Goal: Information Seeking & Learning: Learn about a topic

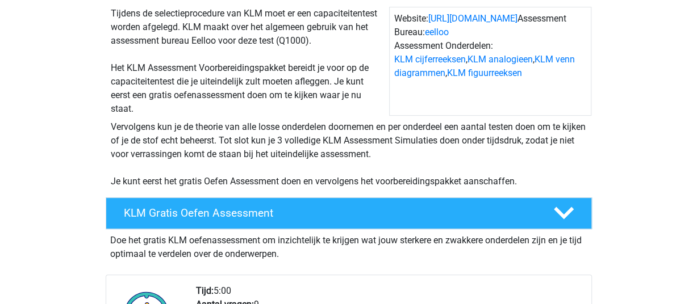
scroll to position [114, 0]
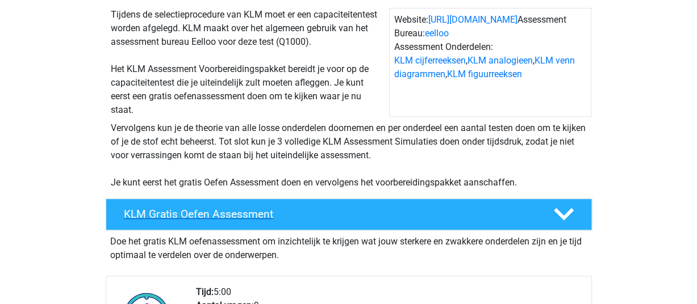
click at [165, 215] on h4 "KLM Gratis Oefen Assessment" at bounding box center [329, 214] width 411 height 13
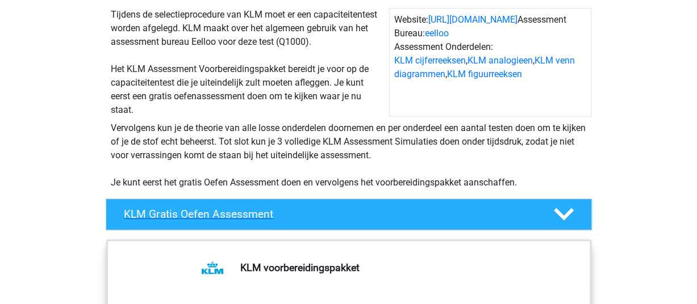
click at [187, 213] on h4 "KLM Gratis Oefen Assessment" at bounding box center [329, 214] width 411 height 13
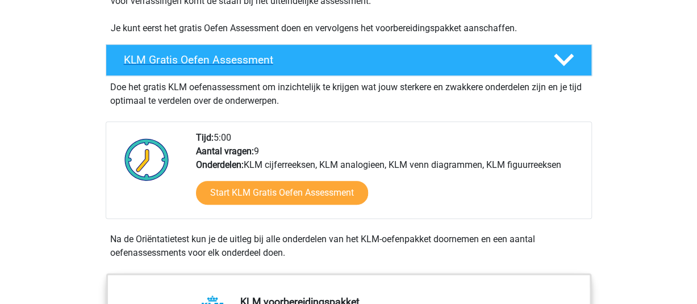
scroll to position [284, 0]
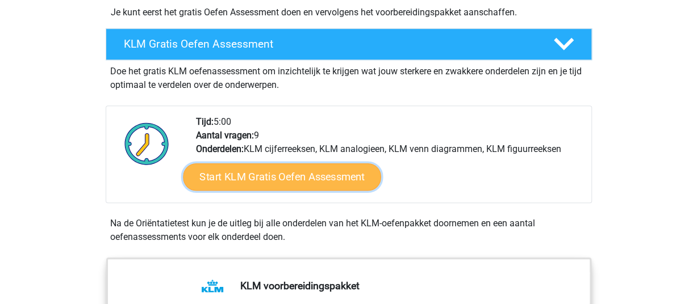
click at [291, 174] on link "Start KLM Gratis Oefen Assessment" at bounding box center [282, 176] width 198 height 27
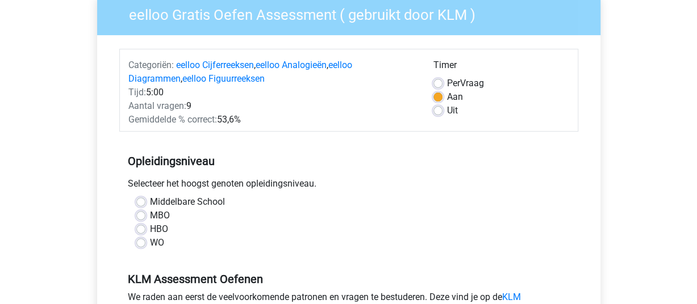
scroll to position [114, 0]
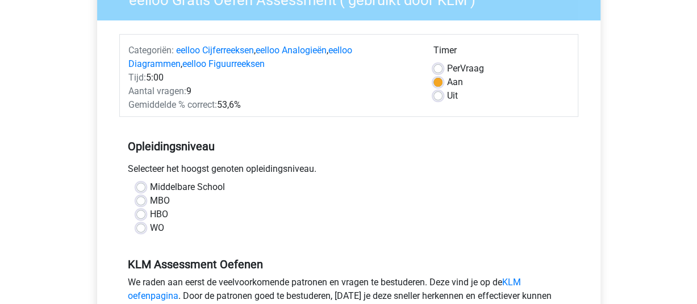
click at [150, 219] on label "HBO" at bounding box center [159, 215] width 18 height 14
click at [140, 219] on input "HBO" at bounding box center [140, 213] width 9 height 11
radio input "true"
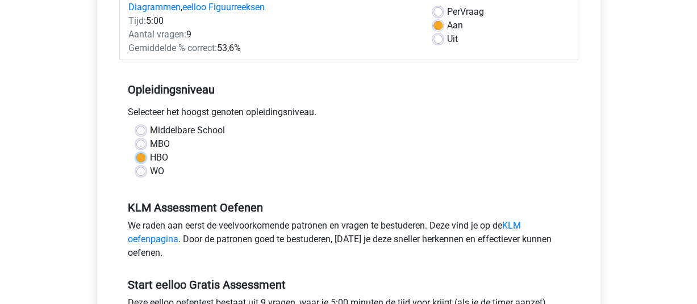
scroll to position [227, 0]
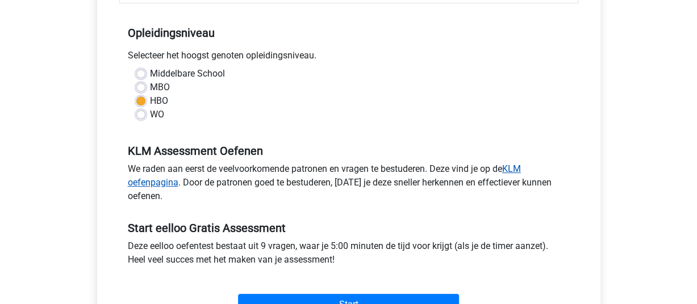
click at [163, 179] on link "KLM oefenpagina" at bounding box center [324, 176] width 393 height 24
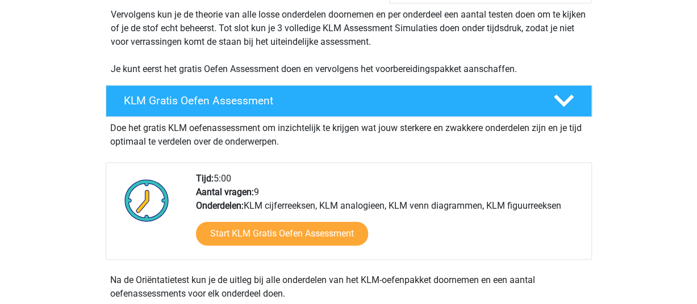
scroll to position [284, 0]
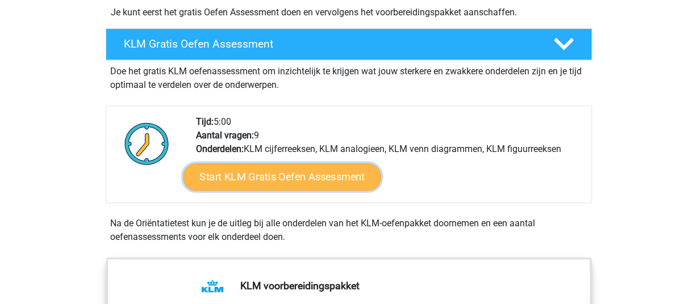
click at [271, 176] on link "Start KLM Gratis Oefen Assessment" at bounding box center [282, 176] width 198 height 27
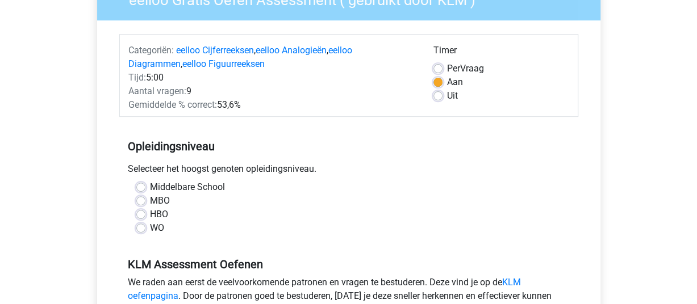
scroll to position [170, 0]
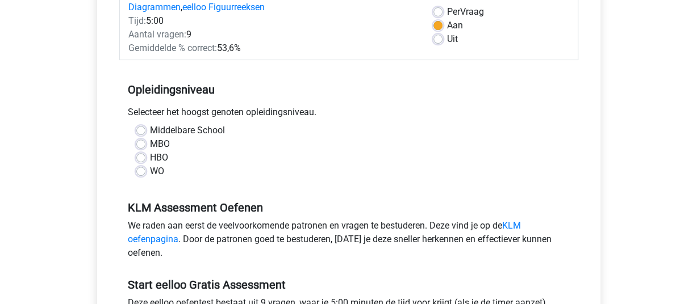
click at [150, 153] on label "HBO" at bounding box center [159, 158] width 18 height 14
click at [141, 153] on input "HBO" at bounding box center [140, 156] width 9 height 11
radio input "true"
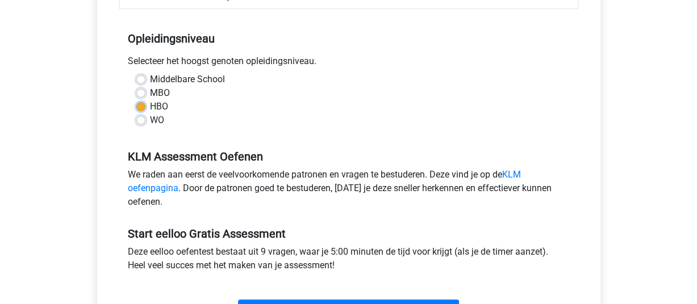
scroll to position [341, 0]
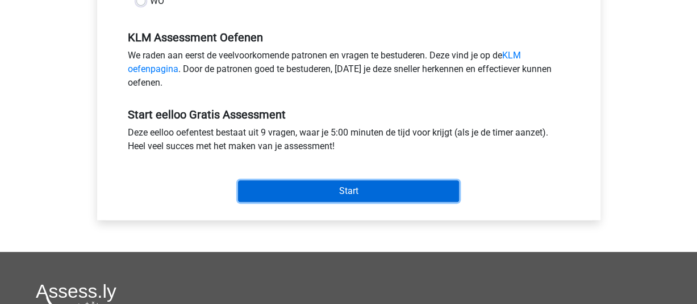
click at [285, 192] on input "Start" at bounding box center [348, 192] width 221 height 22
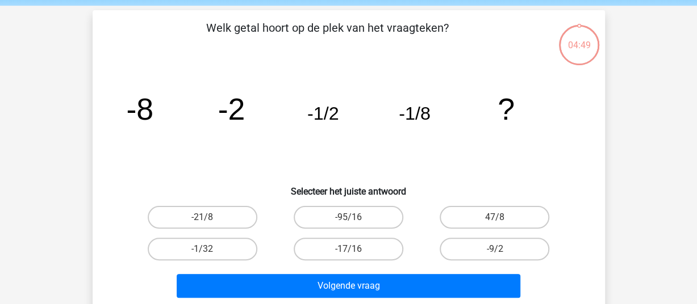
scroll to position [57, 0]
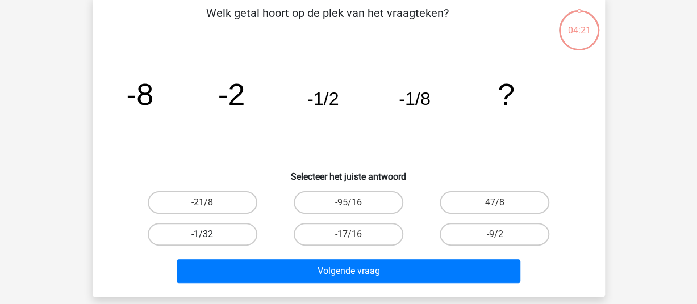
click at [221, 236] on label "-1/32" at bounding box center [203, 234] width 110 height 23
click at [210, 236] on input "-1/32" at bounding box center [205, 238] width 7 height 7
radio input "true"
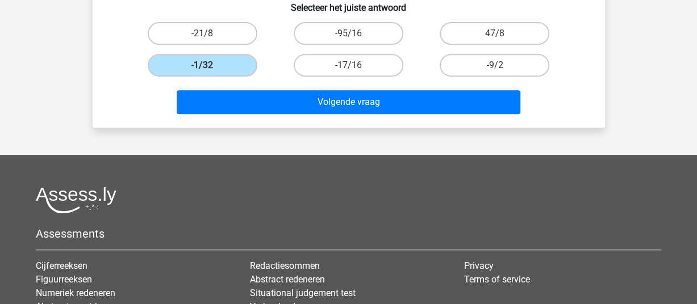
scroll to position [227, 0]
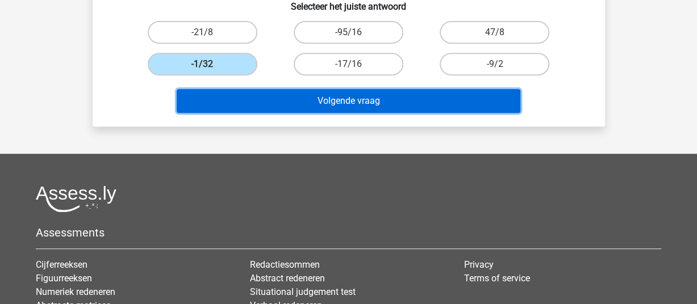
click at [353, 94] on button "Volgende vraag" at bounding box center [349, 101] width 344 height 24
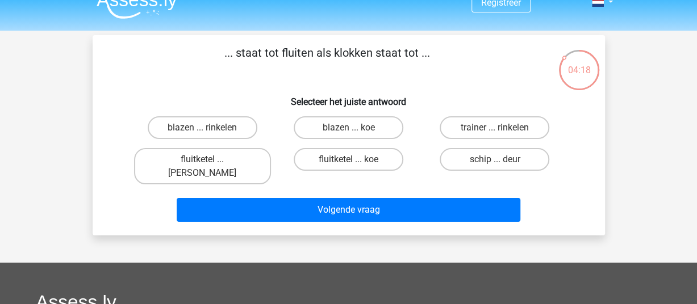
scroll to position [0, 0]
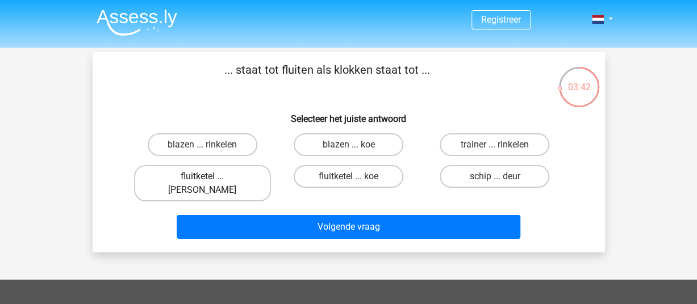
click at [207, 174] on label "fluitketel ... luiden" at bounding box center [202, 183] width 137 height 36
click at [207, 177] on input "fluitketel ... luiden" at bounding box center [205, 180] width 7 height 7
radio input "true"
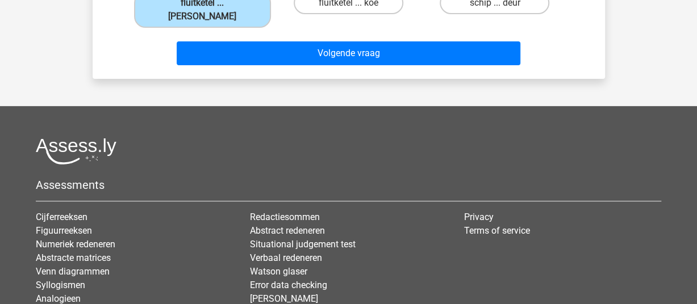
scroll to position [114, 0]
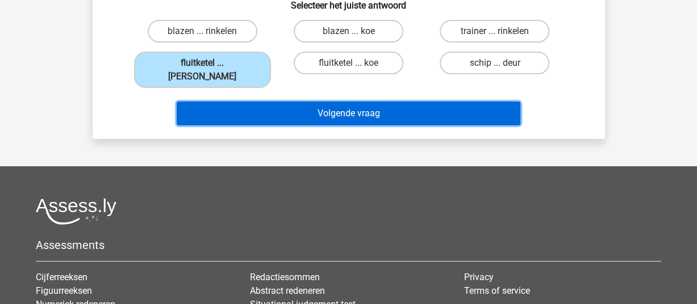
click at [332, 106] on button "Volgende vraag" at bounding box center [349, 114] width 344 height 24
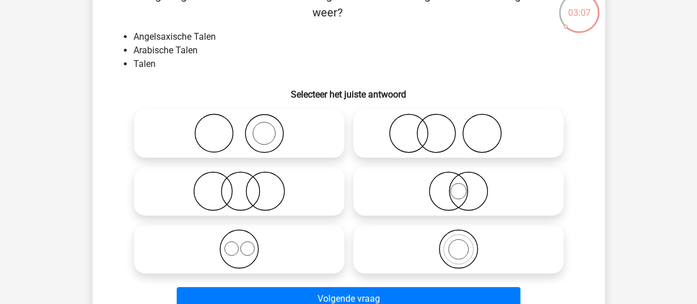
scroll to position [57, 0]
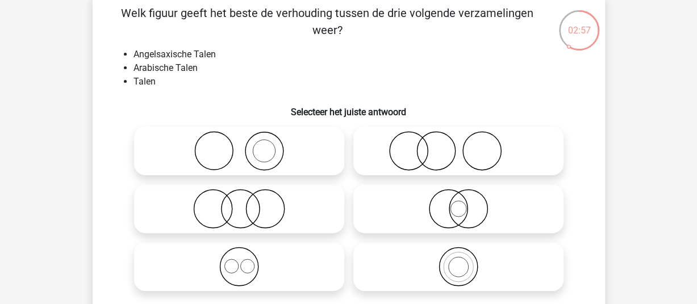
click at [470, 270] on icon at bounding box center [458, 267] width 201 height 40
click at [466, 261] on input "radio" at bounding box center [461, 257] width 7 height 7
radio input "true"
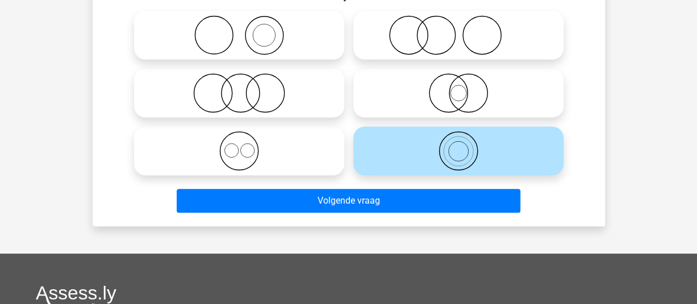
scroll to position [227, 0]
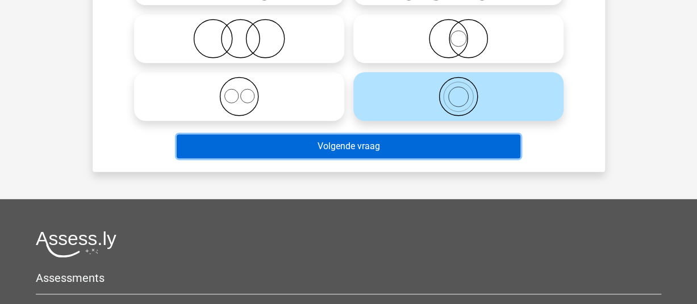
click at [401, 146] on button "Volgende vraag" at bounding box center [349, 147] width 344 height 24
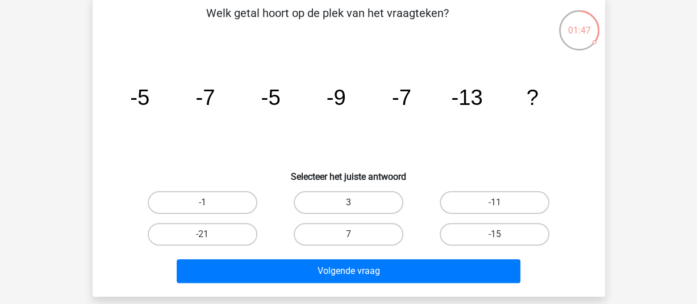
scroll to position [114, 0]
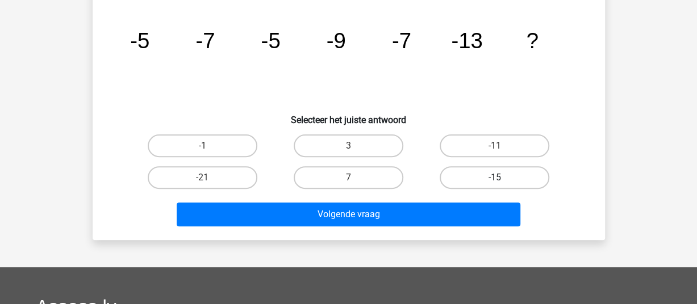
click at [486, 175] on label "-15" at bounding box center [495, 177] width 110 height 23
click at [495, 178] on input "-15" at bounding box center [498, 181] width 7 height 7
radio input "true"
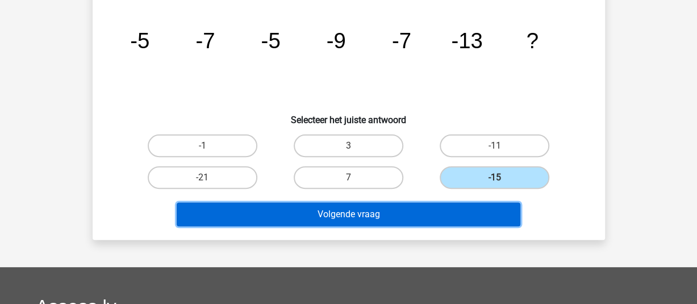
click at [406, 217] on button "Volgende vraag" at bounding box center [349, 215] width 344 height 24
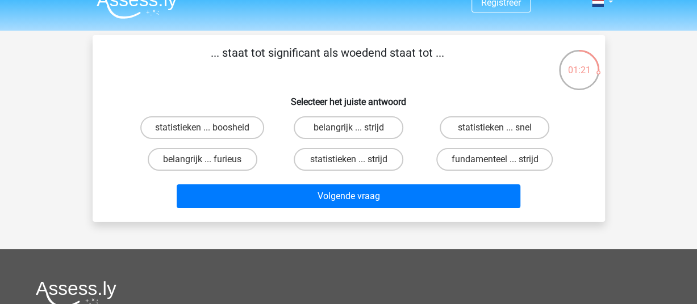
scroll to position [0, 0]
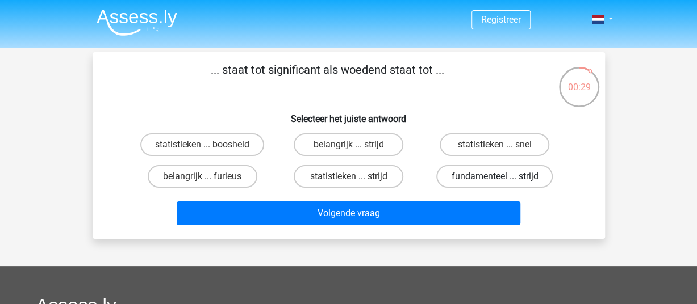
click at [479, 173] on label "fundamenteel ... strijd" at bounding box center [494, 176] width 116 height 23
click at [495, 177] on input "fundamenteel ... strijd" at bounding box center [498, 180] width 7 height 7
radio input "true"
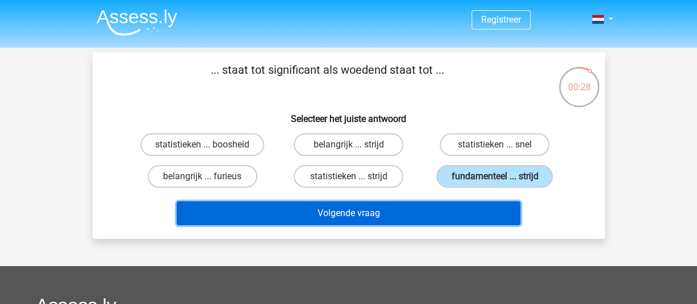
click at [428, 203] on button "Volgende vraag" at bounding box center [349, 214] width 344 height 24
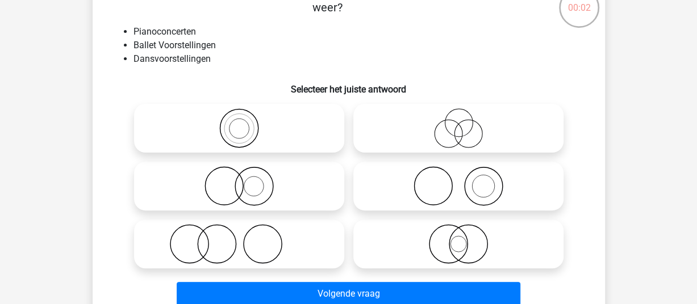
scroll to position [114, 0]
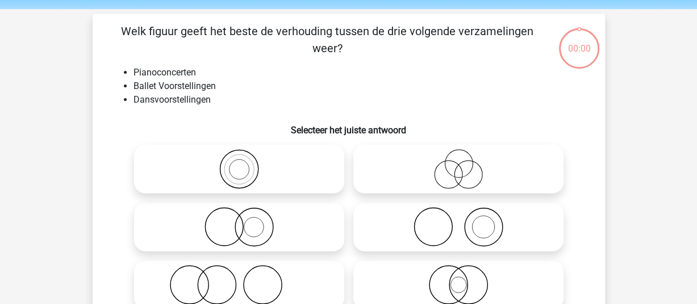
scroll to position [57, 0]
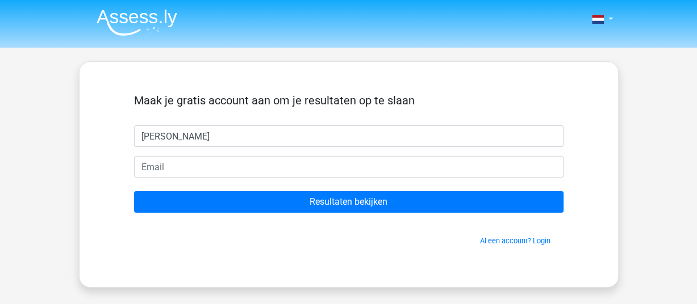
type input "[PERSON_NAME]"
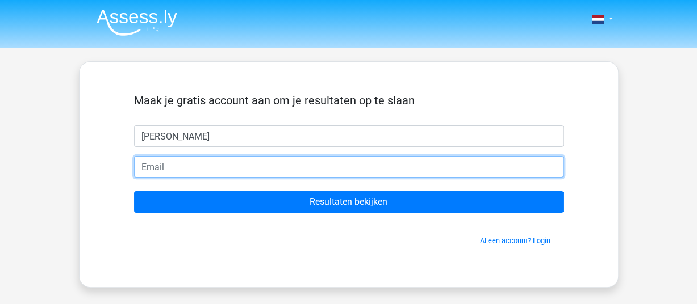
click at [408, 168] on input "email" at bounding box center [348, 167] width 429 height 22
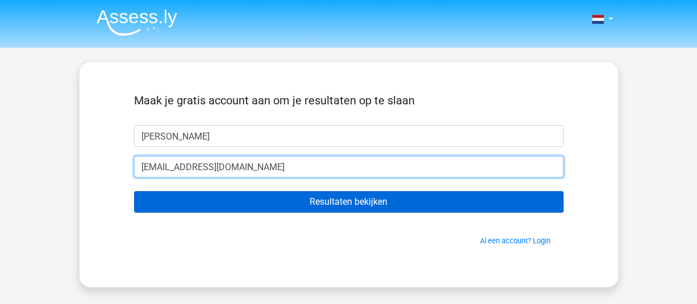
type input "[EMAIL_ADDRESS][DOMAIN_NAME]"
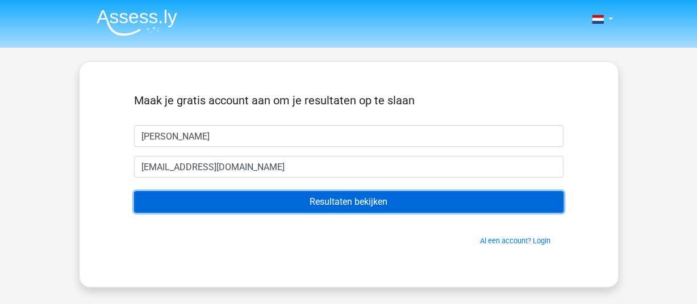
click at [340, 207] on input "Resultaten bekijken" at bounding box center [348, 202] width 429 height 22
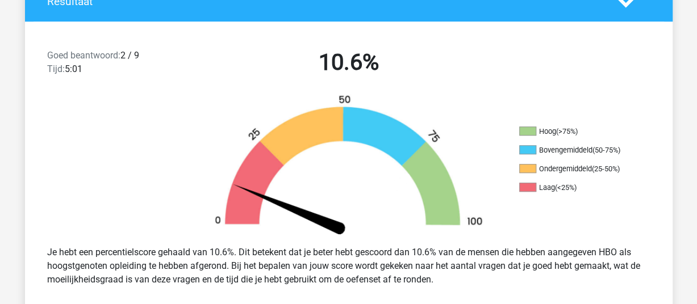
scroll to position [284, 0]
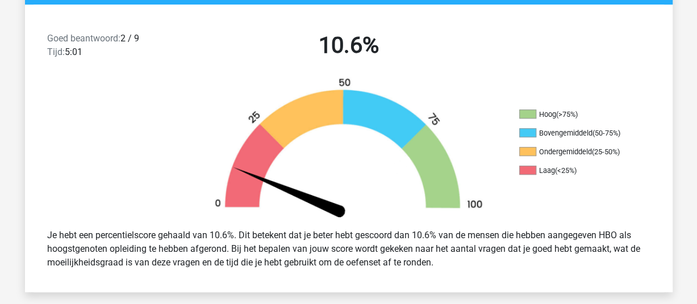
click at [367, 160] on img at bounding box center [348, 148] width 307 height 143
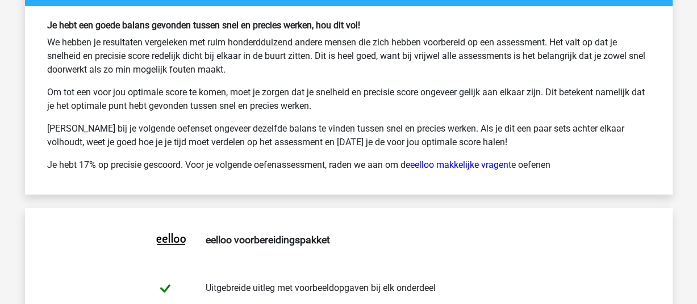
scroll to position [2045, 0]
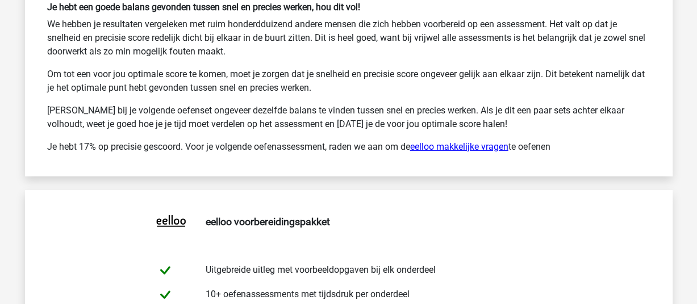
click at [456, 141] on link "eelloo makkelijke vragen" at bounding box center [459, 146] width 98 height 11
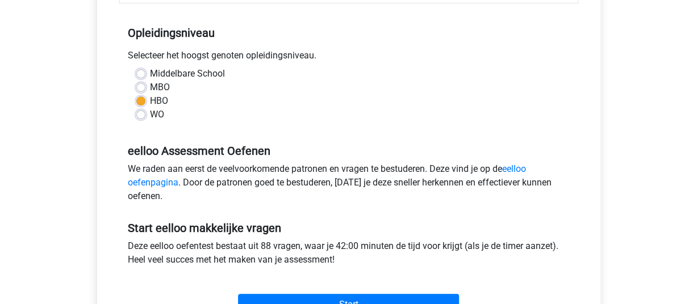
scroll to position [284, 0]
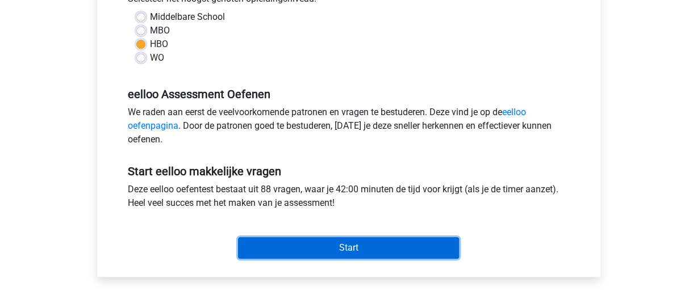
click at [351, 250] on input "Start" at bounding box center [348, 248] width 221 height 22
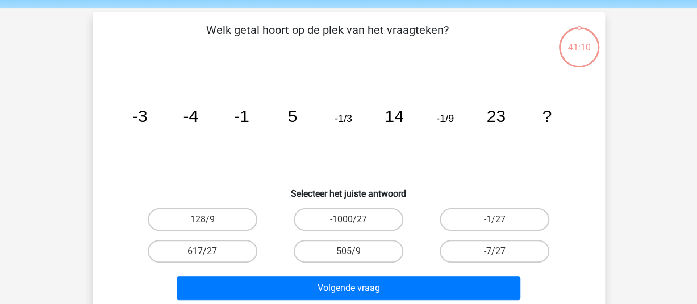
scroll to position [57, 0]
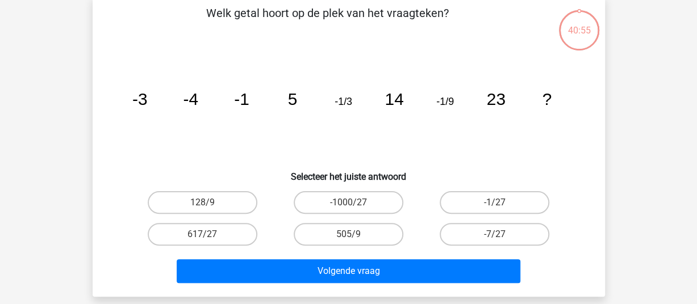
click at [500, 203] on input "-1/27" at bounding box center [498, 206] width 7 height 7
radio input "true"
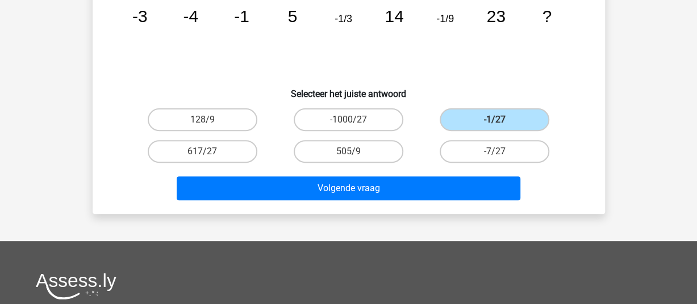
scroll to position [170, 0]
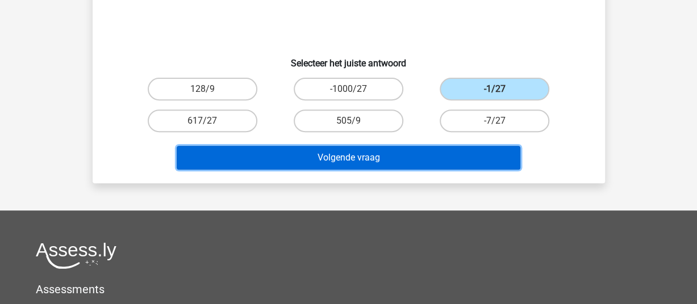
click at [374, 157] on button "Volgende vraag" at bounding box center [349, 158] width 344 height 24
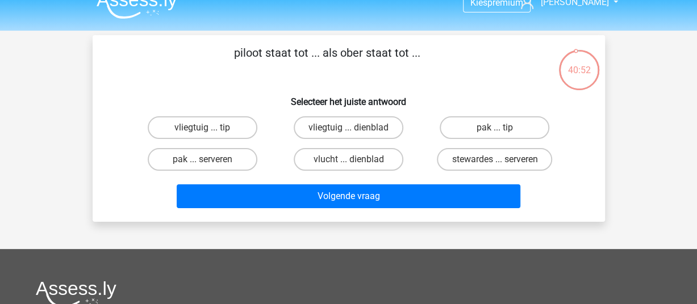
scroll to position [0, 0]
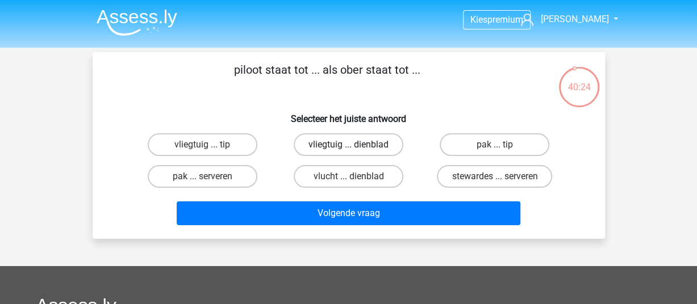
click at [325, 141] on label "vliegtuig ... dienblad" at bounding box center [349, 144] width 110 height 23
click at [348, 145] on input "vliegtuig ... dienblad" at bounding box center [351, 148] width 7 height 7
radio input "true"
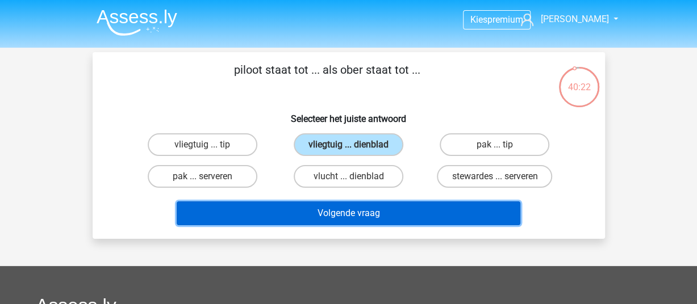
click at [333, 209] on button "Volgende vraag" at bounding box center [349, 214] width 344 height 24
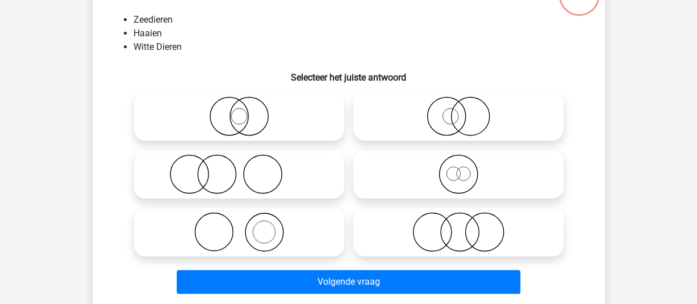
scroll to position [109, 0]
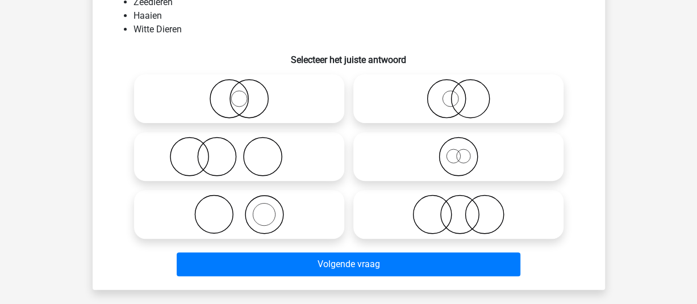
click at [262, 221] on icon at bounding box center [239, 215] width 201 height 40
click at [246, 209] on input "radio" at bounding box center [242, 205] width 7 height 7
radio input "true"
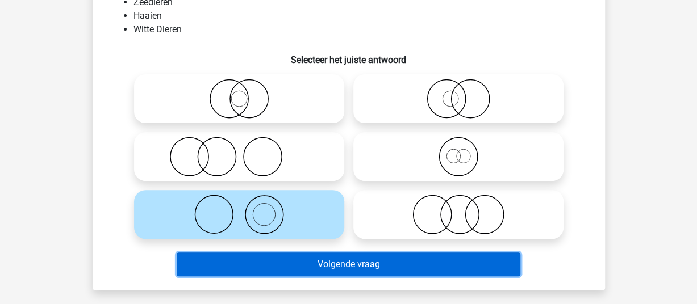
click at [300, 271] on button "Volgende vraag" at bounding box center [349, 265] width 344 height 24
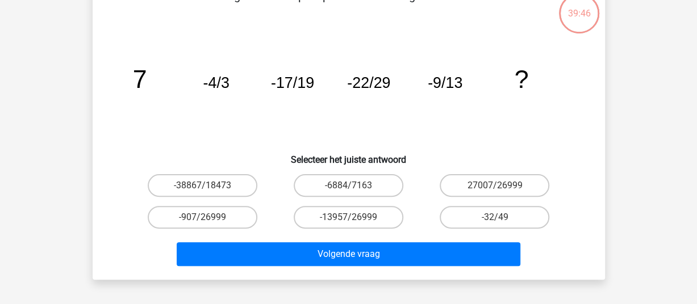
scroll to position [52, 0]
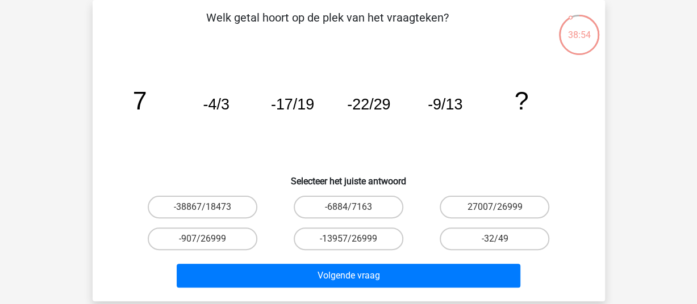
click at [501, 243] on input "-32/49" at bounding box center [498, 242] width 7 height 7
radio input "true"
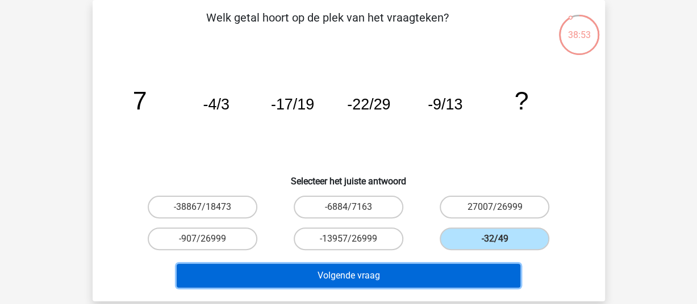
click at [443, 279] on button "Volgende vraag" at bounding box center [349, 276] width 344 height 24
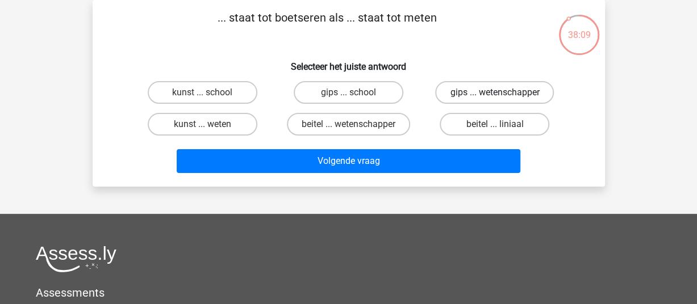
click at [515, 91] on label "gips ... wetenschapper" at bounding box center [494, 92] width 119 height 23
click at [502, 93] on input "gips ... wetenschapper" at bounding box center [498, 96] width 7 height 7
radio input "true"
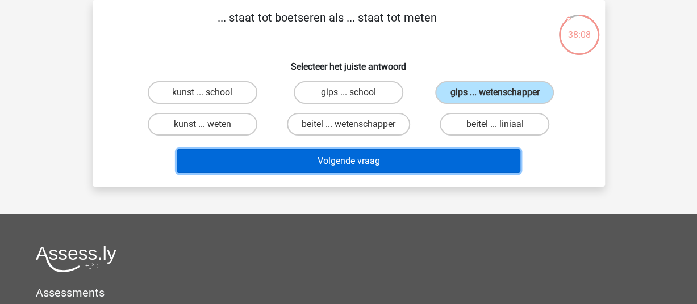
click at [441, 157] on button "Volgende vraag" at bounding box center [349, 161] width 344 height 24
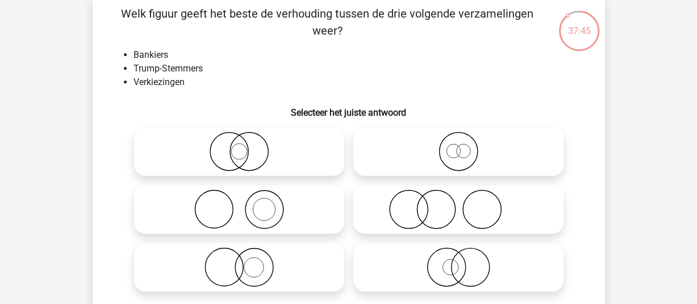
scroll to position [57, 0]
click at [425, 218] on circle at bounding box center [408, 209] width 38 height 38
click at [458, 203] on input "radio" at bounding box center [461, 199] width 7 height 7
radio input "true"
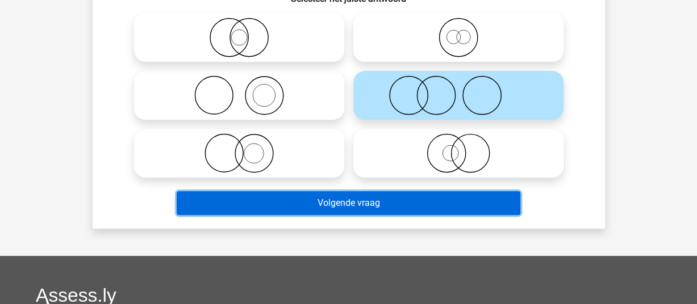
click at [393, 202] on button "Volgende vraag" at bounding box center [349, 203] width 344 height 24
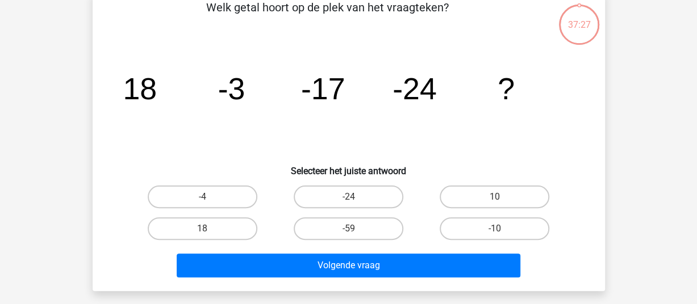
scroll to position [52, 0]
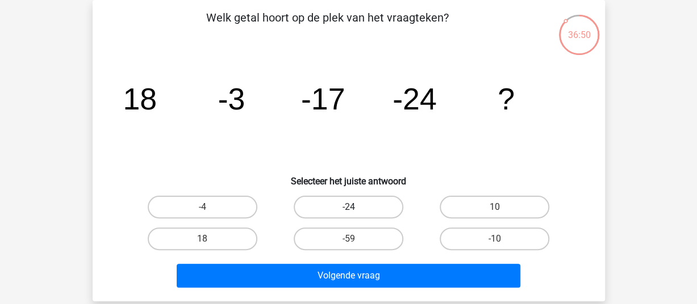
click at [367, 208] on label "-24" at bounding box center [349, 207] width 110 height 23
click at [356, 208] on input "-24" at bounding box center [351, 210] width 7 height 7
radio input "true"
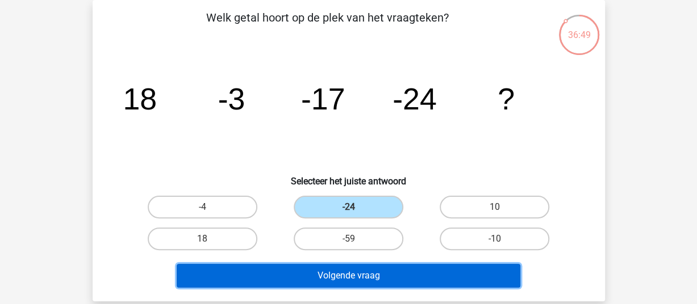
click at [354, 275] on button "Volgende vraag" at bounding box center [349, 276] width 344 height 24
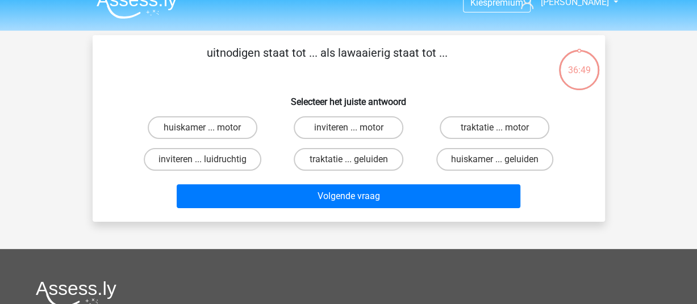
scroll to position [0, 0]
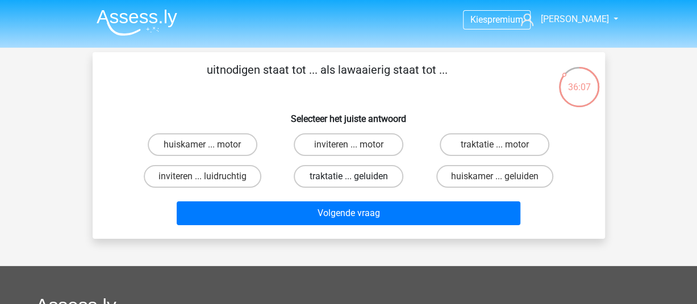
click at [345, 175] on label "traktatie ... geluiden" at bounding box center [349, 176] width 110 height 23
click at [348, 177] on input "traktatie ... geluiden" at bounding box center [351, 180] width 7 height 7
radio input "true"
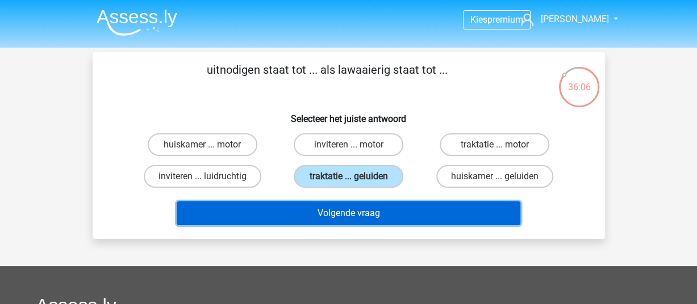
click at [340, 218] on button "Volgende vraag" at bounding box center [349, 214] width 344 height 24
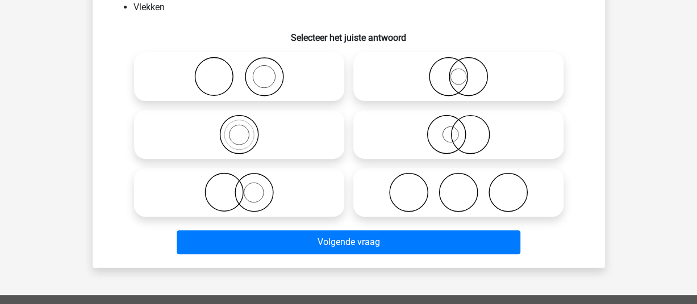
scroll to position [114, 0]
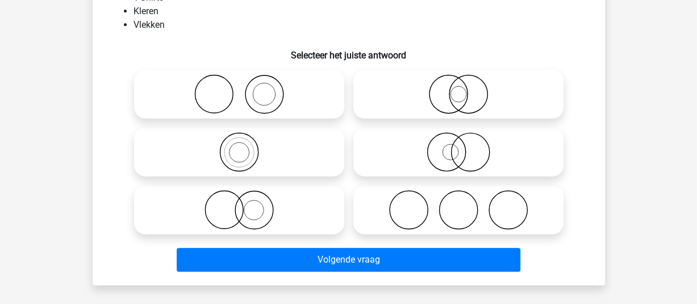
click at [226, 147] on icon at bounding box center [239, 152] width 201 height 40
click at [239, 147] on input "radio" at bounding box center [242, 142] width 7 height 7
radio input "true"
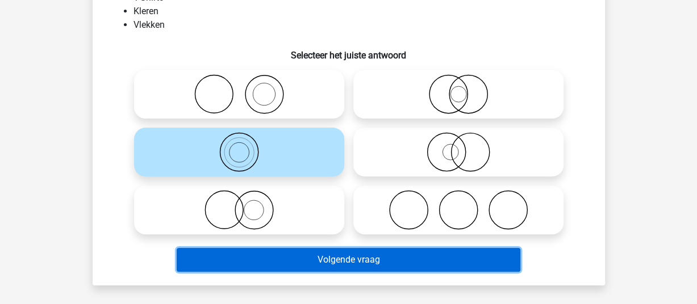
click at [312, 254] on button "Volgende vraag" at bounding box center [349, 260] width 344 height 24
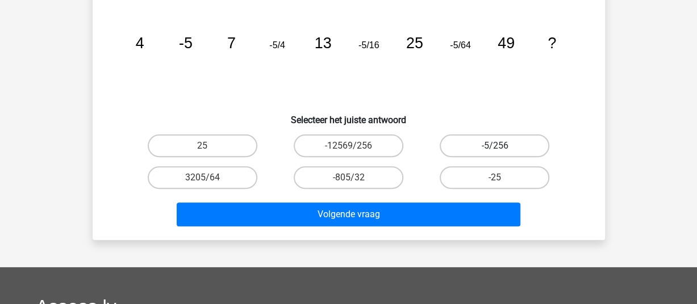
click at [490, 143] on label "-5/256" at bounding box center [495, 146] width 110 height 23
click at [495, 146] on input "-5/256" at bounding box center [498, 149] width 7 height 7
radio input "true"
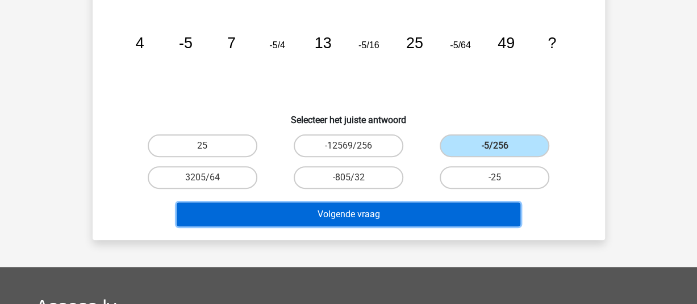
click at [388, 214] on button "Volgende vraag" at bounding box center [349, 215] width 344 height 24
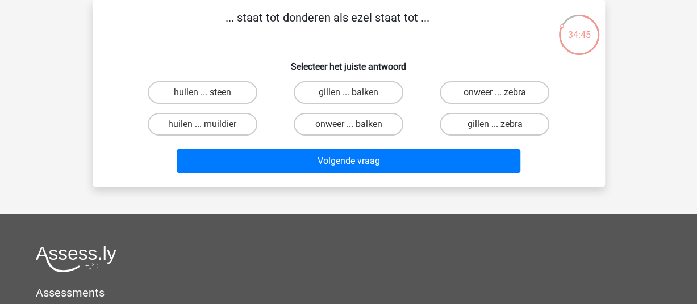
scroll to position [0, 0]
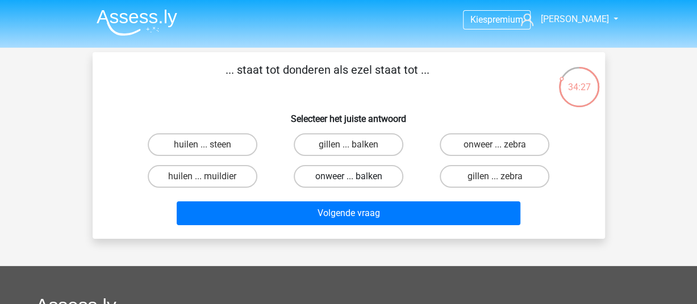
click at [328, 179] on label "onweer ... balken" at bounding box center [349, 176] width 110 height 23
click at [348, 179] on input "onweer ... balken" at bounding box center [351, 180] width 7 height 7
radio input "true"
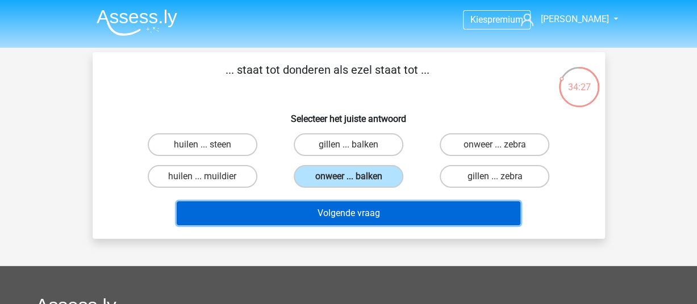
click at [327, 209] on button "Volgende vraag" at bounding box center [349, 214] width 344 height 24
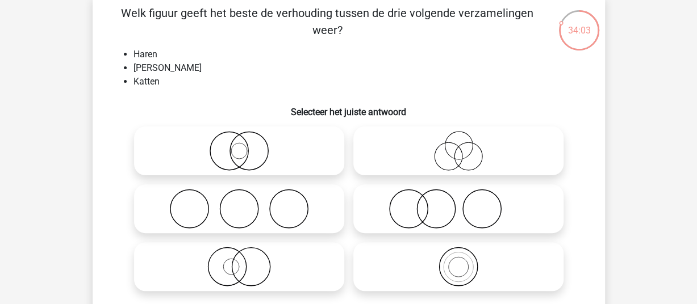
scroll to position [114, 0]
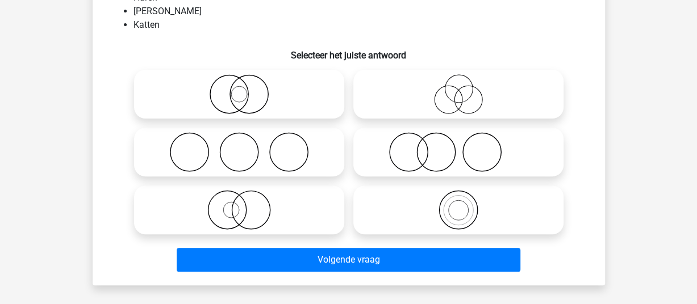
click at [260, 144] on icon at bounding box center [239, 152] width 201 height 40
click at [246, 144] on input "radio" at bounding box center [242, 142] width 7 height 7
radio input "true"
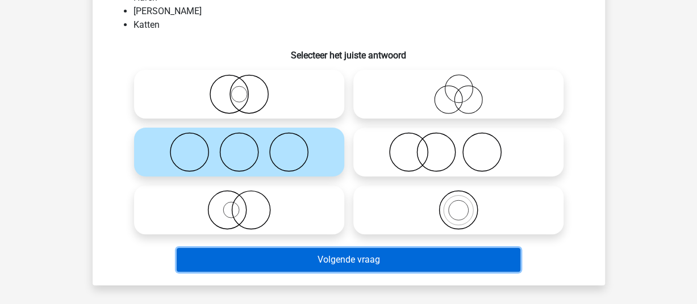
click at [402, 252] on button "Volgende vraag" at bounding box center [349, 260] width 344 height 24
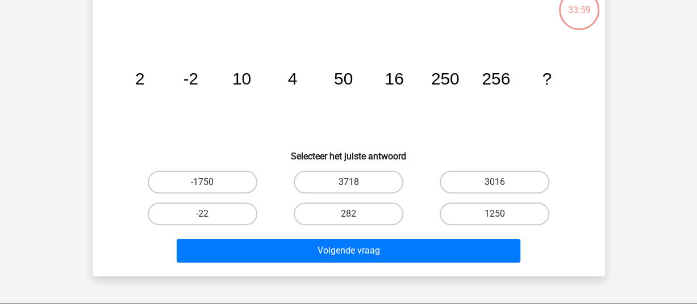
scroll to position [52, 0]
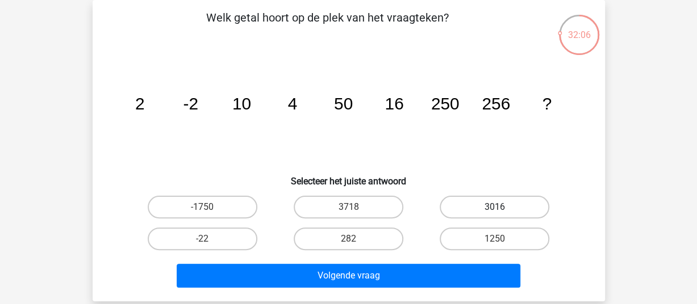
click at [499, 201] on label "3016" at bounding box center [495, 207] width 110 height 23
click at [499, 207] on input "3016" at bounding box center [498, 210] width 7 height 7
radio input "true"
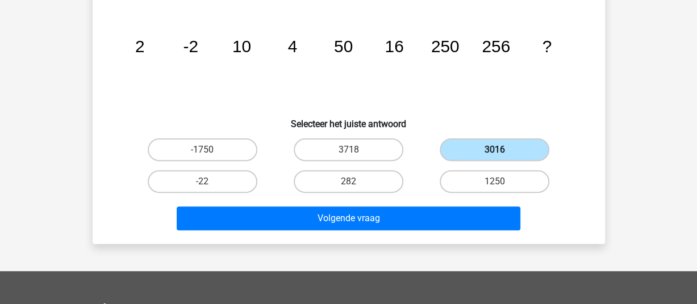
scroll to position [166, 0]
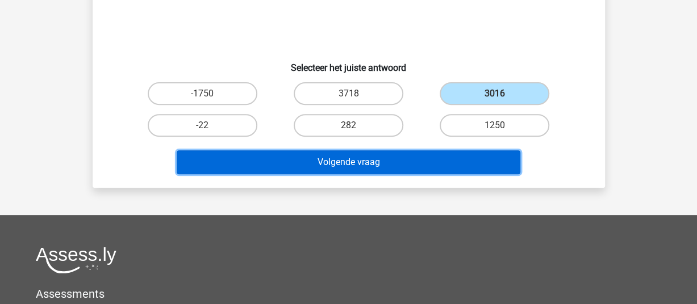
click at [398, 166] on button "Volgende vraag" at bounding box center [349, 163] width 344 height 24
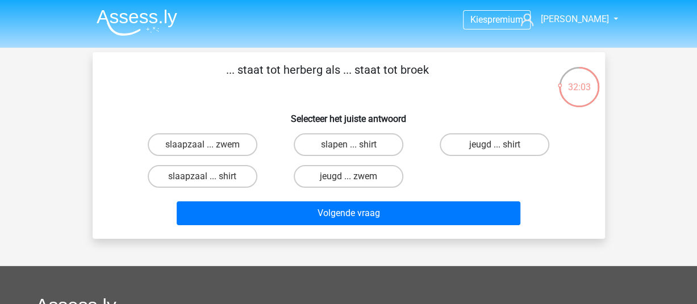
scroll to position [0, 0]
click at [344, 178] on label "jeugd ... zwem" at bounding box center [349, 176] width 110 height 23
click at [348, 178] on input "jeugd ... zwem" at bounding box center [351, 180] width 7 height 7
radio input "true"
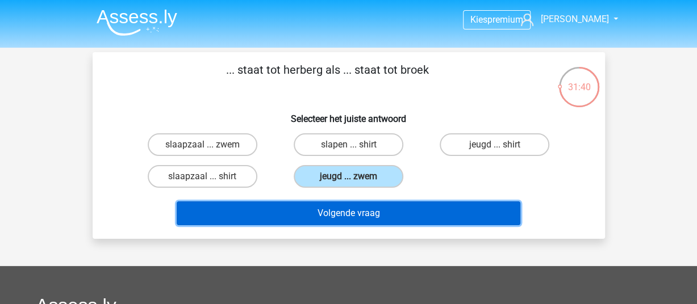
click at [332, 214] on button "Volgende vraag" at bounding box center [349, 214] width 344 height 24
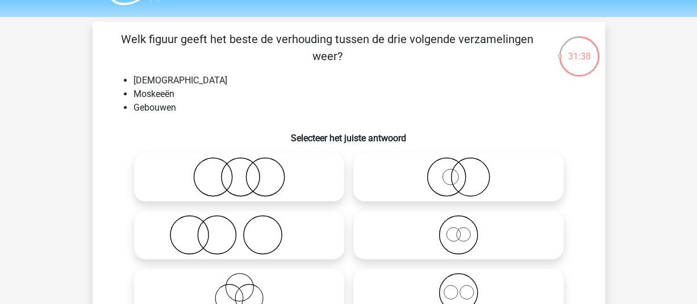
scroll to position [57, 0]
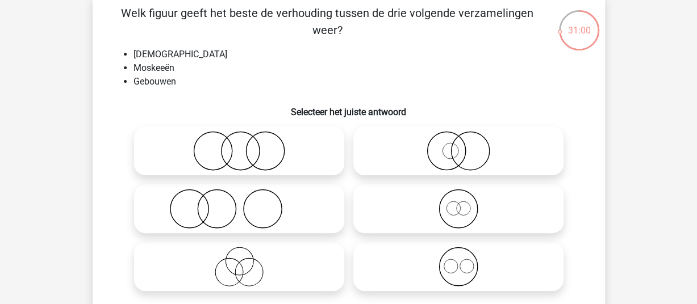
click at [454, 270] on icon at bounding box center [458, 267] width 201 height 40
click at [458, 261] on input "radio" at bounding box center [461, 257] width 7 height 7
radio input "true"
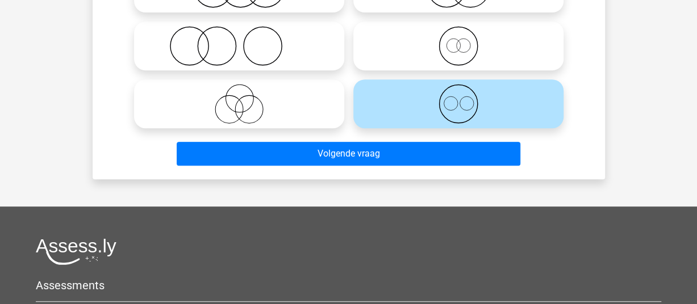
scroll to position [227, 0]
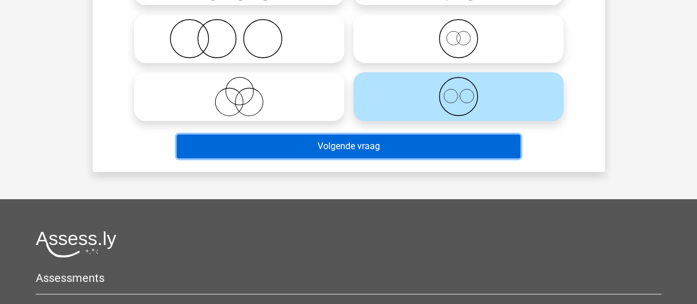
click at [415, 147] on button "Volgende vraag" at bounding box center [349, 147] width 344 height 24
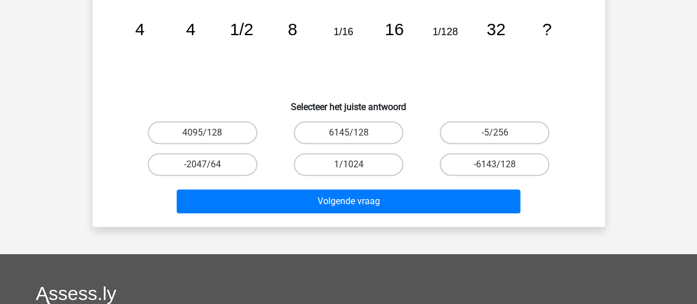
scroll to position [109, 0]
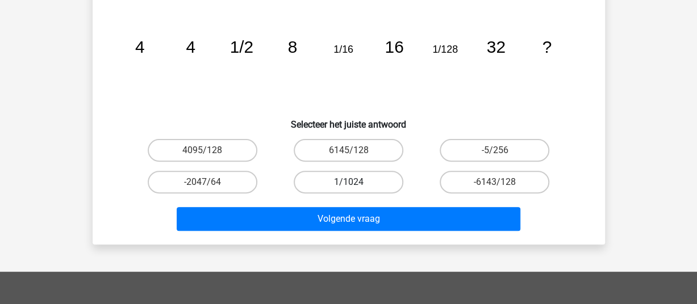
click at [337, 175] on label "1/1024" at bounding box center [349, 182] width 110 height 23
click at [348, 182] on input "1/1024" at bounding box center [351, 185] width 7 height 7
radio input "true"
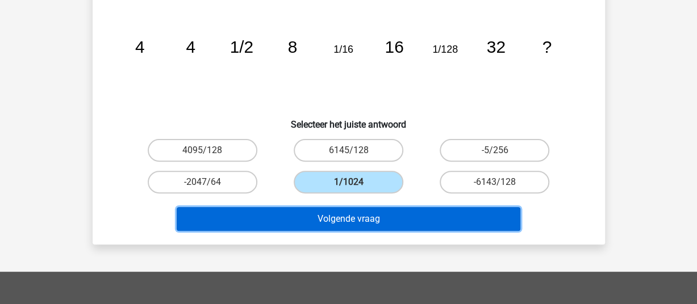
click at [356, 218] on button "Volgende vraag" at bounding box center [349, 219] width 344 height 24
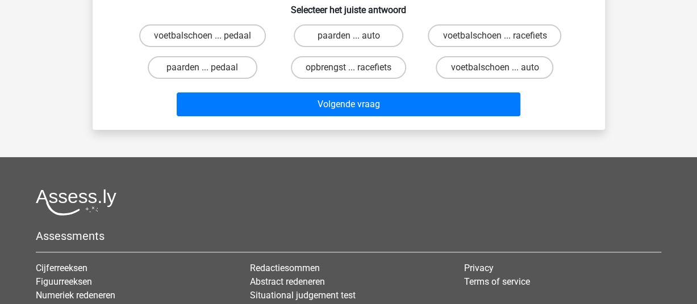
scroll to position [52, 0]
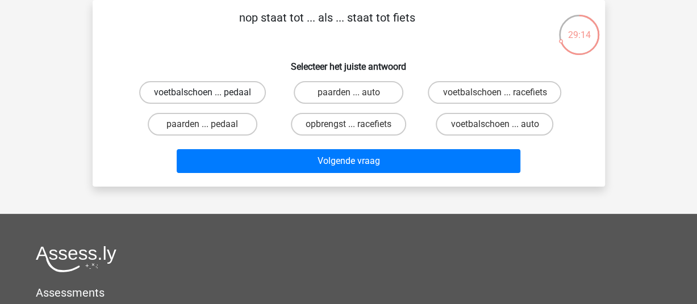
click at [212, 87] on label "voetbalschoen ... pedaal" at bounding box center [202, 92] width 127 height 23
click at [210, 93] on input "voetbalschoen ... pedaal" at bounding box center [205, 96] width 7 height 7
radio input "true"
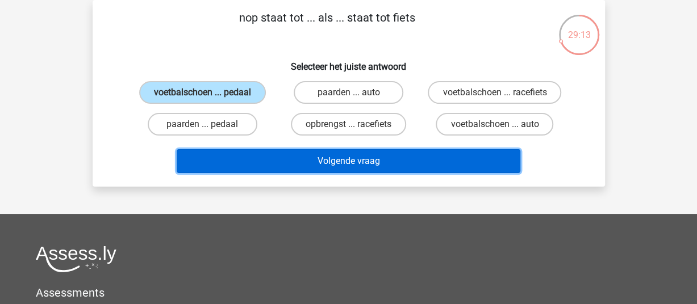
click at [280, 158] on button "Volgende vraag" at bounding box center [349, 161] width 344 height 24
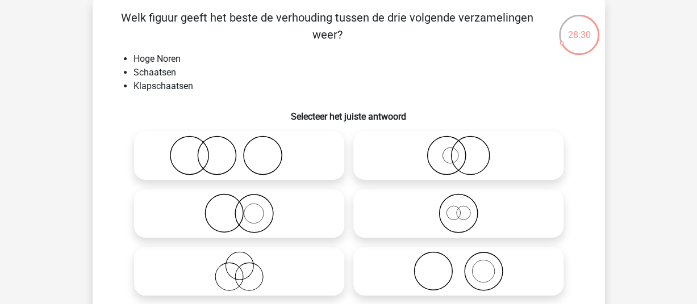
click at [459, 220] on icon at bounding box center [458, 214] width 201 height 40
click at [459, 208] on input "radio" at bounding box center [461, 203] width 7 height 7
radio input "true"
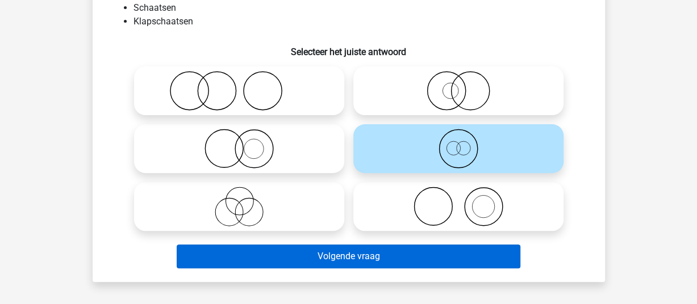
scroll to position [117, 0]
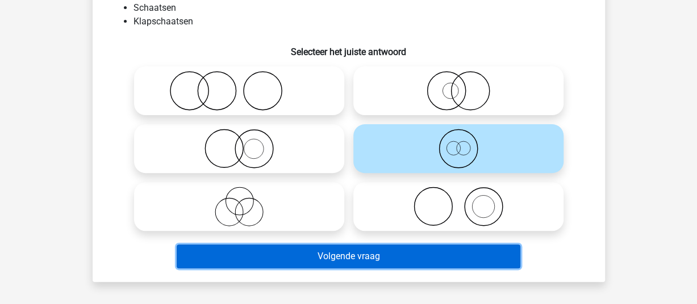
click at [392, 256] on button "Volgende vraag" at bounding box center [349, 257] width 344 height 24
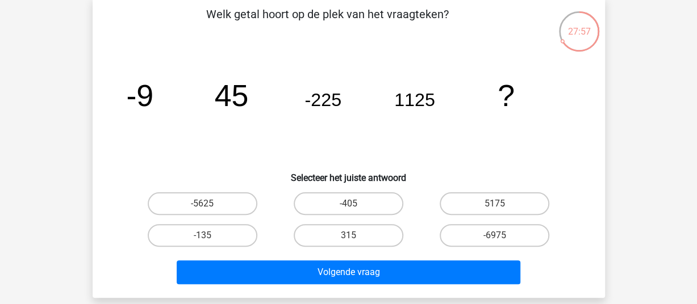
scroll to position [52, 0]
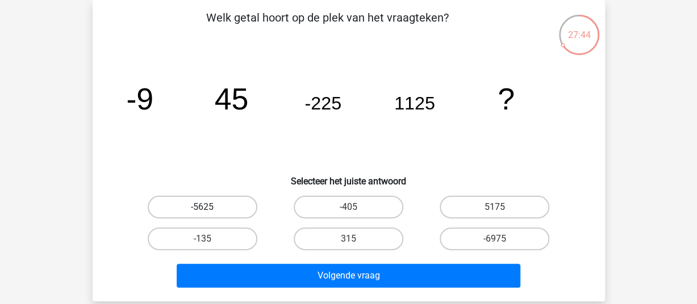
click at [223, 207] on label "-5625" at bounding box center [203, 207] width 110 height 23
click at [210, 207] on input "-5625" at bounding box center [205, 210] width 7 height 7
radio input "true"
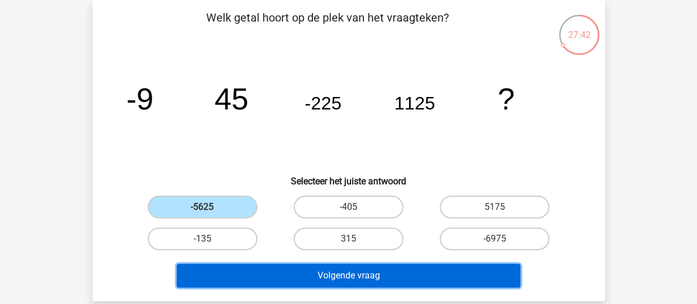
click at [266, 281] on button "Volgende vraag" at bounding box center [349, 276] width 344 height 24
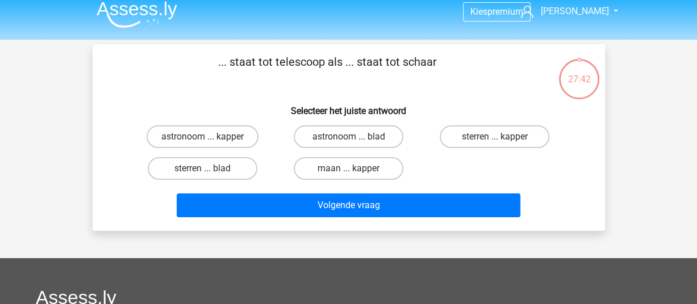
scroll to position [0, 0]
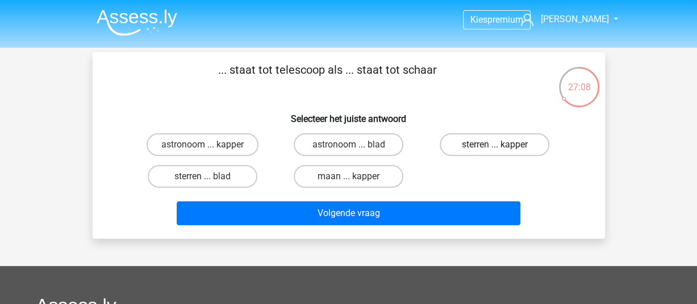
click at [514, 137] on label "sterren ... kapper" at bounding box center [495, 144] width 110 height 23
click at [502, 145] on input "sterren ... kapper" at bounding box center [498, 148] width 7 height 7
radio input "true"
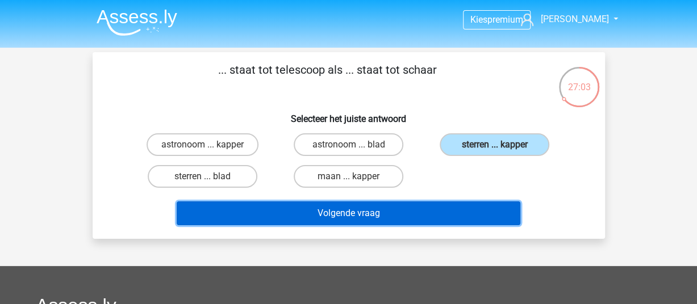
click at [423, 216] on button "Volgende vraag" at bounding box center [349, 214] width 344 height 24
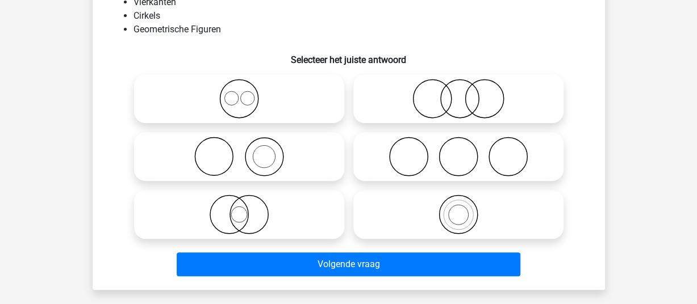
scroll to position [52, 0]
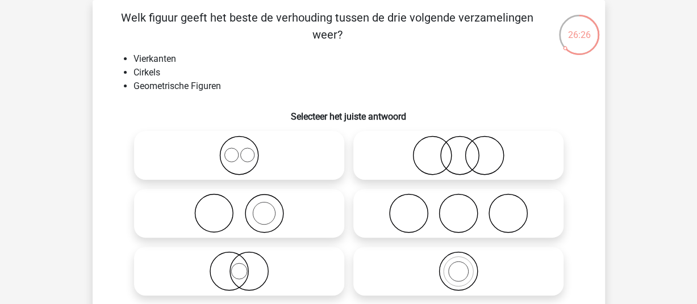
click at [215, 222] on icon at bounding box center [239, 214] width 201 height 40
click at [239, 208] on input "radio" at bounding box center [242, 203] width 7 height 7
radio input "true"
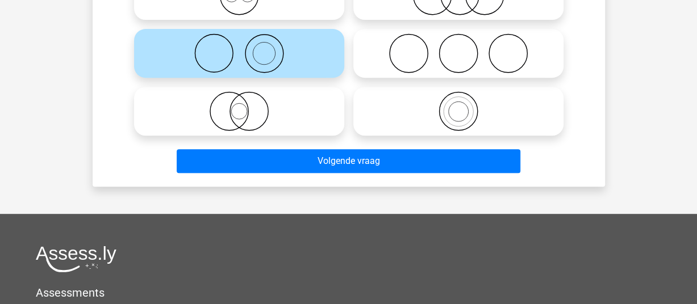
scroll to position [279, 0]
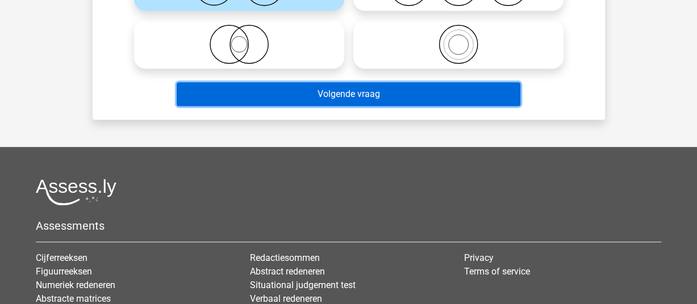
click at [377, 95] on button "Volgende vraag" at bounding box center [349, 94] width 344 height 24
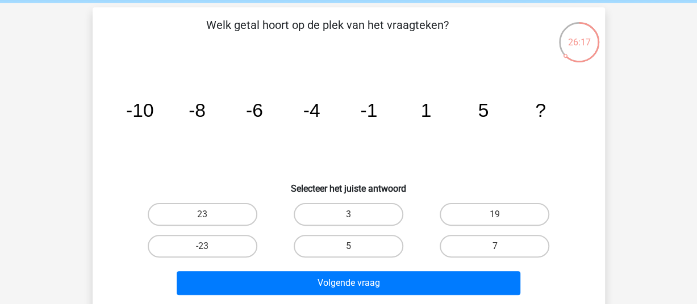
scroll to position [57, 0]
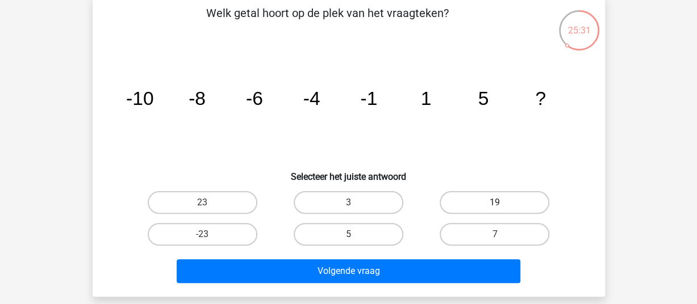
click at [507, 207] on label "19" at bounding box center [495, 202] width 110 height 23
click at [502, 207] on input "19" at bounding box center [498, 206] width 7 height 7
radio input "true"
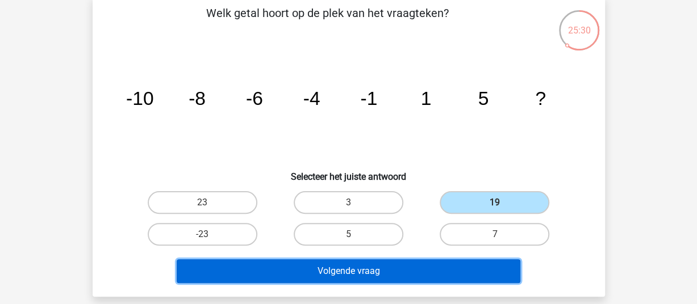
click at [373, 266] on button "Volgende vraag" at bounding box center [349, 272] width 344 height 24
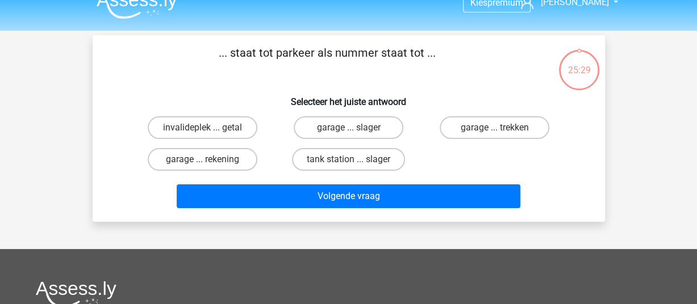
scroll to position [0, 0]
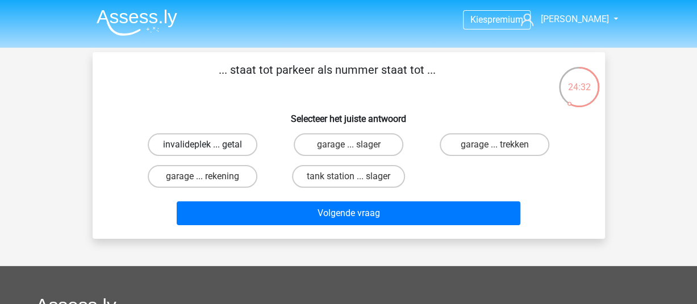
click at [202, 144] on label "invalideplek ... getal" at bounding box center [203, 144] width 110 height 23
click at [202, 145] on input "invalideplek ... getal" at bounding box center [205, 148] width 7 height 7
radio input "true"
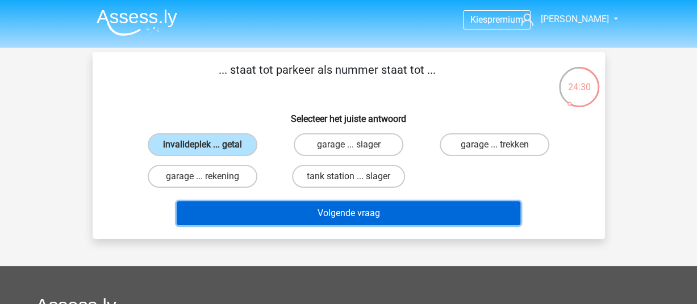
click at [284, 216] on button "Volgende vraag" at bounding box center [349, 214] width 344 height 24
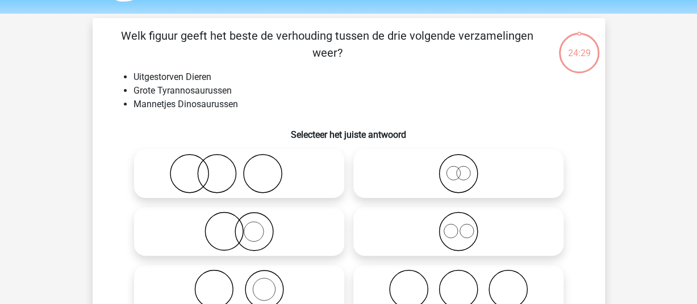
scroll to position [52, 0]
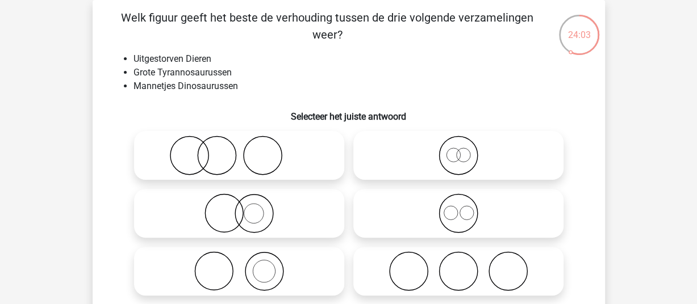
click at [463, 215] on icon at bounding box center [458, 214] width 201 height 40
click at [463, 208] on input "radio" at bounding box center [461, 203] width 7 height 7
radio input "true"
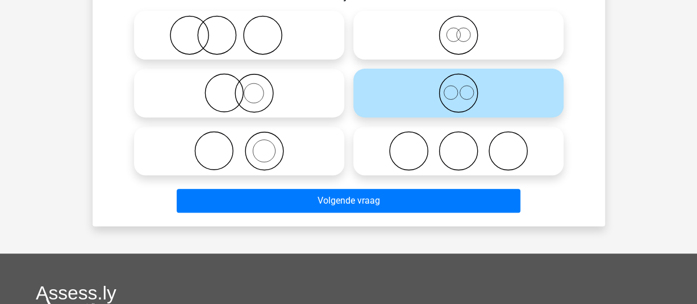
scroll to position [223, 0]
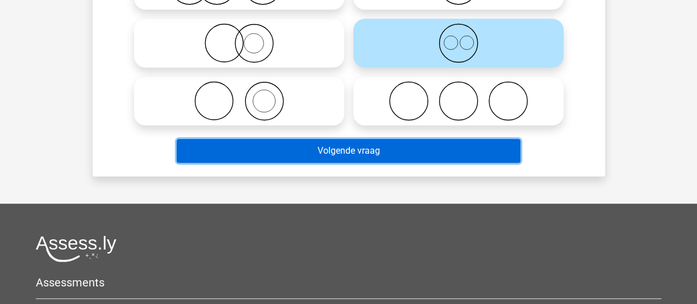
click at [370, 149] on button "Volgende vraag" at bounding box center [349, 151] width 344 height 24
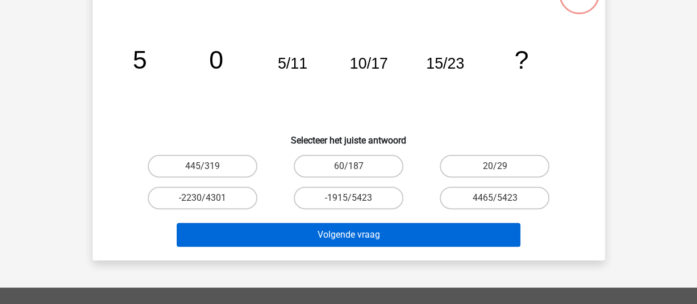
scroll to position [52, 0]
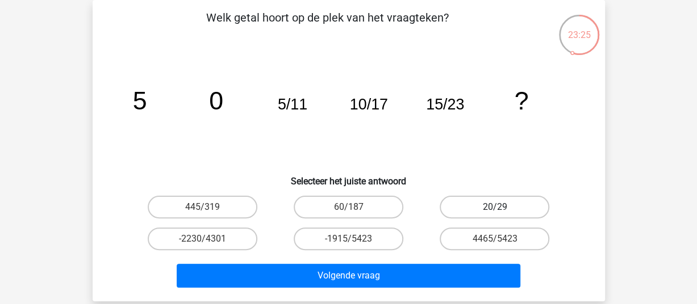
click at [528, 202] on label "20/29" at bounding box center [495, 207] width 110 height 23
click at [502, 207] on input "20/29" at bounding box center [498, 210] width 7 height 7
radio input "true"
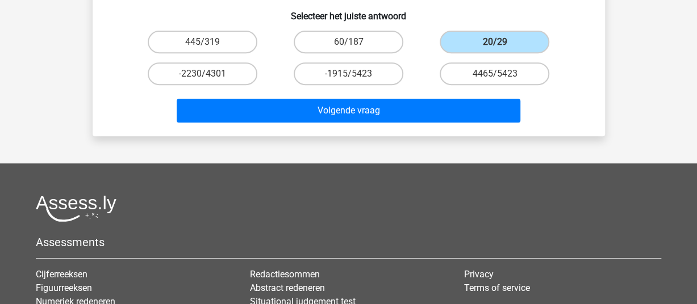
scroll to position [223, 0]
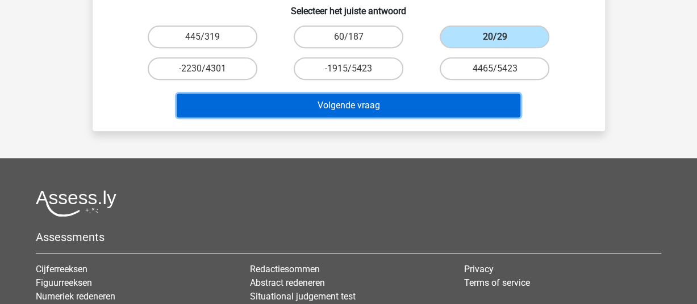
click at [375, 107] on button "Volgende vraag" at bounding box center [349, 106] width 344 height 24
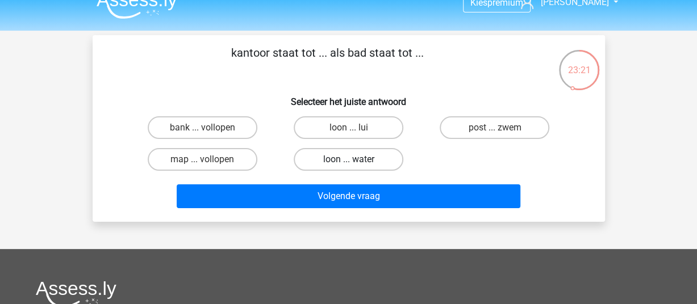
scroll to position [0, 0]
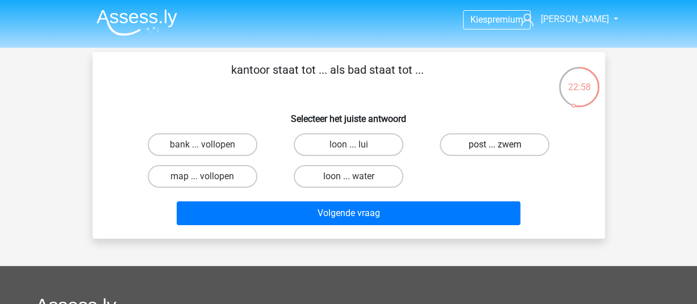
click at [488, 141] on label "post ... zwem" at bounding box center [495, 144] width 110 height 23
click at [495, 145] on input "post ... zwem" at bounding box center [498, 148] width 7 height 7
radio input "true"
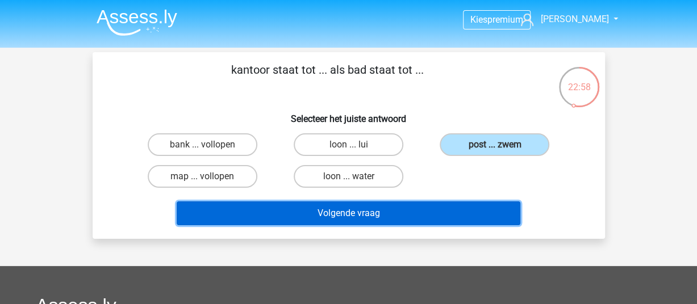
click at [377, 217] on button "Volgende vraag" at bounding box center [349, 214] width 344 height 24
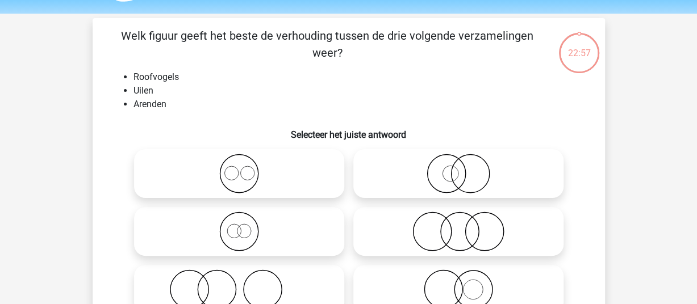
scroll to position [52, 0]
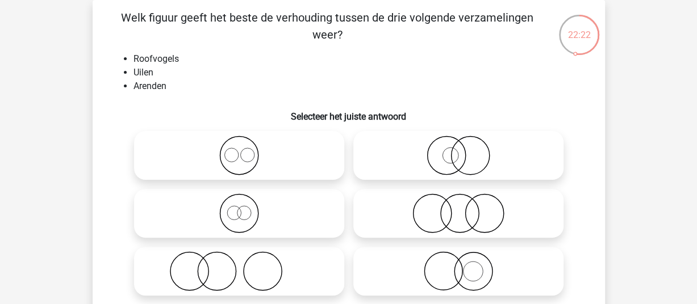
click at [239, 163] on icon at bounding box center [239, 156] width 201 height 40
click at [239, 150] on input "radio" at bounding box center [242, 146] width 7 height 7
radio input "true"
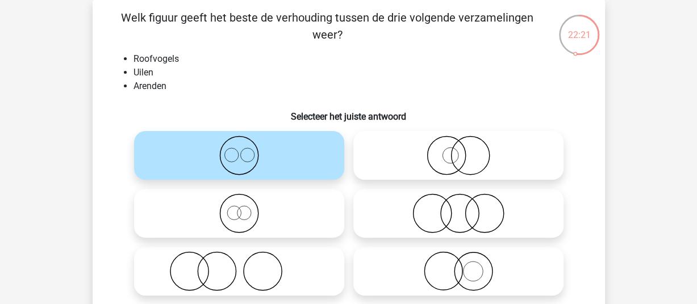
scroll to position [166, 0]
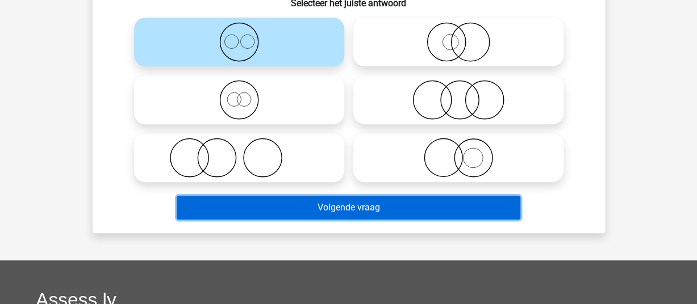
click at [243, 208] on button "Volgende vraag" at bounding box center [349, 208] width 344 height 24
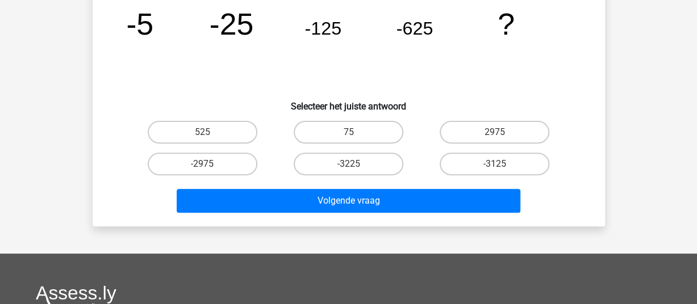
scroll to position [52, 0]
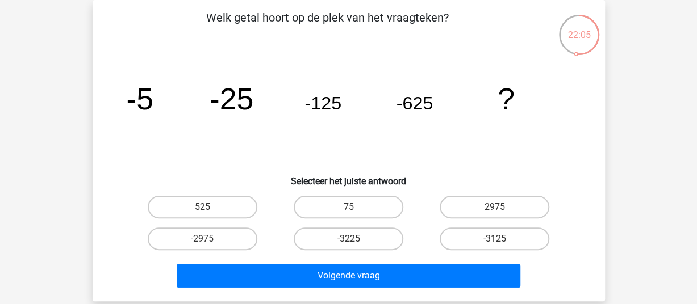
click at [499, 241] on input "-3125" at bounding box center [498, 242] width 7 height 7
radio input "true"
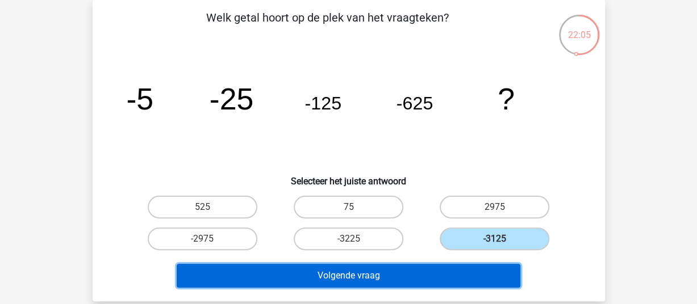
click at [450, 270] on button "Volgende vraag" at bounding box center [349, 276] width 344 height 24
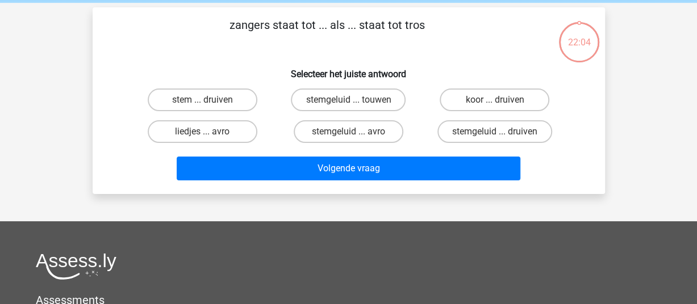
scroll to position [0, 0]
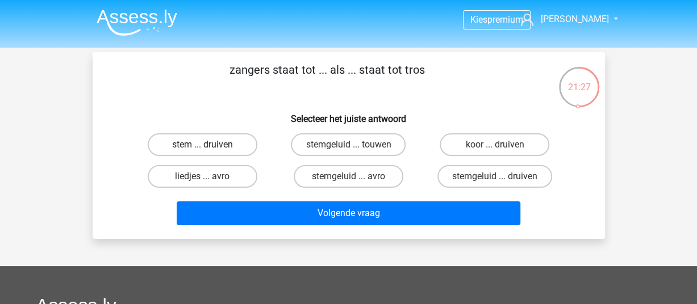
click at [183, 145] on label "stem ... druiven" at bounding box center [203, 144] width 110 height 23
click at [202, 145] on input "stem ... druiven" at bounding box center [205, 148] width 7 height 7
radio input "true"
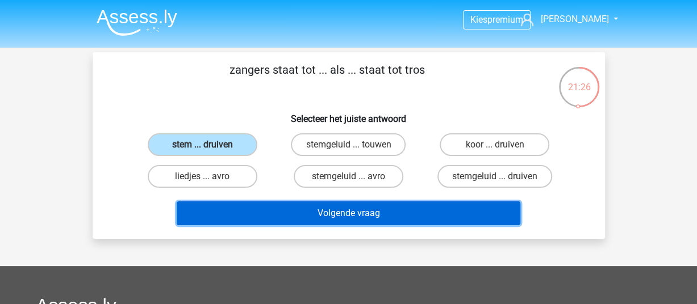
click at [266, 221] on button "Volgende vraag" at bounding box center [349, 214] width 344 height 24
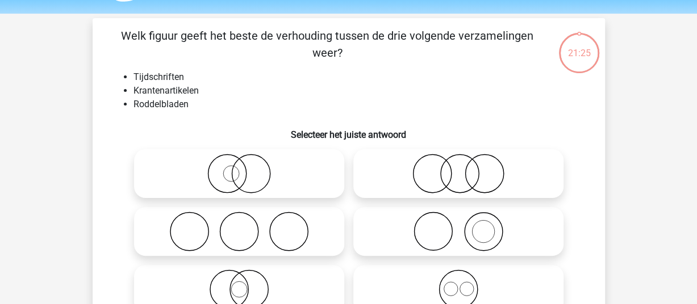
scroll to position [52, 0]
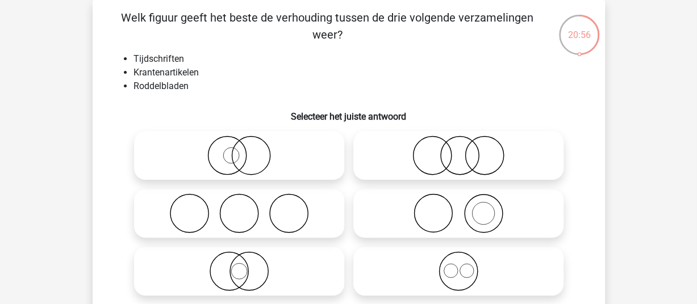
click at [470, 207] on icon at bounding box center [458, 214] width 201 height 40
click at [466, 207] on input "radio" at bounding box center [461, 203] width 7 height 7
radio input "true"
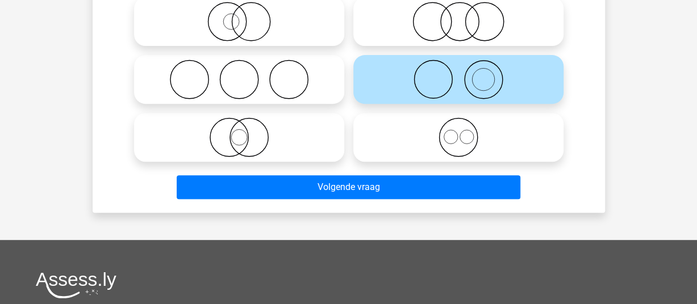
scroll to position [223, 0]
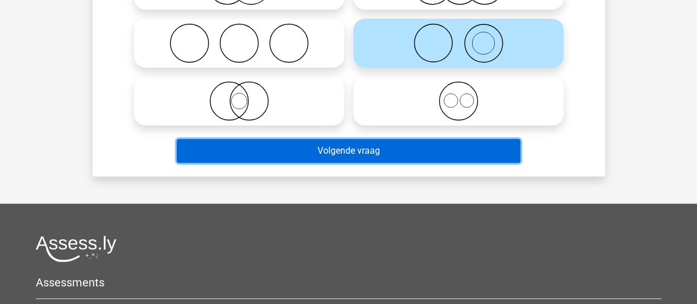
click at [385, 152] on button "Volgende vraag" at bounding box center [349, 151] width 344 height 24
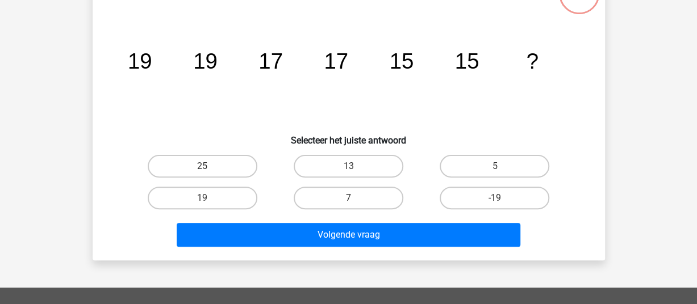
scroll to position [52, 0]
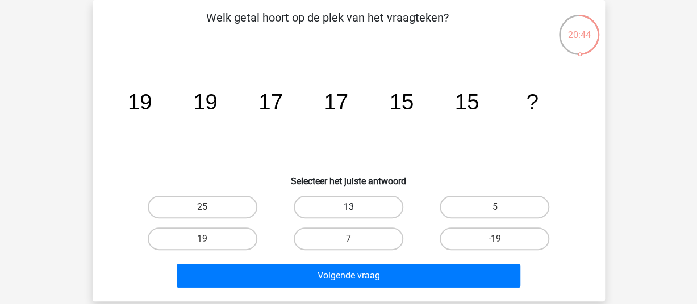
click at [317, 208] on label "13" at bounding box center [349, 207] width 110 height 23
click at [348, 208] on input "13" at bounding box center [351, 210] width 7 height 7
radio input "true"
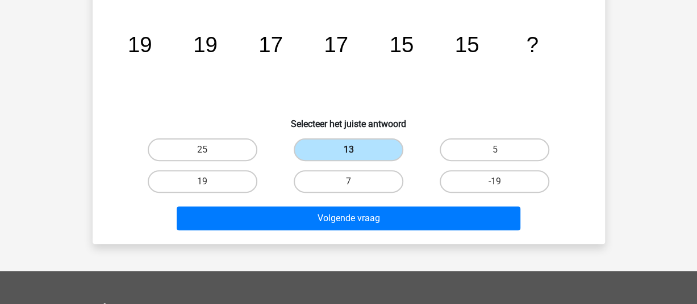
scroll to position [166, 0]
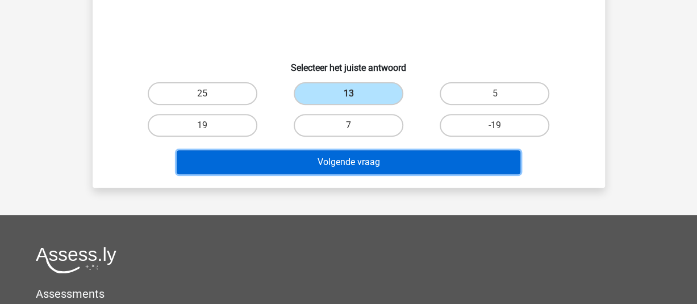
click at [322, 161] on button "Volgende vraag" at bounding box center [349, 163] width 344 height 24
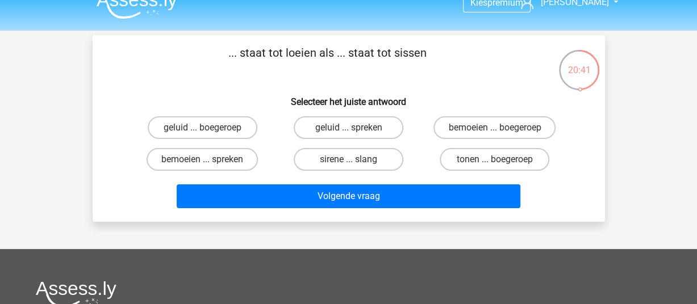
scroll to position [0, 0]
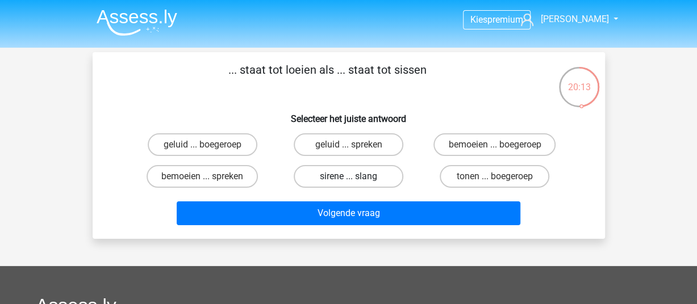
click at [338, 175] on label "sirene ... slang" at bounding box center [349, 176] width 110 height 23
click at [348, 177] on input "sirene ... slang" at bounding box center [351, 180] width 7 height 7
radio input "true"
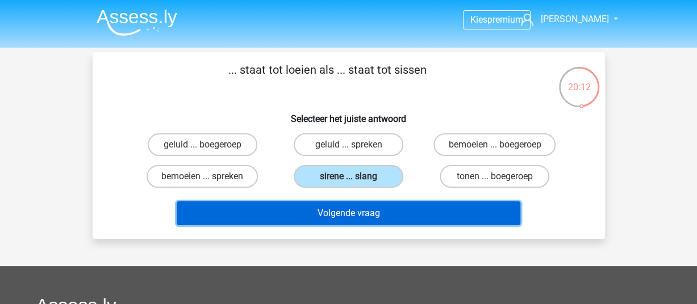
click at [329, 210] on button "Volgende vraag" at bounding box center [349, 214] width 344 height 24
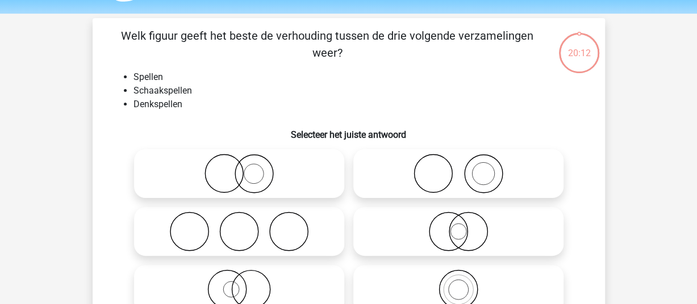
scroll to position [52, 0]
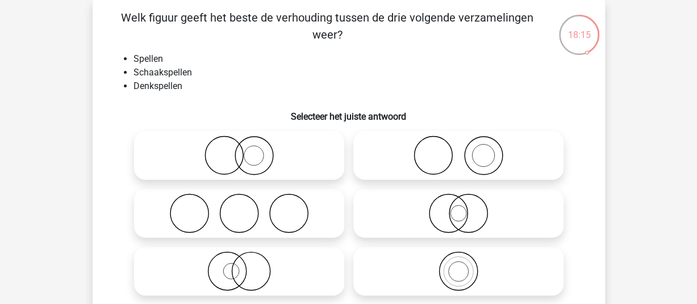
click at [252, 283] on icon at bounding box center [239, 272] width 201 height 40
click at [246, 266] on input "radio" at bounding box center [242, 261] width 7 height 7
radio input "true"
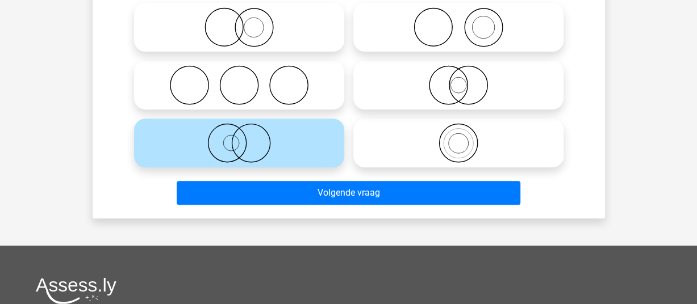
scroll to position [223, 0]
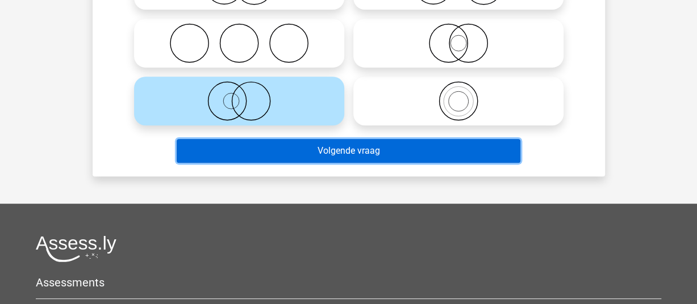
click at [344, 144] on button "Volgende vraag" at bounding box center [349, 151] width 344 height 24
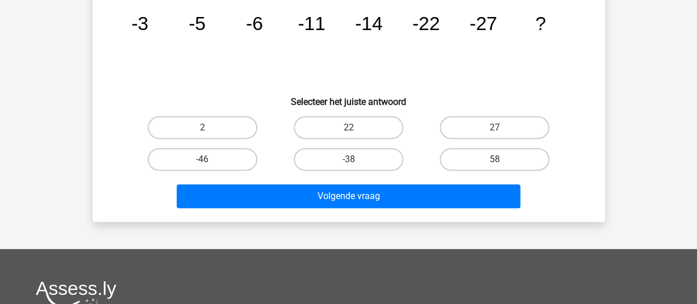
scroll to position [52, 0]
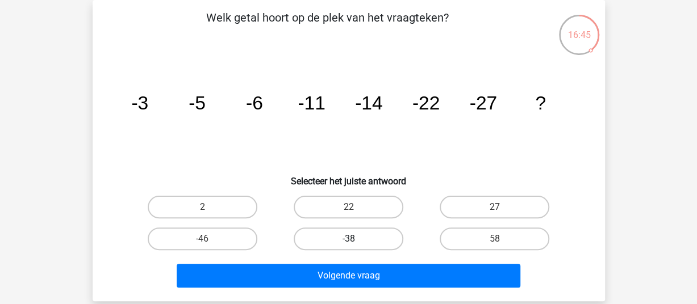
click at [337, 238] on label "-38" at bounding box center [349, 239] width 110 height 23
click at [348, 239] on input "-38" at bounding box center [351, 242] width 7 height 7
radio input "true"
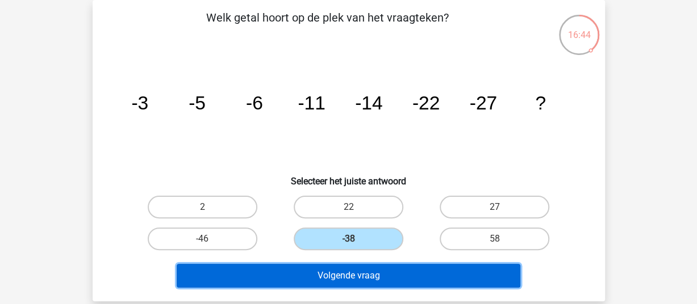
click at [331, 278] on button "Volgende vraag" at bounding box center [349, 276] width 344 height 24
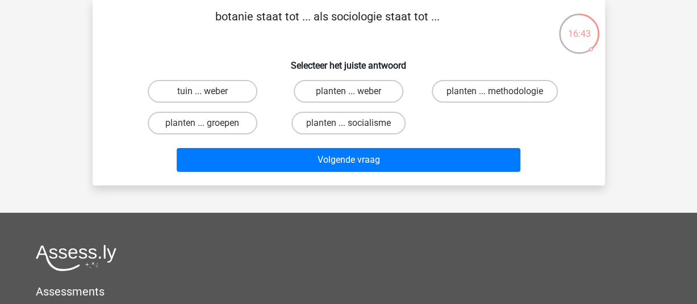
scroll to position [57, 0]
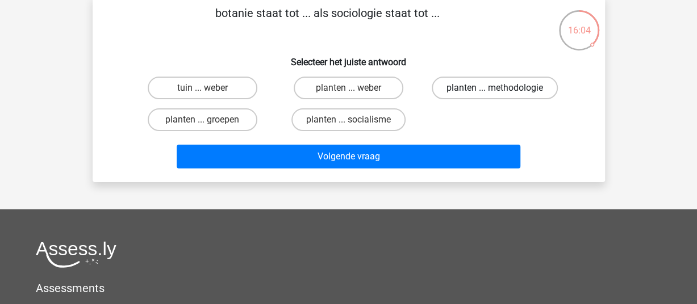
click at [477, 93] on label "planten ... methodologie" at bounding box center [495, 88] width 126 height 23
click at [495, 93] on input "planten ... methodologie" at bounding box center [498, 91] width 7 height 7
radio input "true"
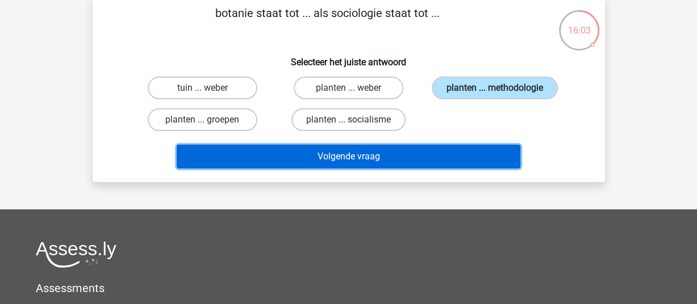
click at [371, 157] on button "Volgende vraag" at bounding box center [349, 157] width 344 height 24
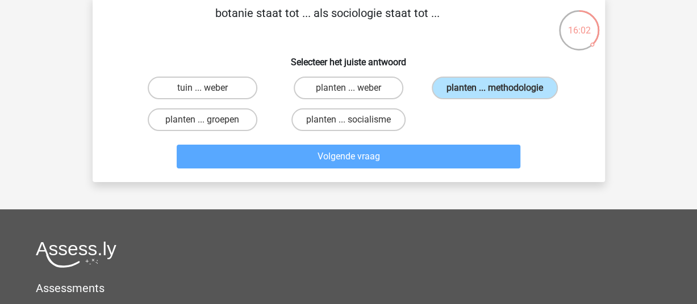
scroll to position [52, 0]
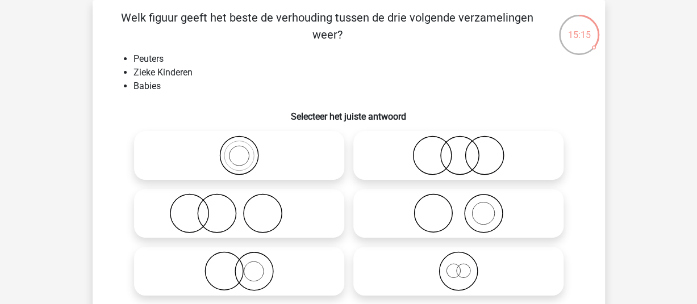
click at [454, 274] on icon at bounding box center [458, 272] width 201 height 40
click at [458, 266] on input "radio" at bounding box center [461, 261] width 7 height 7
radio input "true"
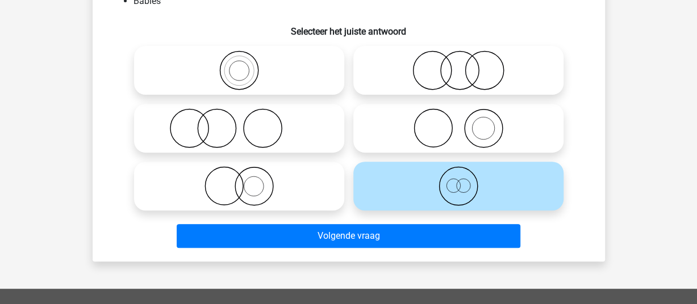
scroll to position [336, 0]
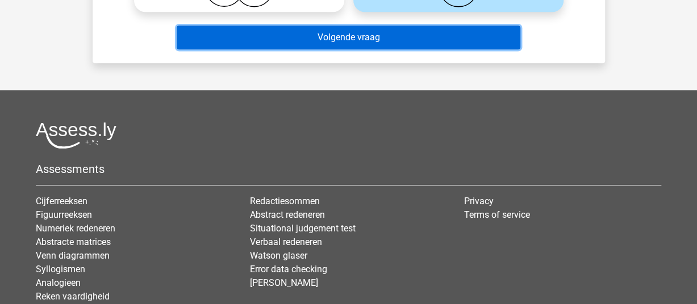
click at [413, 38] on button "Volgende vraag" at bounding box center [349, 38] width 344 height 24
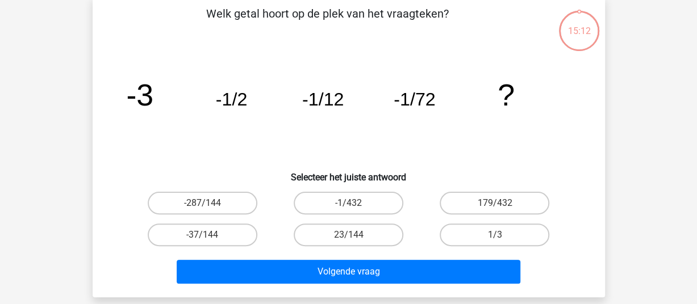
scroll to position [52, 0]
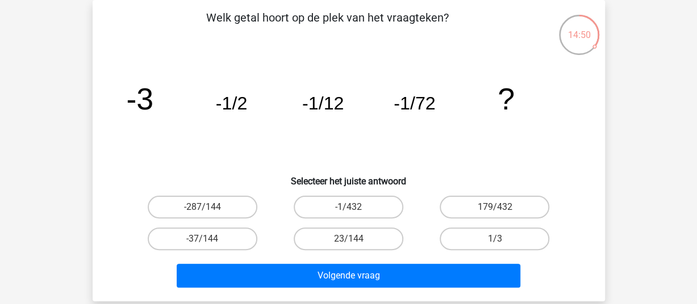
click at [352, 207] on input "-1/432" at bounding box center [351, 210] width 7 height 7
radio input "true"
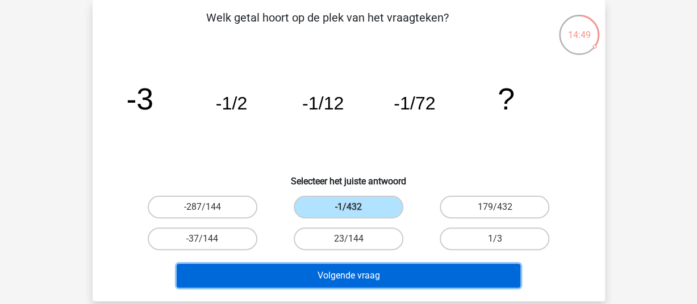
click at [351, 279] on button "Volgende vraag" at bounding box center [349, 276] width 344 height 24
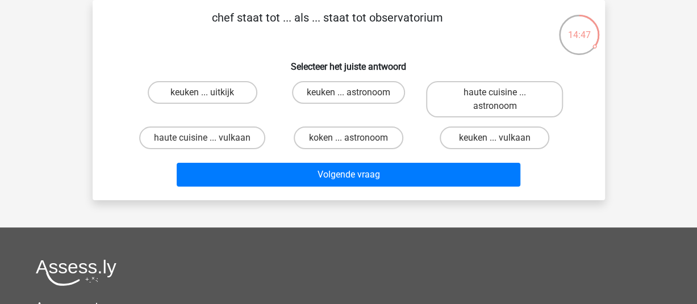
scroll to position [0, 0]
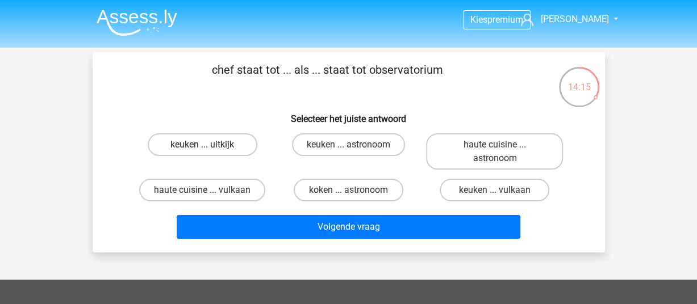
click at [190, 151] on label "keuken ... uitkijk" at bounding box center [203, 144] width 110 height 23
click at [202, 151] on input "keuken ... uitkijk" at bounding box center [205, 148] width 7 height 7
radio input "true"
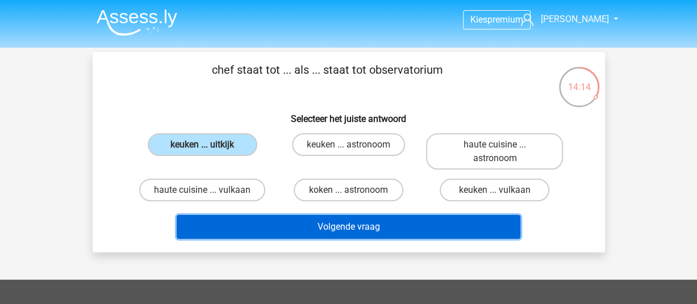
click at [223, 227] on button "Volgende vraag" at bounding box center [349, 227] width 344 height 24
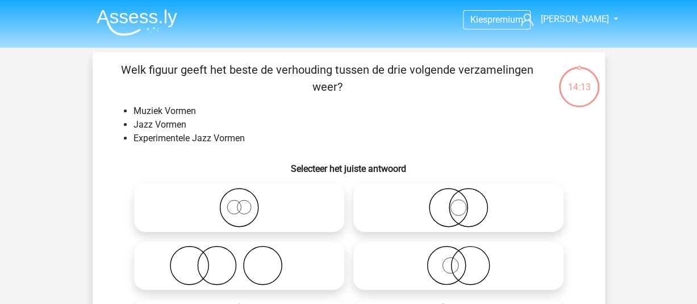
scroll to position [52, 0]
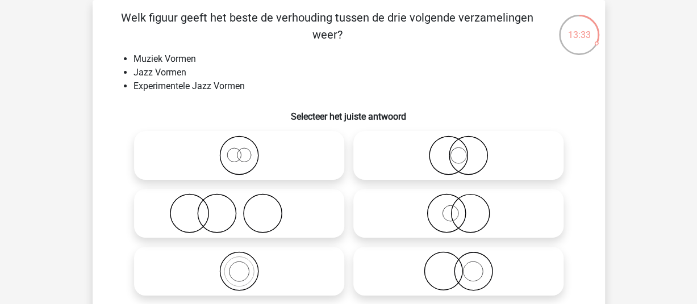
click at [241, 269] on icon at bounding box center [239, 272] width 201 height 40
click at [241, 266] on input "radio" at bounding box center [242, 261] width 7 height 7
radio input "true"
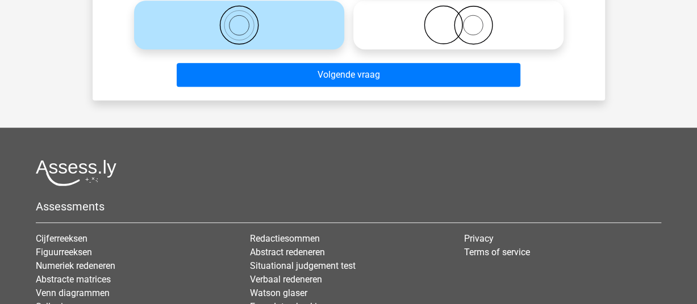
scroll to position [336, 0]
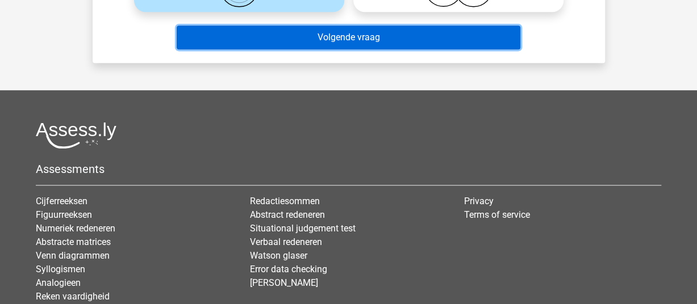
click at [340, 37] on button "Volgende vraag" at bounding box center [349, 38] width 344 height 24
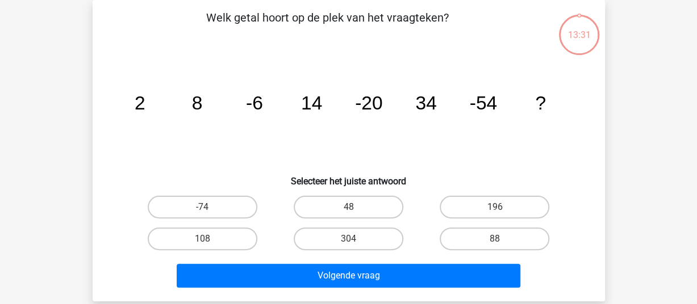
scroll to position [52, 0]
click at [511, 206] on label "196" at bounding box center [495, 207] width 110 height 23
click at [502, 207] on input "196" at bounding box center [498, 210] width 7 height 7
radio input "true"
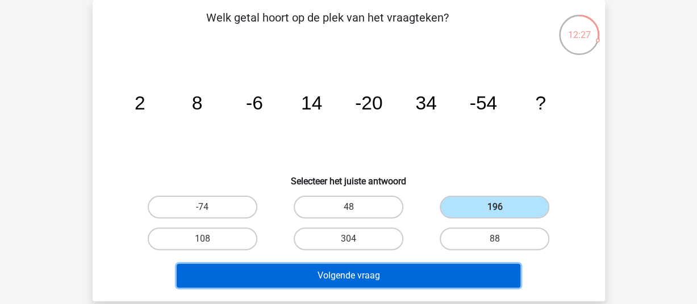
click at [459, 273] on button "Volgende vraag" at bounding box center [349, 276] width 344 height 24
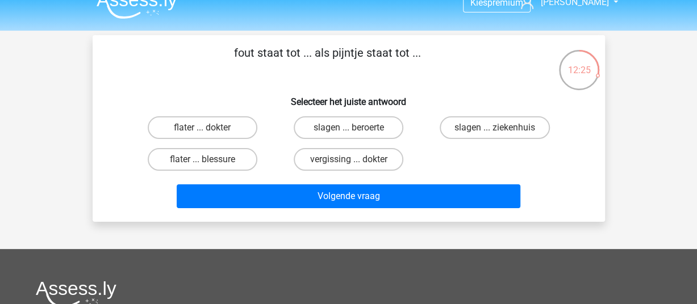
scroll to position [0, 0]
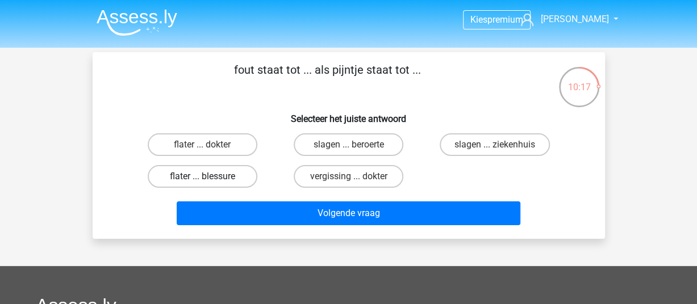
click at [234, 176] on label "flater ... blessure" at bounding box center [203, 176] width 110 height 23
click at [210, 177] on input "flater ... blessure" at bounding box center [205, 180] width 7 height 7
radio input "true"
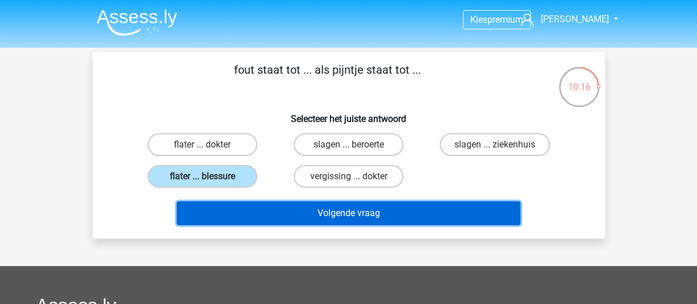
click at [284, 216] on button "Volgende vraag" at bounding box center [349, 214] width 344 height 24
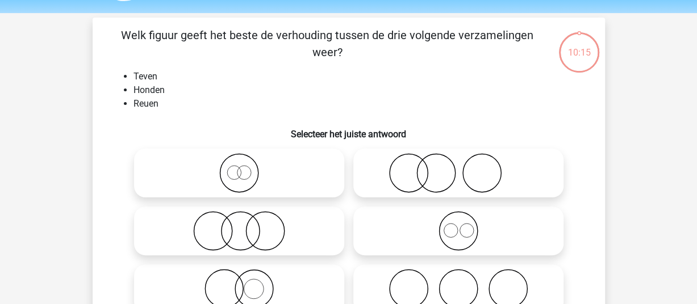
scroll to position [52, 0]
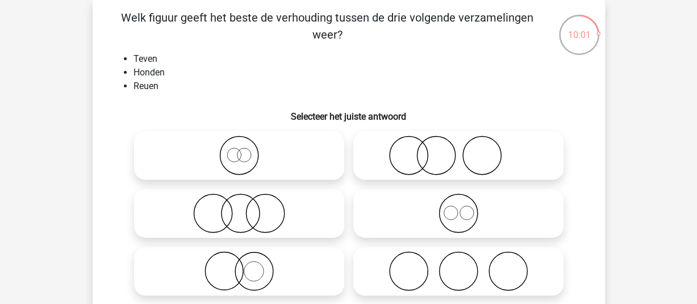
click at [471, 212] on icon at bounding box center [458, 214] width 201 height 40
click at [466, 208] on input "radio" at bounding box center [461, 203] width 7 height 7
radio input "true"
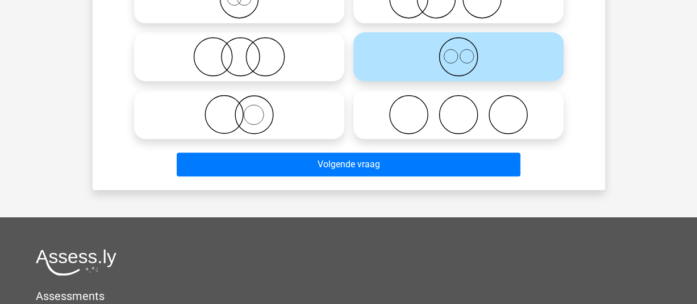
scroll to position [336, 0]
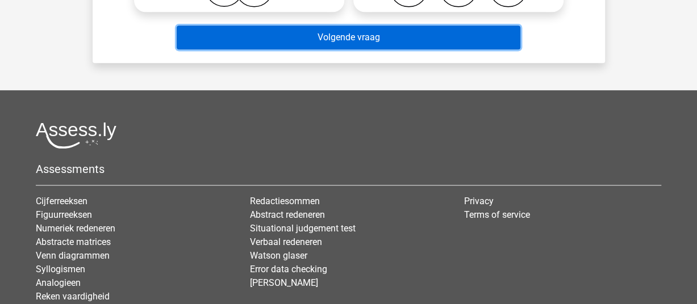
click at [404, 42] on button "Volgende vraag" at bounding box center [349, 38] width 344 height 24
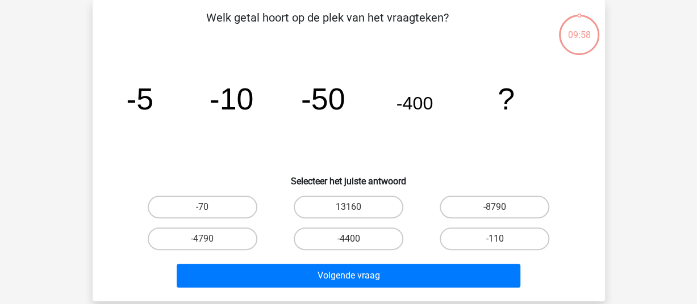
scroll to position [52, 0]
click at [358, 243] on label "-4400" at bounding box center [349, 239] width 110 height 23
click at [356, 243] on input "-4400" at bounding box center [351, 242] width 7 height 7
radio input "true"
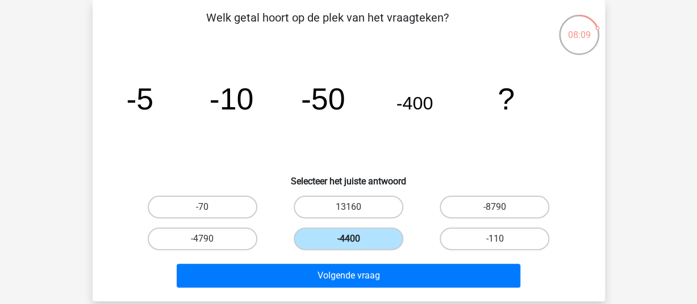
scroll to position [109, 0]
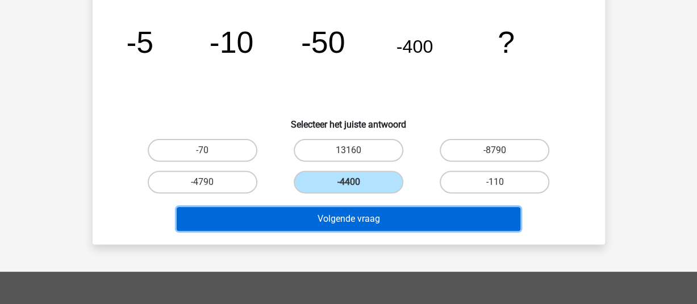
click at [364, 215] on button "Volgende vraag" at bounding box center [349, 219] width 344 height 24
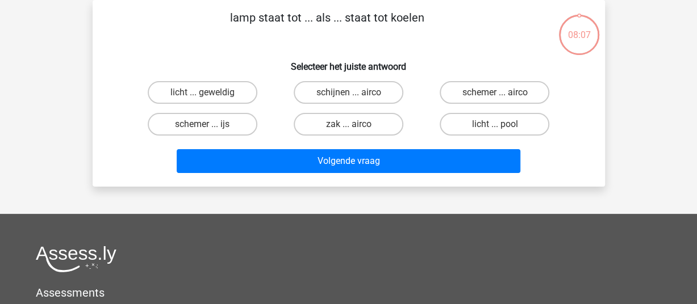
scroll to position [0, 0]
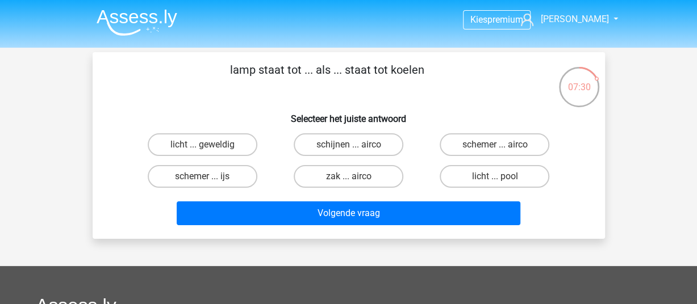
click at [353, 146] on input "schijnen ... airco" at bounding box center [351, 148] width 7 height 7
radio input "true"
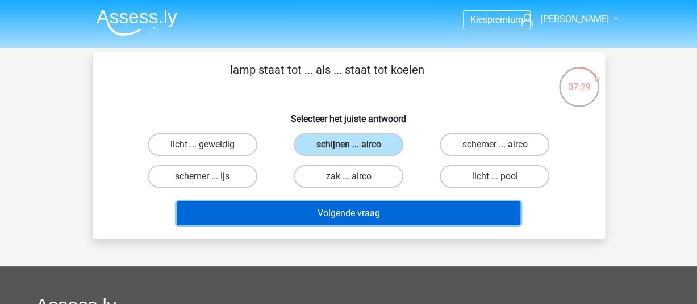
click at [335, 208] on button "Volgende vraag" at bounding box center [349, 214] width 344 height 24
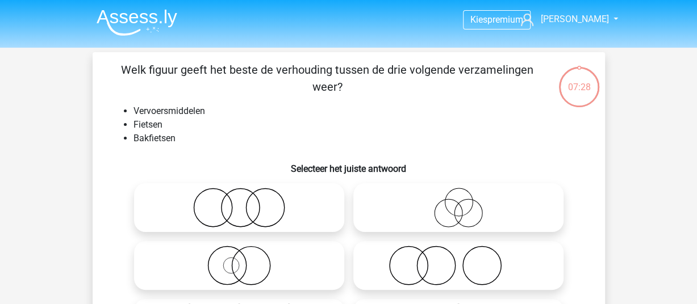
scroll to position [52, 0]
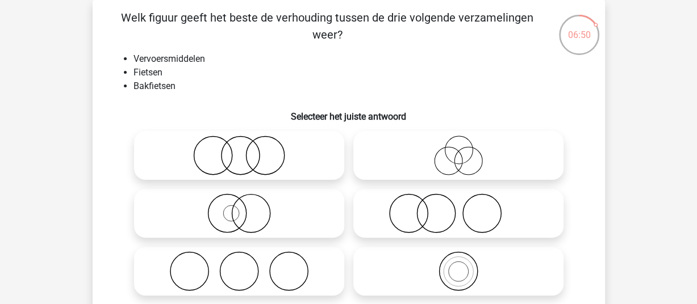
click at [467, 272] on icon at bounding box center [458, 272] width 201 height 40
click at [466, 266] on input "radio" at bounding box center [461, 261] width 7 height 7
radio input "true"
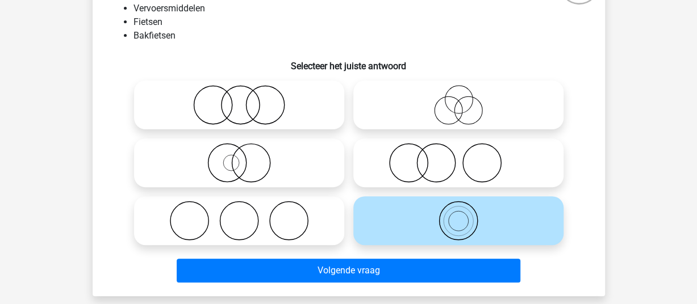
scroll to position [166, 0]
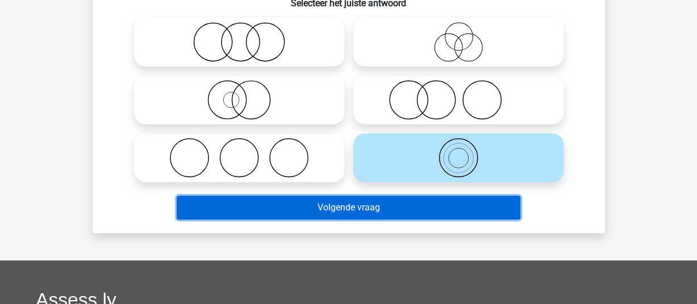
click at [371, 204] on button "Volgende vraag" at bounding box center [349, 208] width 344 height 24
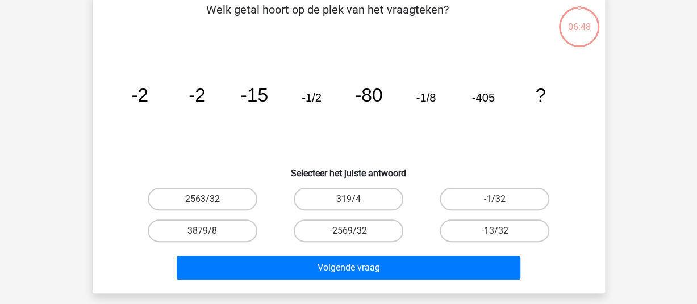
scroll to position [52, 0]
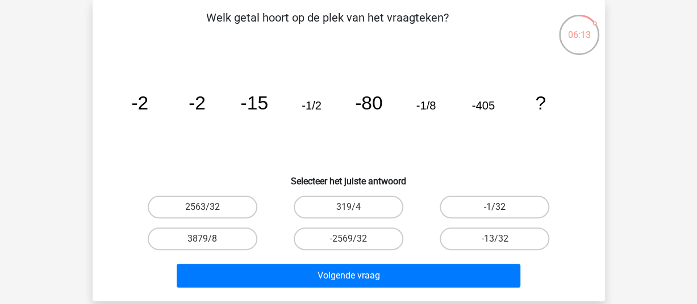
click at [483, 204] on label "-1/32" at bounding box center [495, 207] width 110 height 23
click at [495, 207] on input "-1/32" at bounding box center [498, 210] width 7 height 7
radio input "true"
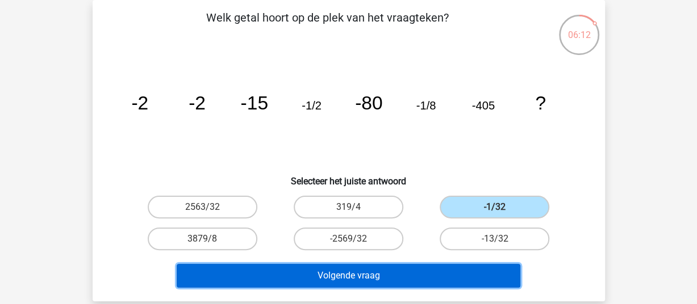
click at [411, 280] on button "Volgende vraag" at bounding box center [349, 276] width 344 height 24
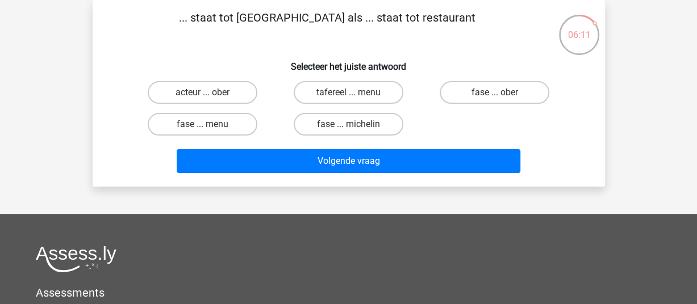
scroll to position [0, 0]
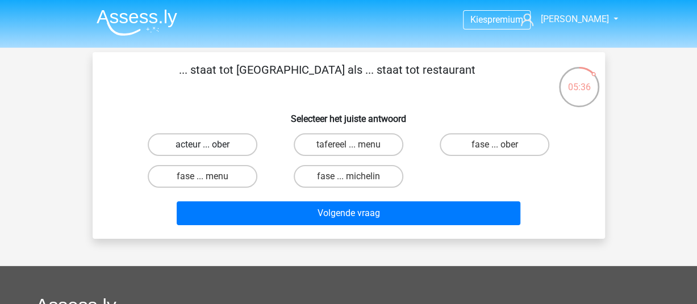
click at [193, 146] on label "acteur ... ober" at bounding box center [203, 144] width 110 height 23
click at [202, 146] on input "acteur ... ober" at bounding box center [205, 148] width 7 height 7
radio input "true"
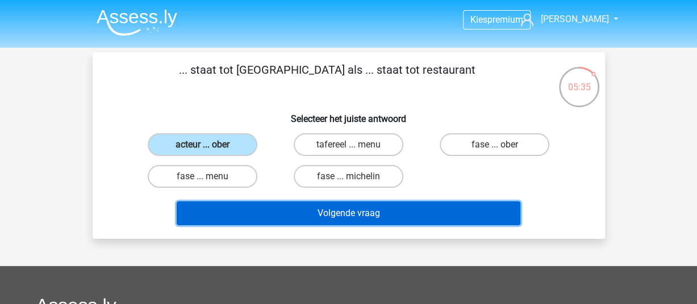
click at [244, 210] on button "Volgende vraag" at bounding box center [349, 214] width 344 height 24
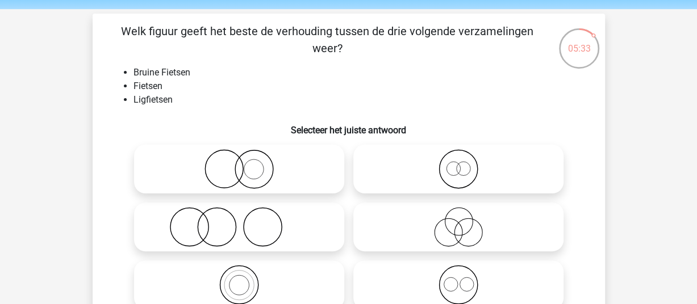
scroll to position [57, 0]
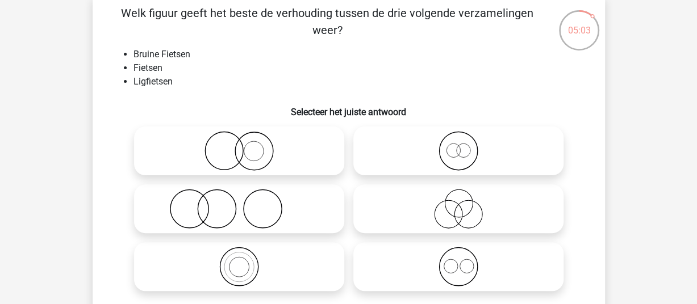
click at [444, 273] on icon at bounding box center [458, 267] width 201 height 40
click at [458, 261] on input "radio" at bounding box center [461, 257] width 7 height 7
radio input "true"
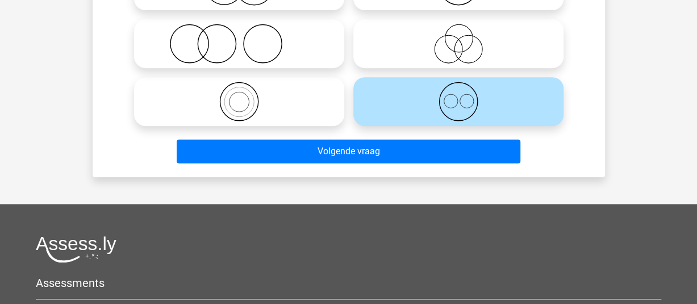
scroll to position [227, 0]
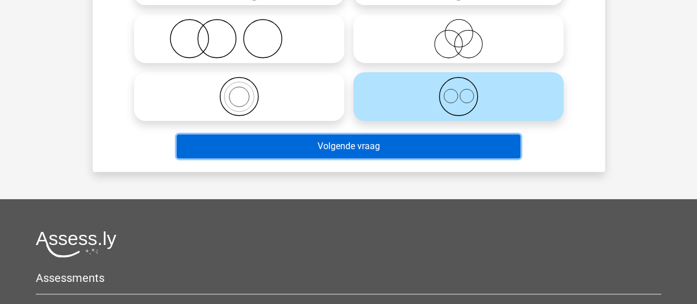
click at [362, 147] on button "Volgende vraag" at bounding box center [349, 147] width 344 height 24
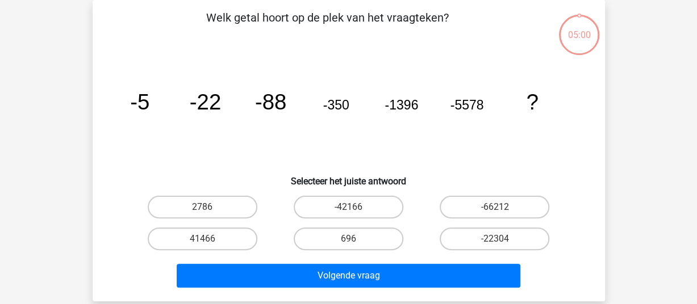
scroll to position [52, 0]
click at [466, 247] on label "-22304" at bounding box center [495, 239] width 110 height 23
click at [495, 246] on input "-22304" at bounding box center [498, 242] width 7 height 7
radio input "true"
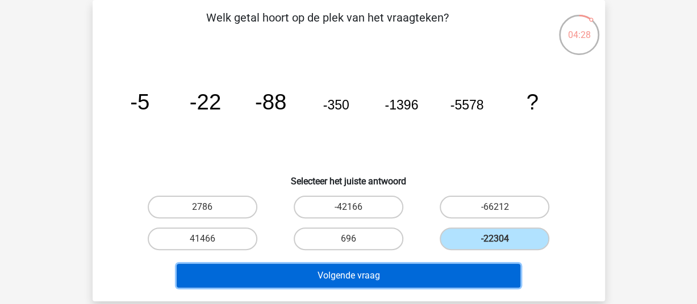
click at [396, 277] on button "Volgende vraag" at bounding box center [349, 276] width 344 height 24
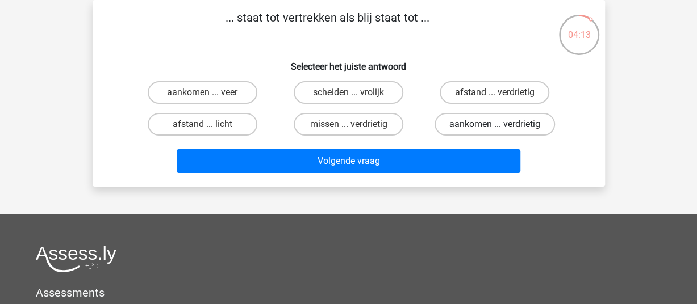
click at [494, 122] on label "aankomen ... verdrietig" at bounding box center [494, 124] width 120 height 23
click at [495, 124] on input "aankomen ... verdrietig" at bounding box center [498, 127] width 7 height 7
radio input "true"
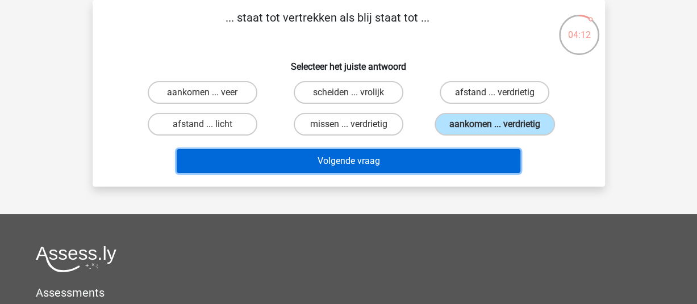
click at [437, 162] on button "Volgende vraag" at bounding box center [349, 161] width 344 height 24
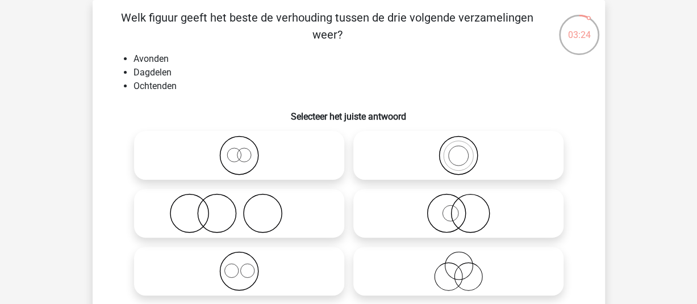
click at [231, 268] on icon at bounding box center [239, 272] width 201 height 40
click at [239, 266] on input "radio" at bounding box center [242, 261] width 7 height 7
radio input "true"
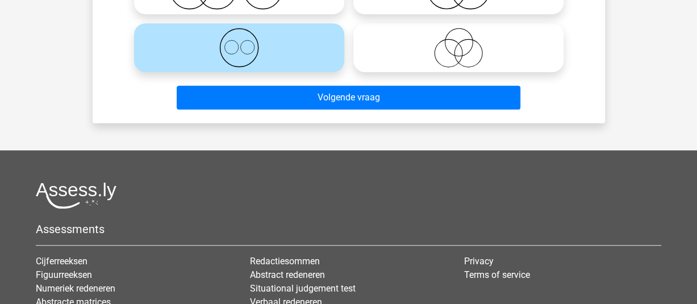
scroll to position [279, 0]
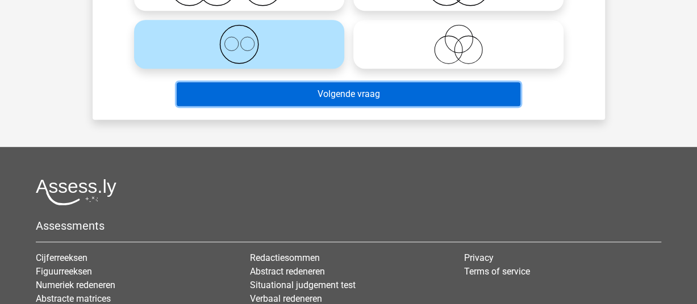
click at [319, 94] on button "Volgende vraag" at bounding box center [349, 94] width 344 height 24
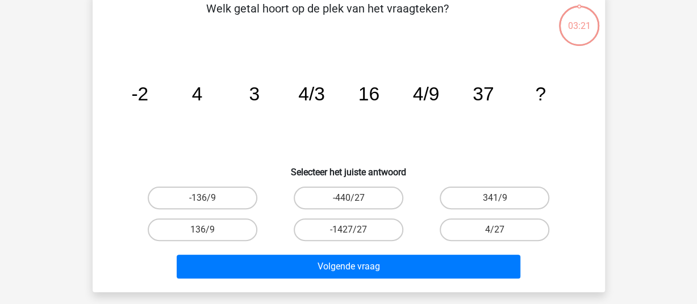
scroll to position [52, 0]
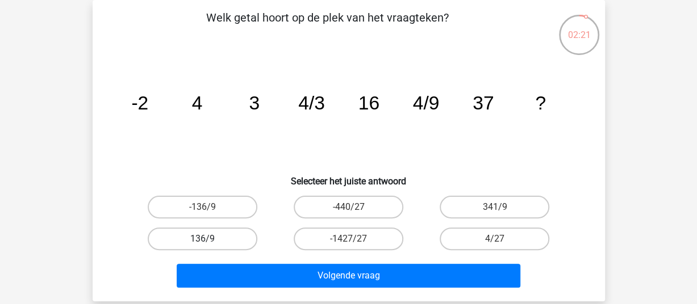
click at [202, 244] on label "136/9" at bounding box center [203, 239] width 110 height 23
click at [202, 244] on input "136/9" at bounding box center [205, 242] width 7 height 7
radio input "true"
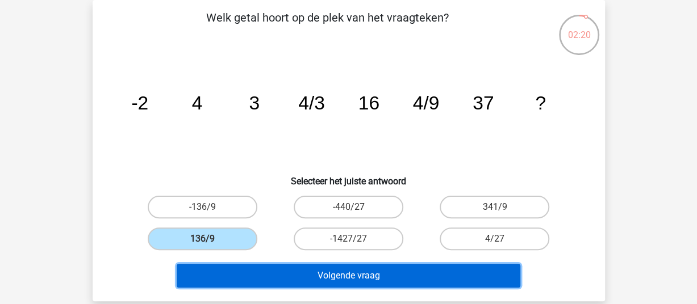
click at [250, 277] on button "Volgende vraag" at bounding box center [349, 276] width 344 height 24
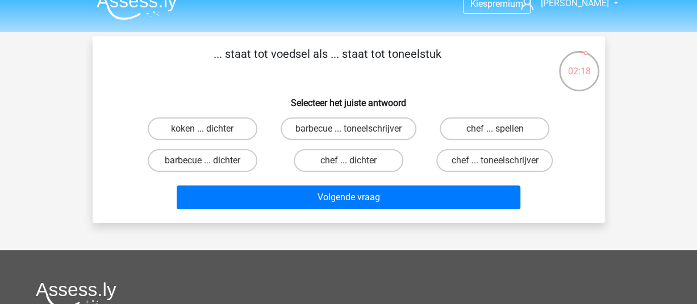
scroll to position [0, 0]
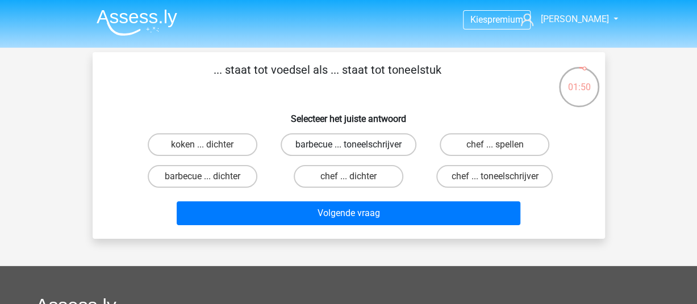
click at [363, 145] on label "barbecue ... toneelschrijver" at bounding box center [349, 144] width 136 height 23
click at [356, 145] on input "barbecue ... toneelschrijver" at bounding box center [351, 148] width 7 height 7
radio input "true"
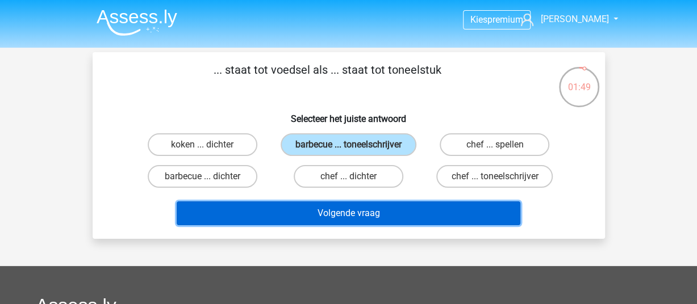
click at [380, 225] on button "Volgende vraag" at bounding box center [349, 214] width 344 height 24
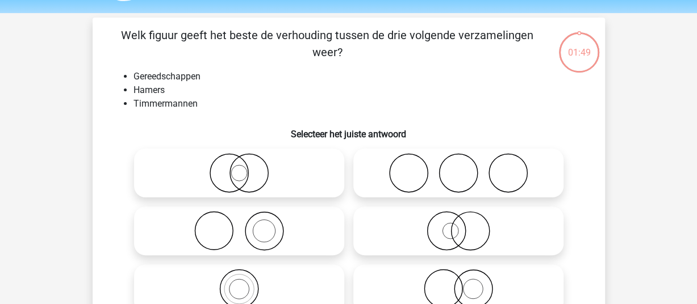
scroll to position [52, 0]
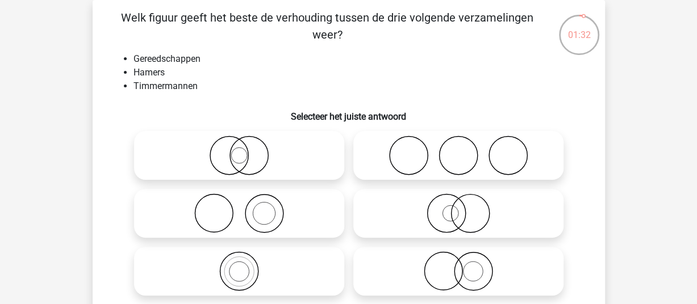
click at [254, 212] on icon at bounding box center [239, 214] width 201 height 40
click at [246, 208] on input "radio" at bounding box center [242, 203] width 7 height 7
radio input "true"
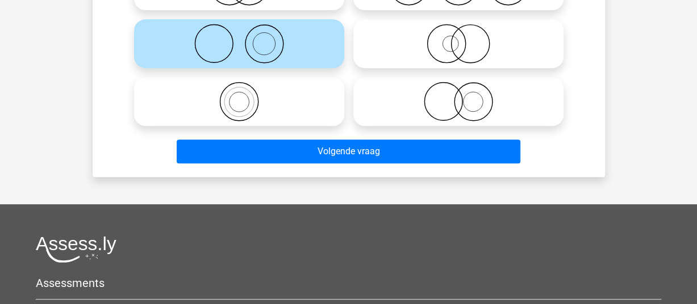
scroll to position [223, 0]
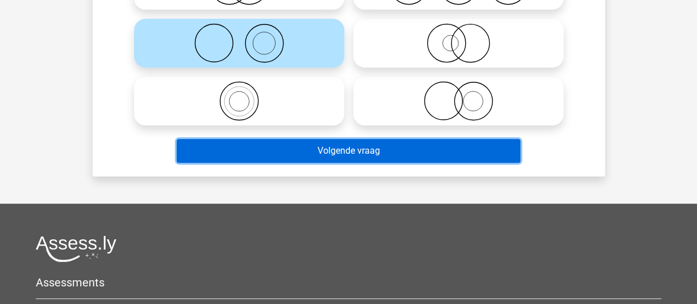
click at [339, 152] on button "Volgende vraag" at bounding box center [349, 151] width 344 height 24
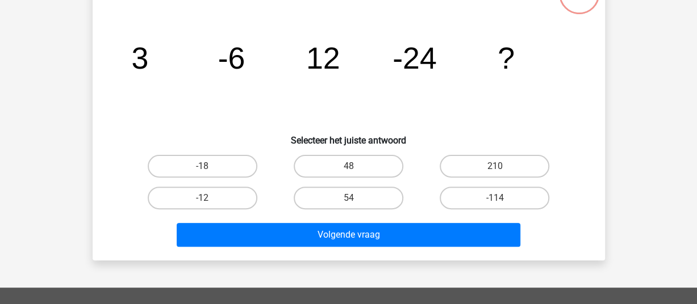
scroll to position [52, 0]
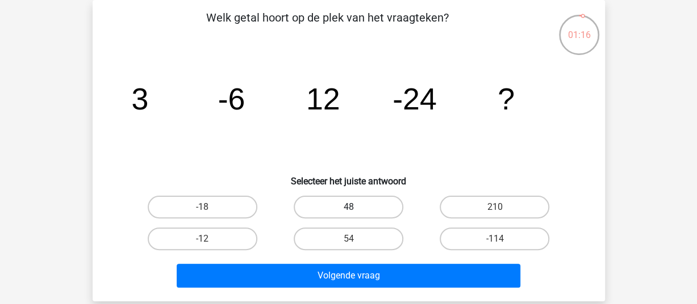
click at [359, 211] on label "48" at bounding box center [349, 207] width 110 height 23
click at [356, 211] on input "48" at bounding box center [351, 210] width 7 height 7
radio input "true"
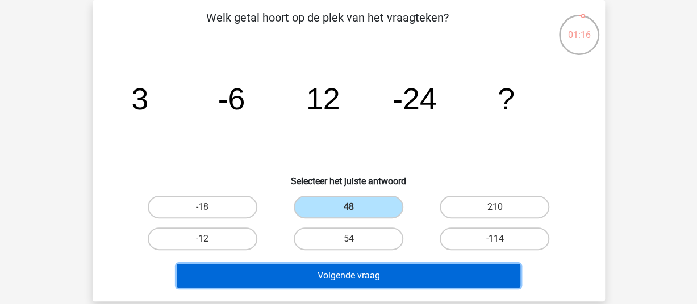
click at [346, 277] on button "Volgende vraag" at bounding box center [349, 276] width 344 height 24
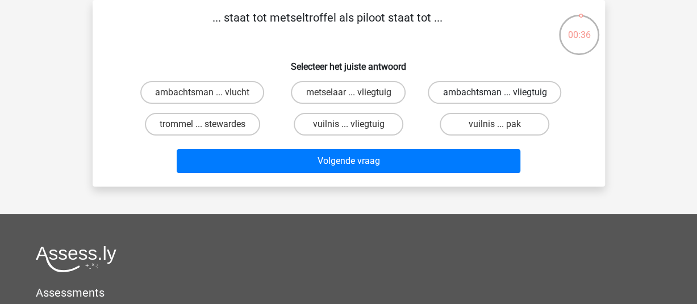
click at [523, 90] on label "ambachtsman ... vliegtuig" at bounding box center [494, 92] width 133 height 23
click at [502, 93] on input "ambachtsman ... vliegtuig" at bounding box center [498, 96] width 7 height 7
radio input "true"
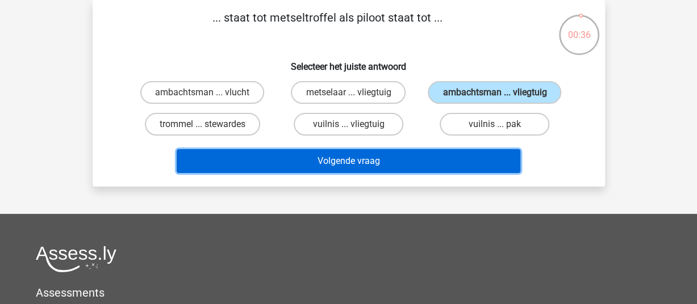
click at [421, 164] on button "Volgende vraag" at bounding box center [349, 161] width 344 height 24
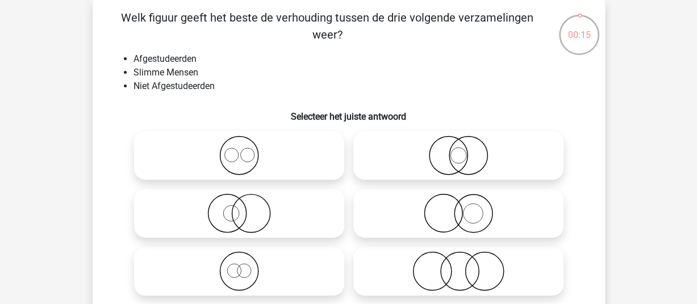
click at [475, 160] on icon at bounding box center [458, 156] width 201 height 40
click at [466, 150] on input "radio" at bounding box center [461, 146] width 7 height 7
radio input "true"
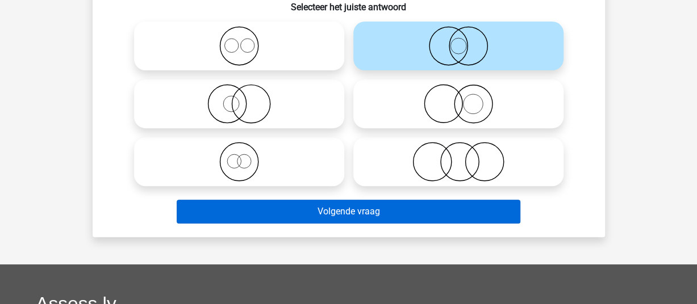
scroll to position [166, 0]
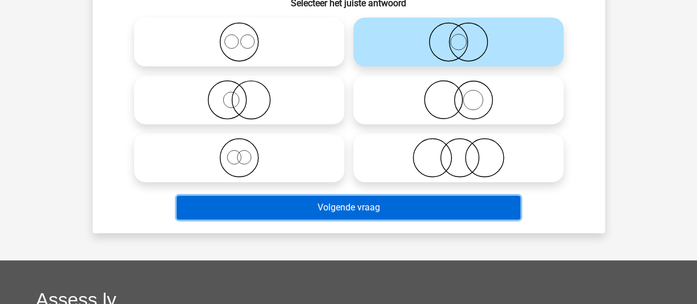
click at [399, 210] on button "Volgende vraag" at bounding box center [349, 208] width 344 height 24
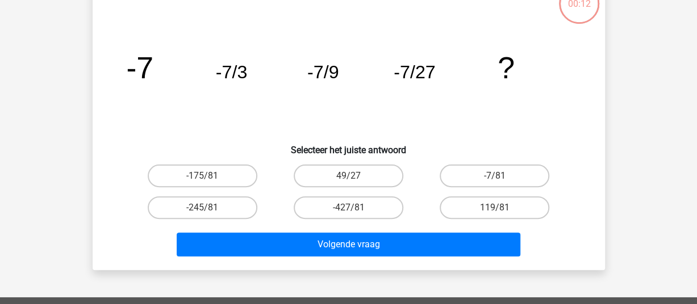
scroll to position [52, 0]
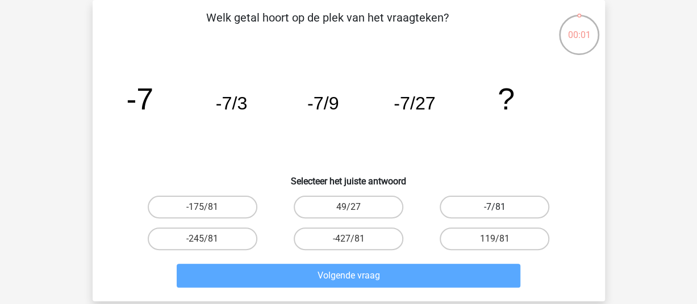
click at [492, 211] on label "-7/81" at bounding box center [495, 207] width 110 height 23
click at [495, 211] on input "-7/81" at bounding box center [498, 210] width 7 height 7
radio input "true"
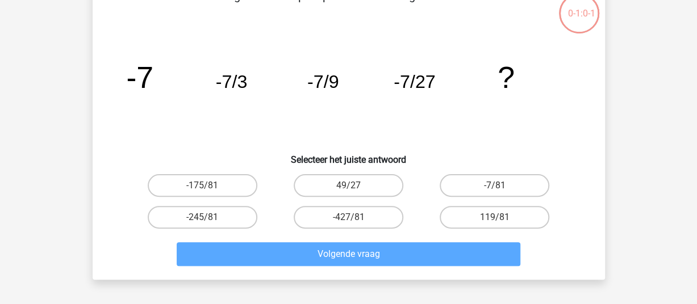
scroll to position [52, 0]
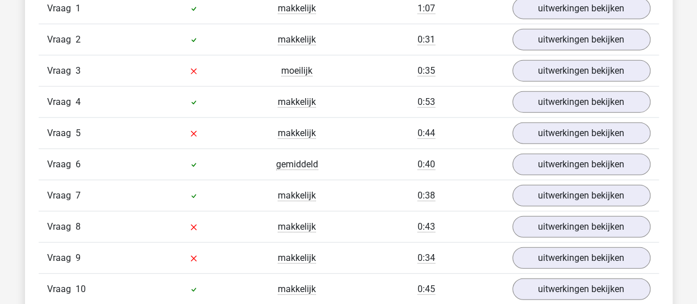
scroll to position [1249, 0]
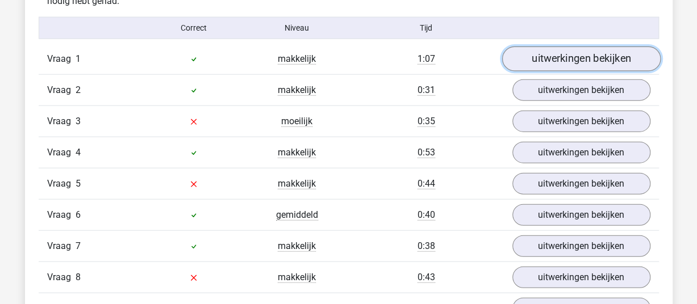
click at [593, 59] on link "uitwerkingen bekijken" at bounding box center [580, 59] width 158 height 25
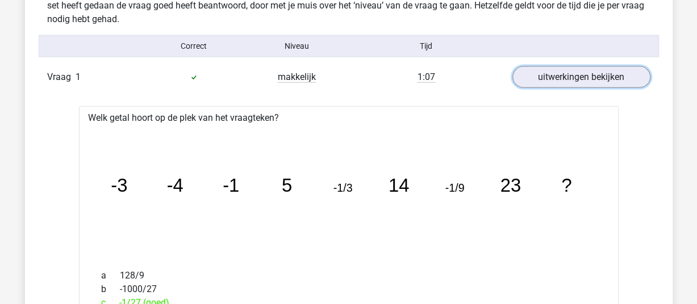
scroll to position [1136, 0]
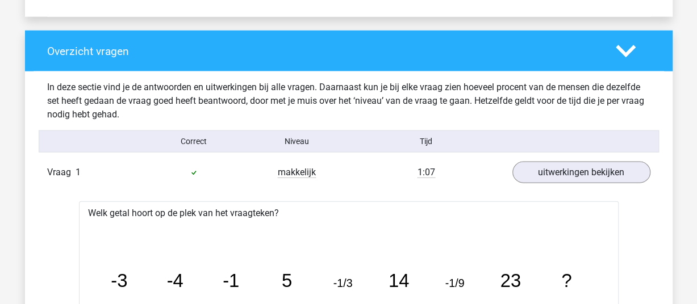
click at [627, 52] on polygon at bounding box center [626, 51] width 20 height 12
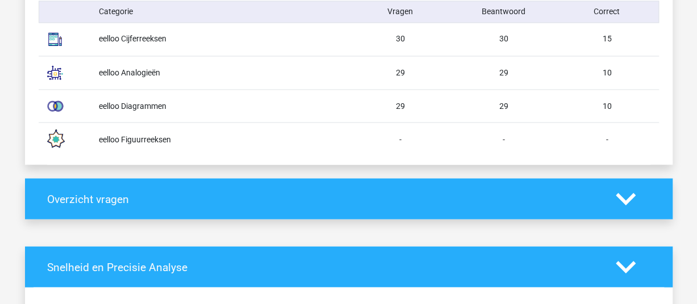
scroll to position [988, 0]
click at [232, 194] on h4 "Overzicht vragen" at bounding box center [322, 199] width 551 height 13
click at [116, 199] on h4 "Overzicht vragen" at bounding box center [322, 199] width 551 height 13
click at [630, 193] on icon at bounding box center [626, 199] width 20 height 20
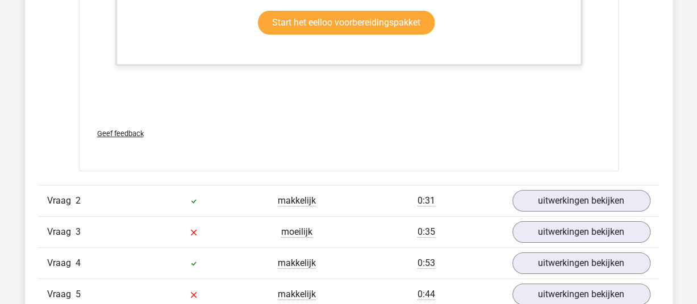
scroll to position [1840, 0]
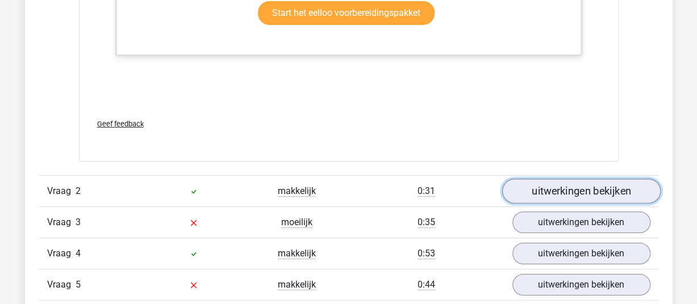
click at [565, 191] on link "uitwerkingen bekijken" at bounding box center [580, 191] width 158 height 25
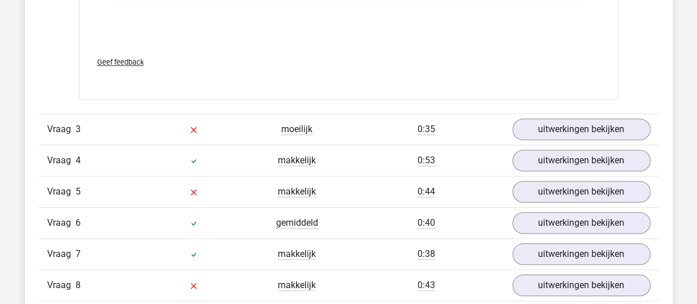
scroll to position [2522, 0]
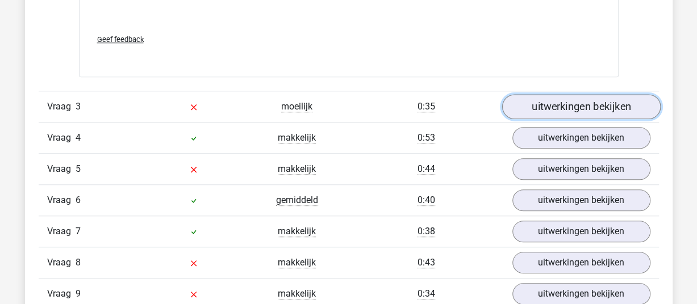
click at [586, 98] on link "uitwerkingen bekijken" at bounding box center [580, 106] width 158 height 25
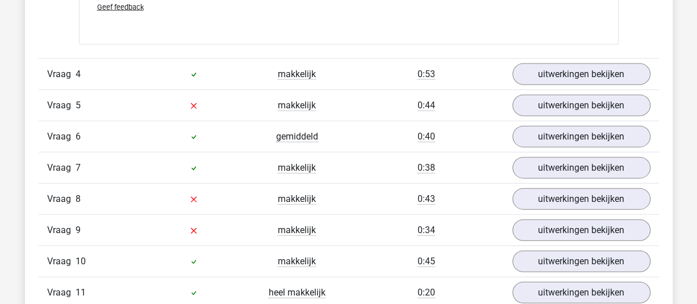
scroll to position [3317, 0]
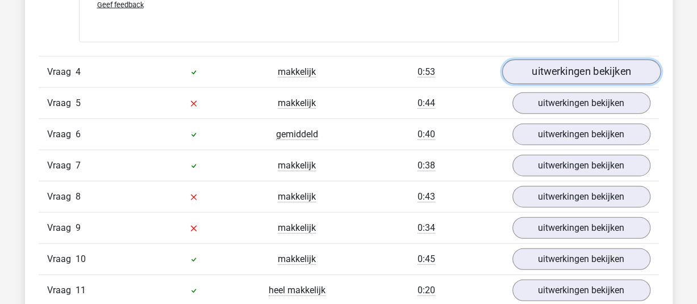
click at [601, 66] on link "uitwerkingen bekijken" at bounding box center [580, 72] width 158 height 25
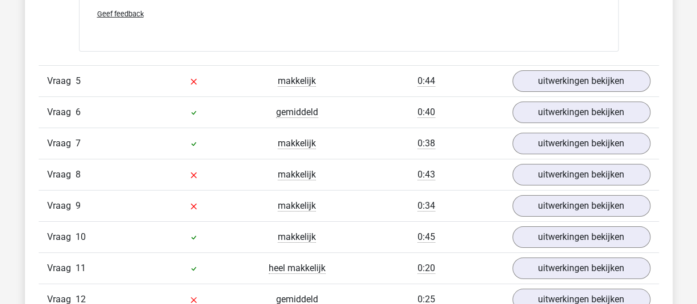
scroll to position [4055, 0]
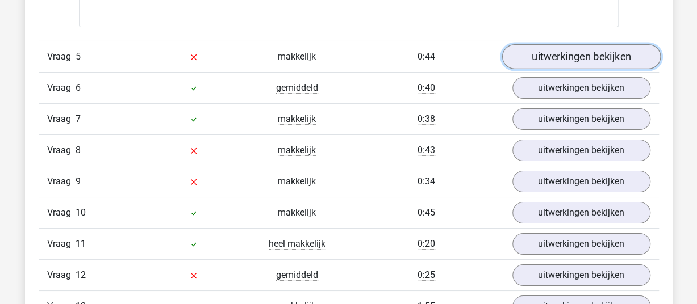
click at [587, 44] on link "uitwerkingen bekijken" at bounding box center [580, 56] width 158 height 25
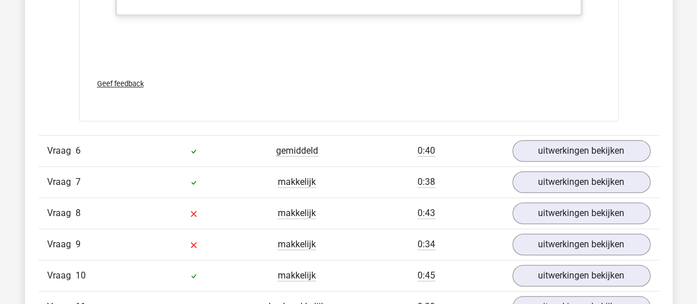
scroll to position [4623, 0]
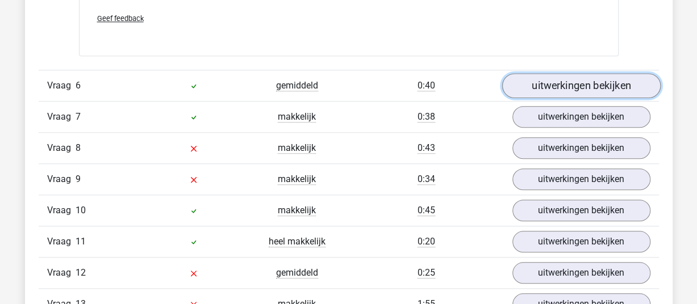
click at [578, 76] on link "uitwerkingen bekijken" at bounding box center [580, 85] width 158 height 25
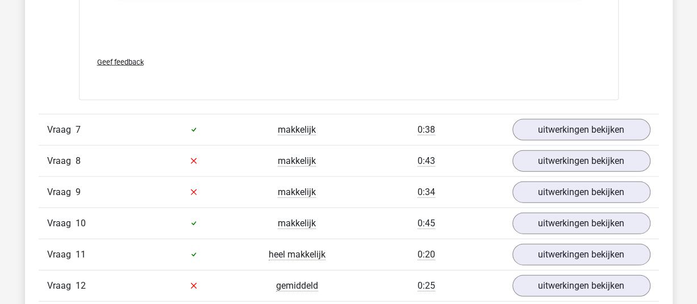
scroll to position [5418, 0]
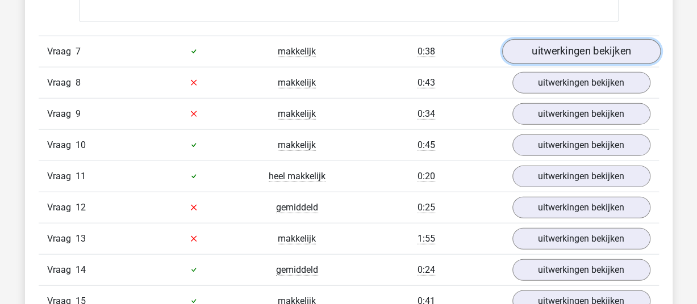
click at [588, 39] on link "uitwerkingen bekijken" at bounding box center [580, 51] width 158 height 25
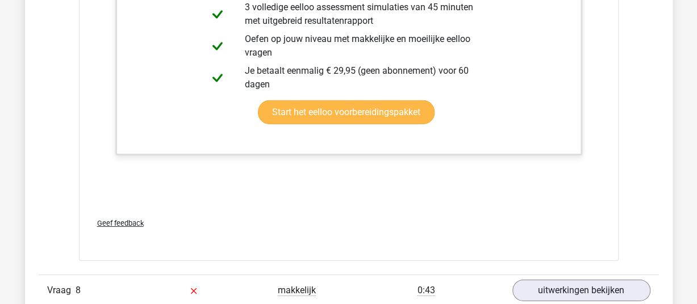
scroll to position [6043, 0]
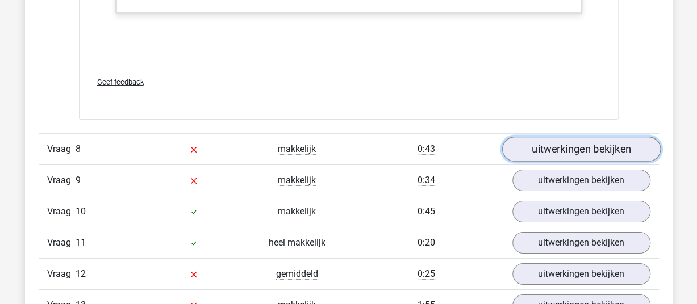
click at [567, 139] on link "uitwerkingen bekijken" at bounding box center [580, 149] width 158 height 25
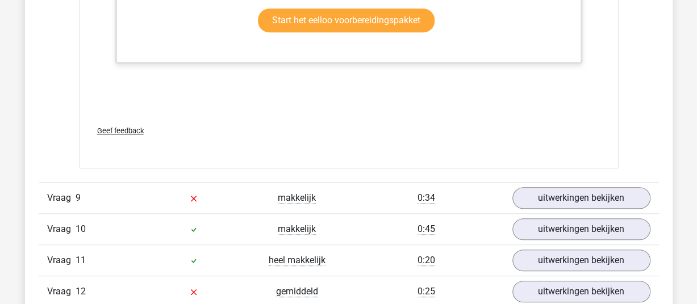
scroll to position [6611, 0]
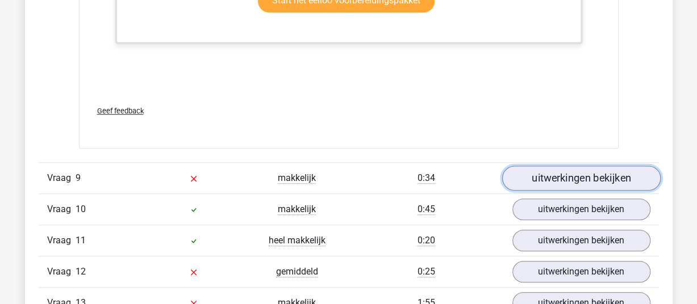
click at [590, 168] on link "uitwerkingen bekijken" at bounding box center [580, 178] width 158 height 25
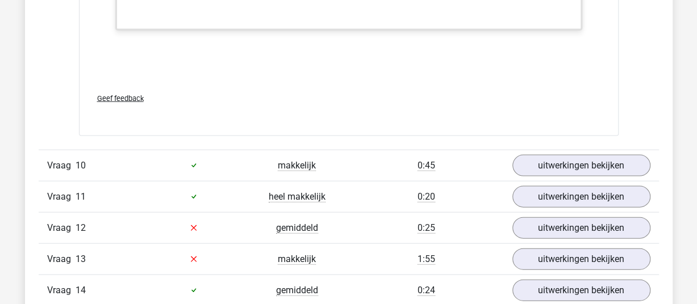
scroll to position [7406, 0]
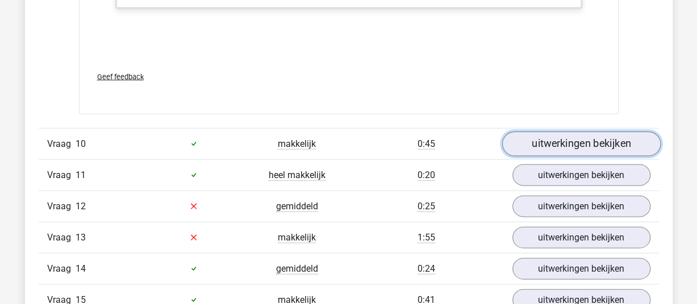
click at [561, 137] on link "uitwerkingen bekijken" at bounding box center [580, 144] width 158 height 25
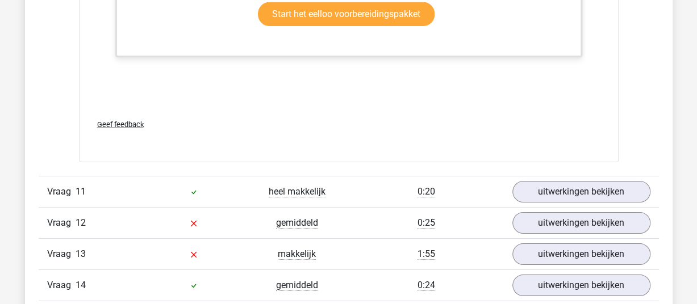
scroll to position [8144, 0]
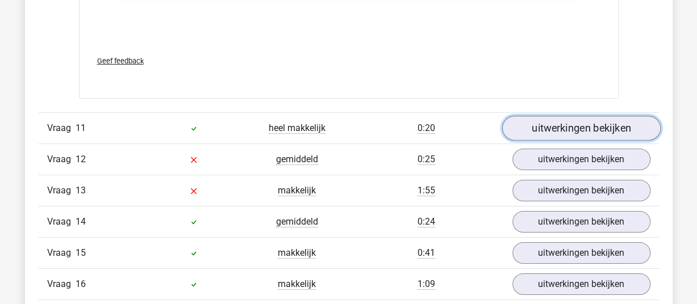
click at [570, 118] on link "uitwerkingen bekijken" at bounding box center [580, 128] width 158 height 25
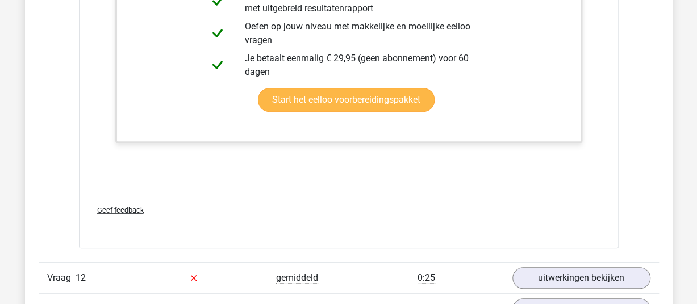
scroll to position [8712, 0]
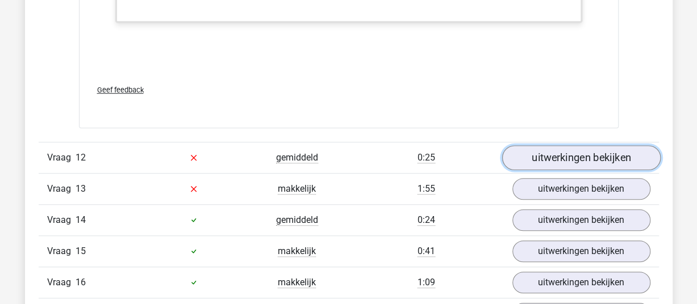
click at [577, 148] on link "uitwerkingen bekijken" at bounding box center [580, 157] width 158 height 25
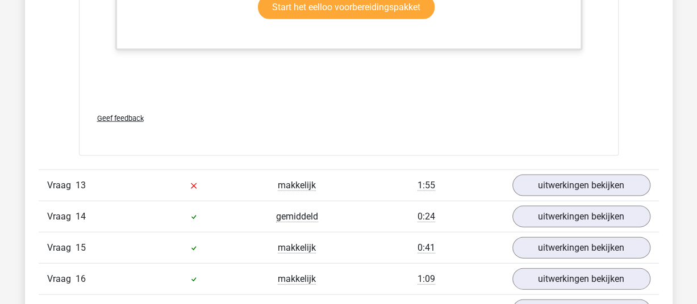
scroll to position [9451, 0]
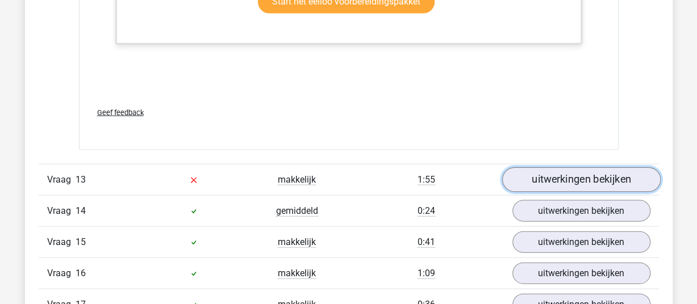
click at [551, 168] on link "uitwerkingen bekijken" at bounding box center [580, 180] width 158 height 25
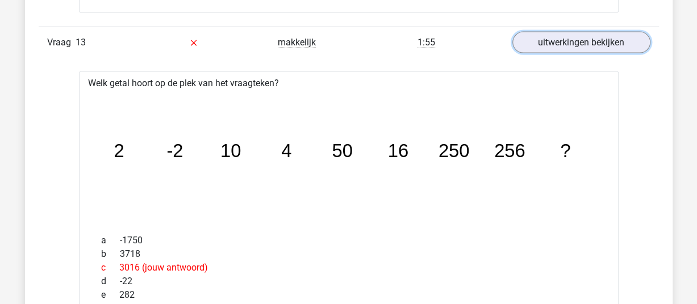
scroll to position [9621, 0]
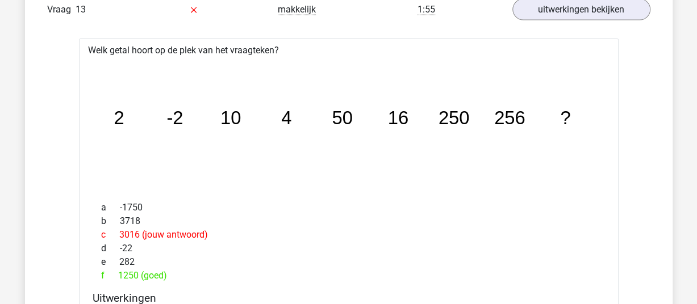
click at [383, 242] on div "d -22" at bounding box center [349, 249] width 512 height 14
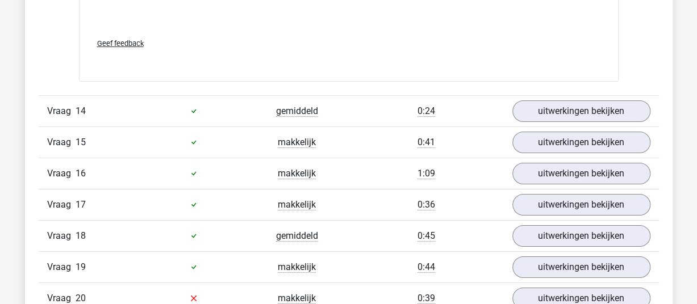
scroll to position [10246, 0]
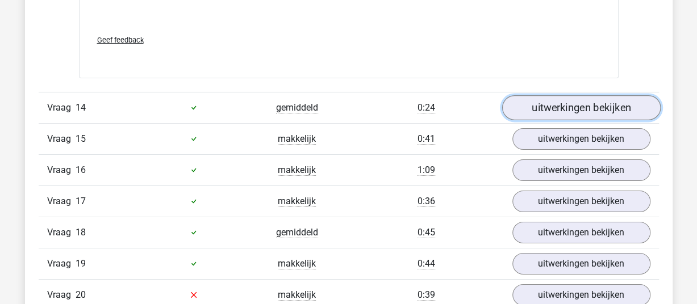
click at [593, 95] on link "uitwerkingen bekijken" at bounding box center [580, 107] width 158 height 25
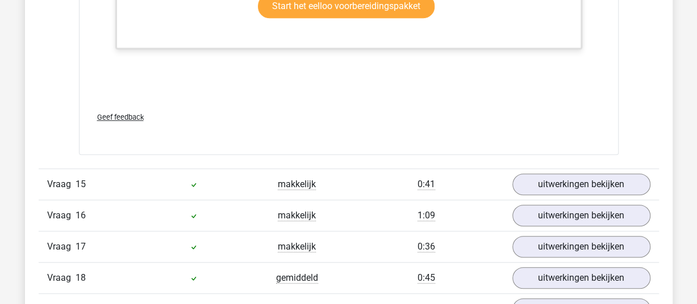
scroll to position [10757, 0]
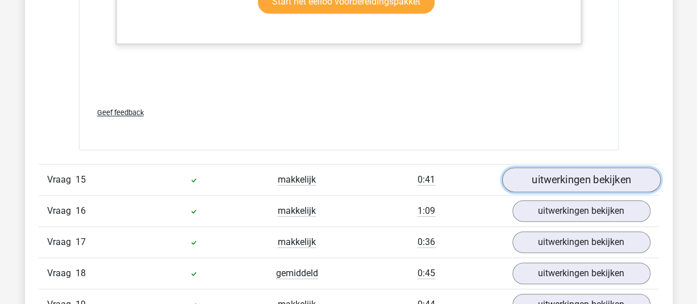
click at [580, 168] on link "uitwerkingen bekijken" at bounding box center [580, 180] width 158 height 25
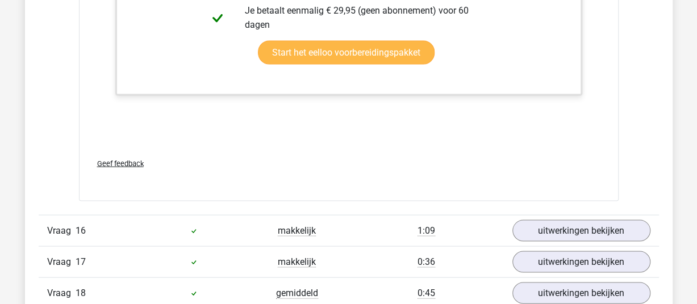
scroll to position [11552, 0]
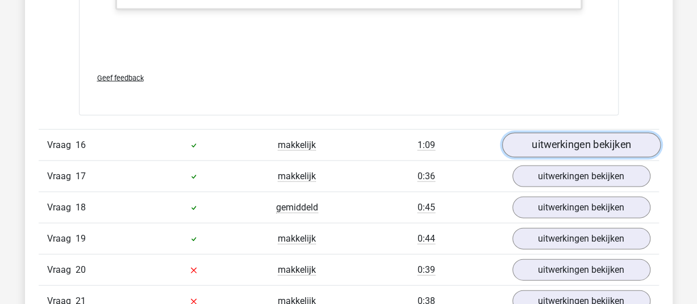
click at [596, 133] on link "uitwerkingen bekijken" at bounding box center [580, 145] width 158 height 25
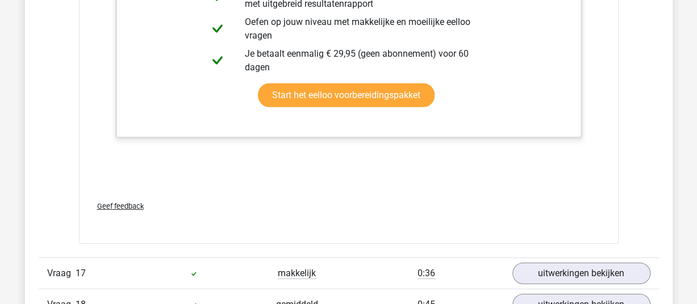
scroll to position [12234, 0]
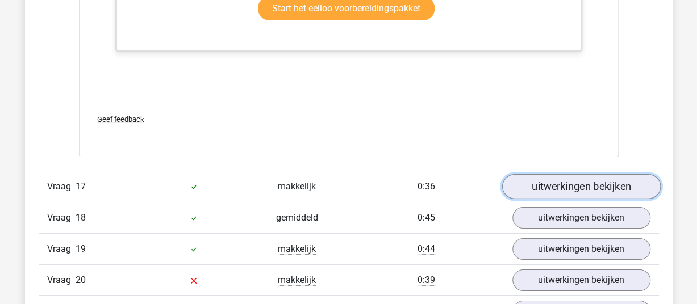
click at [558, 174] on link "uitwerkingen bekijken" at bounding box center [580, 186] width 158 height 25
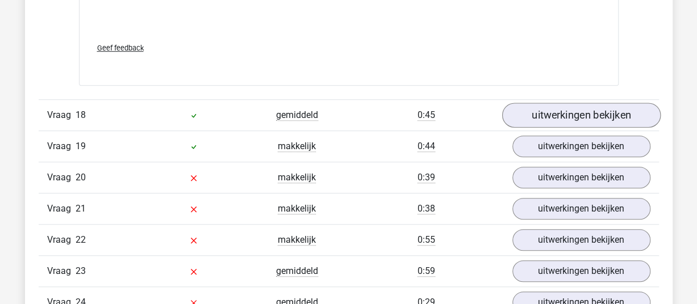
scroll to position [12915, 0]
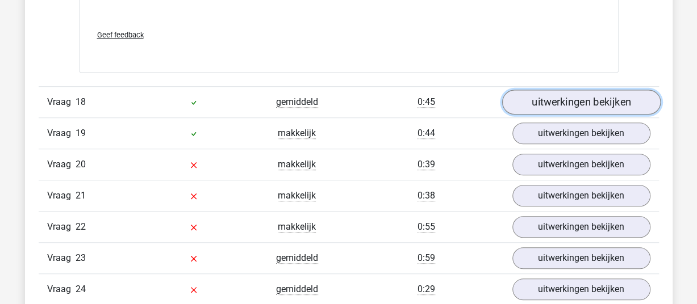
click at [591, 90] on link "uitwerkingen bekijken" at bounding box center [580, 102] width 158 height 25
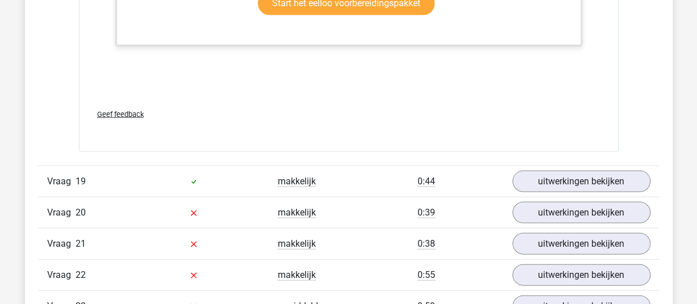
scroll to position [13597, 0]
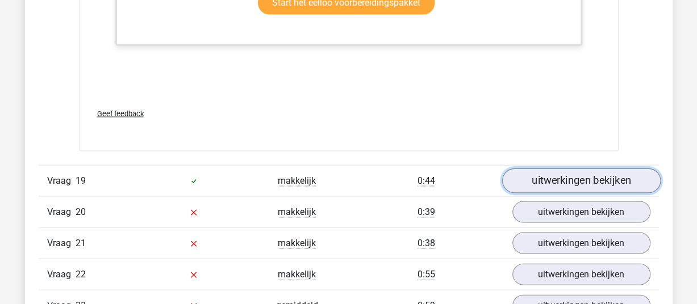
click at [584, 169] on link "uitwerkingen bekijken" at bounding box center [580, 181] width 158 height 25
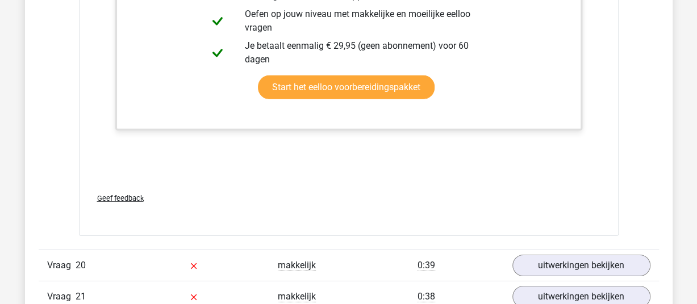
scroll to position [14278, 0]
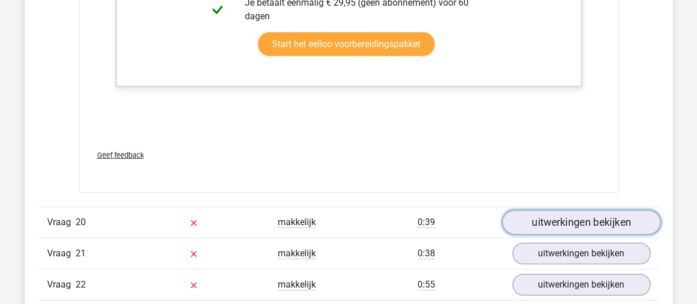
click at [575, 210] on link "uitwerkingen bekijken" at bounding box center [580, 222] width 158 height 25
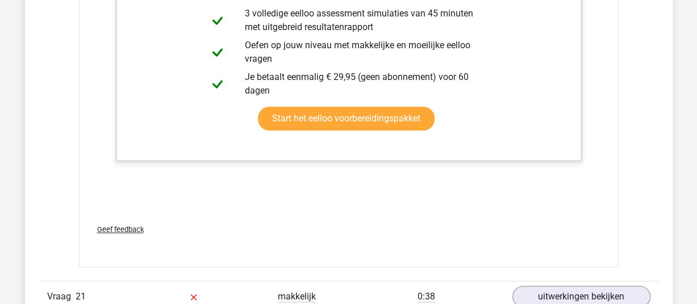
scroll to position [14960, 0]
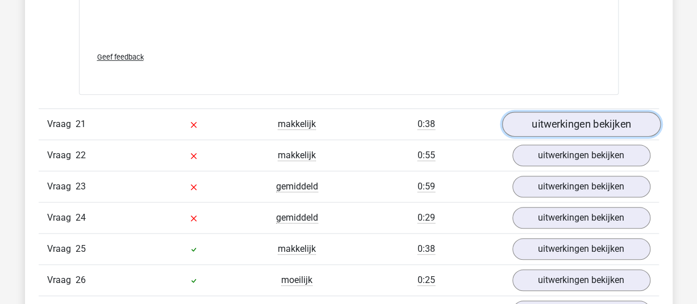
click at [594, 112] on link "uitwerkingen bekijken" at bounding box center [580, 124] width 158 height 25
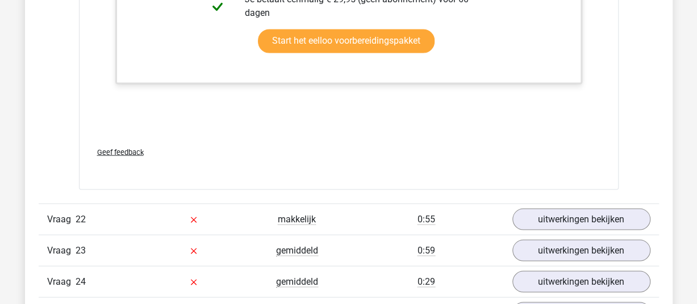
scroll to position [15641, 0]
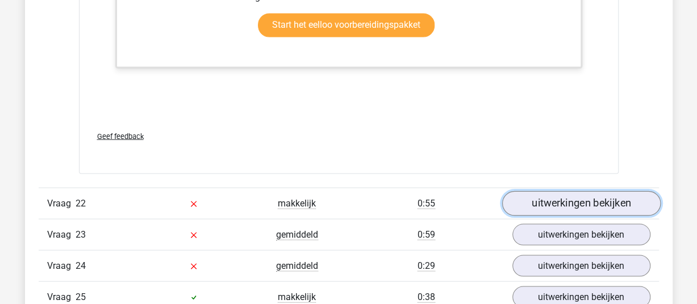
click at [582, 191] on link "uitwerkingen bekijken" at bounding box center [580, 203] width 158 height 25
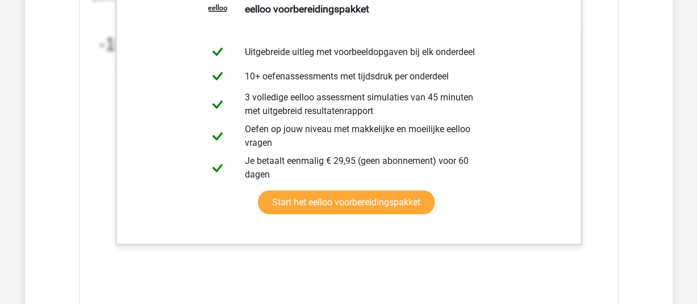
scroll to position [16323, 0]
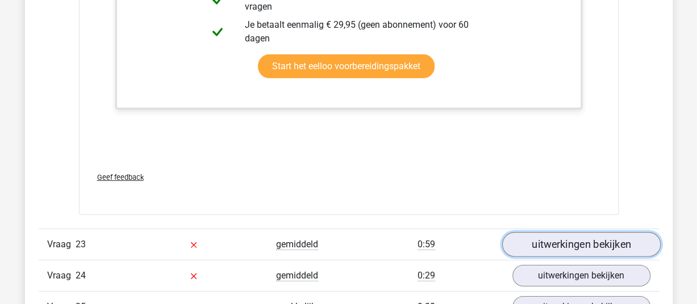
click at [570, 232] on link "uitwerkingen bekijken" at bounding box center [580, 244] width 158 height 25
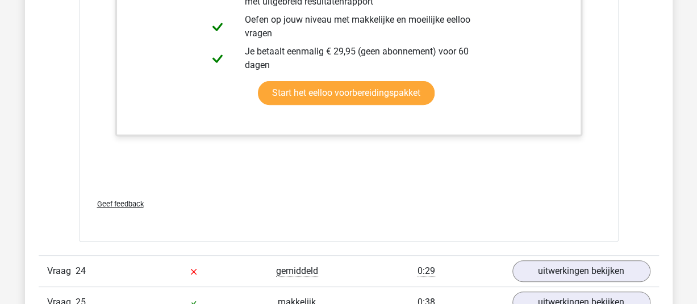
scroll to position [17004, 0]
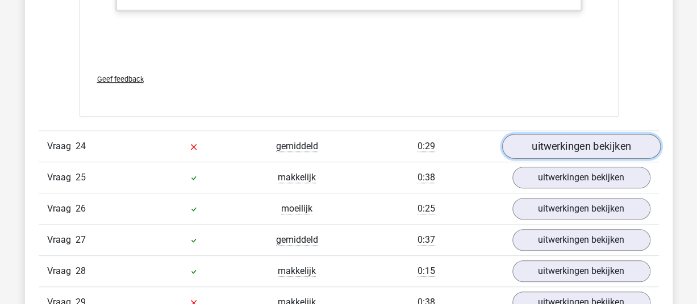
click at [553, 134] on link "uitwerkingen bekijken" at bounding box center [580, 146] width 158 height 25
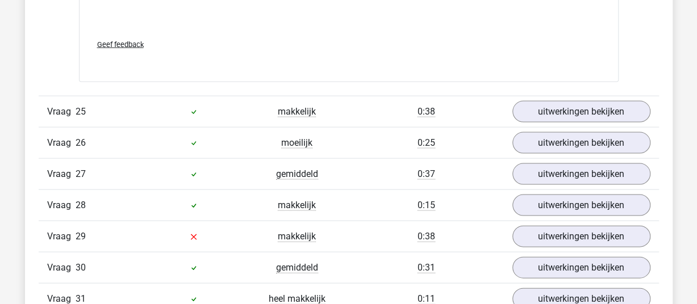
scroll to position [17799, 0]
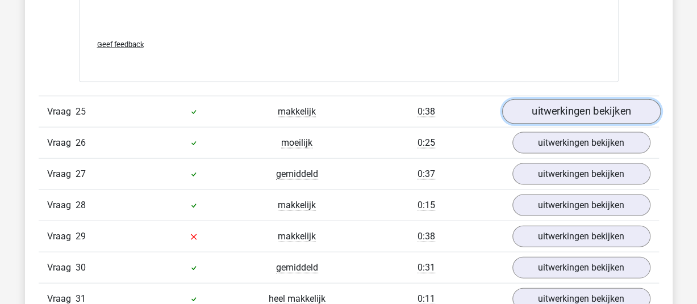
click at [588, 100] on link "uitwerkingen bekijken" at bounding box center [580, 112] width 158 height 25
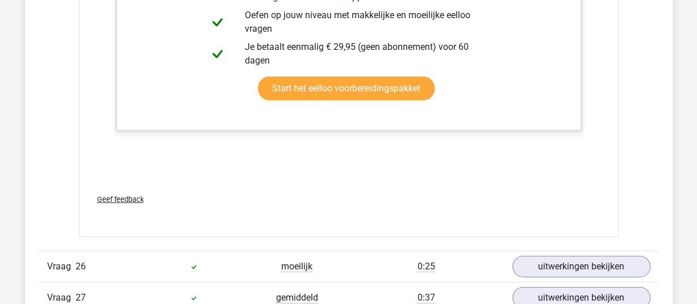
scroll to position [18424, 0]
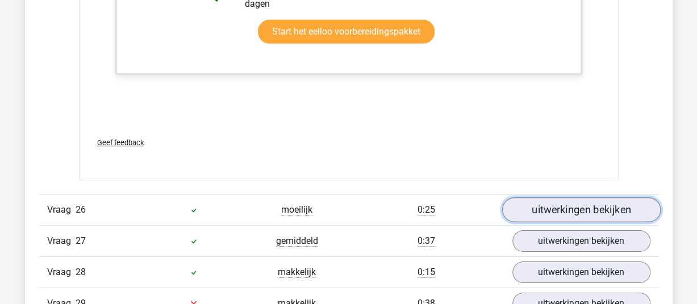
click at [578, 198] on link "uitwerkingen bekijken" at bounding box center [580, 210] width 158 height 25
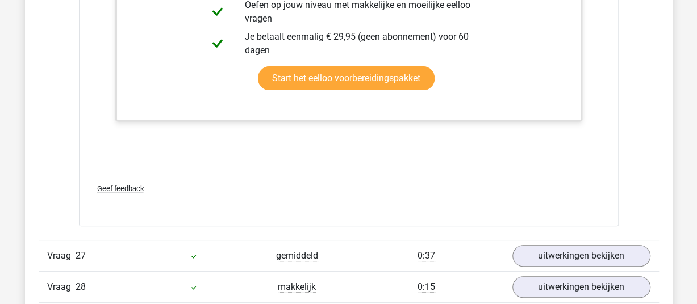
scroll to position [19049, 0]
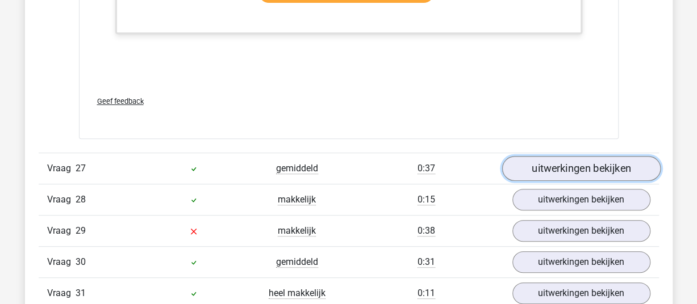
click at [565, 157] on link "uitwerkingen bekijken" at bounding box center [580, 169] width 158 height 25
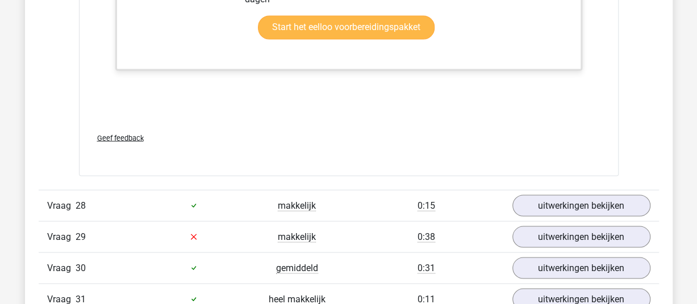
scroll to position [19787, 0]
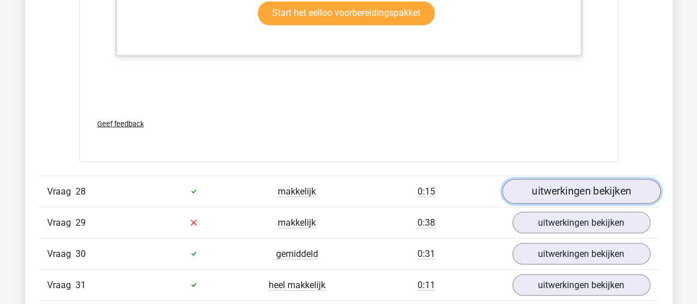
click at [601, 179] on link "uitwerkingen bekijken" at bounding box center [580, 191] width 158 height 25
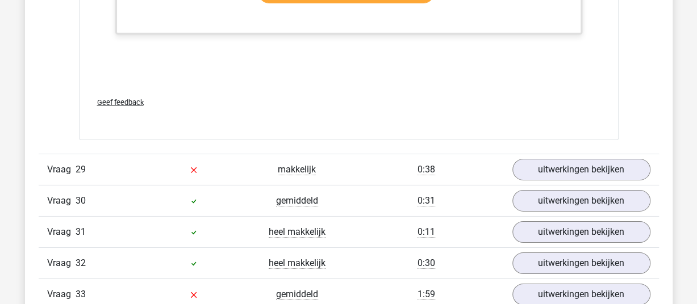
scroll to position [20582, 0]
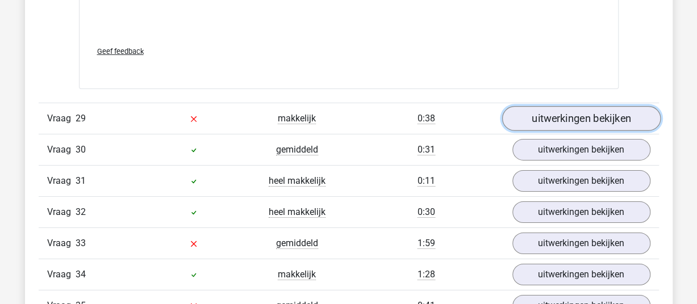
click at [579, 107] on link "uitwerkingen bekijken" at bounding box center [580, 119] width 158 height 25
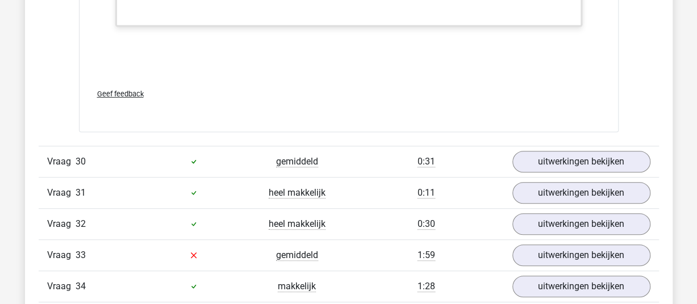
scroll to position [21150, 0]
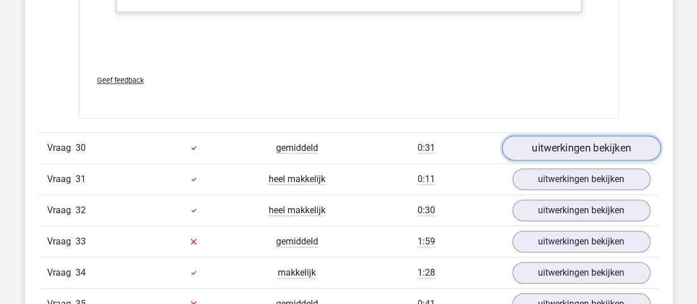
click at [585, 136] on link "uitwerkingen bekijken" at bounding box center [580, 148] width 158 height 25
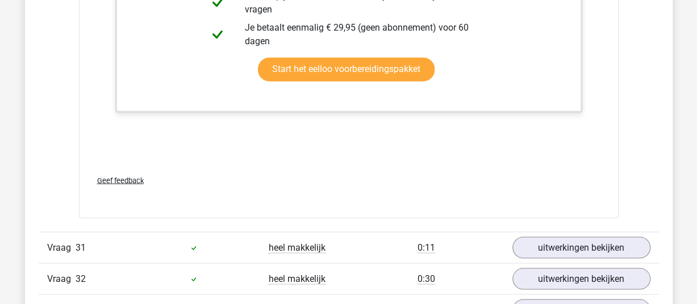
scroll to position [21832, 0]
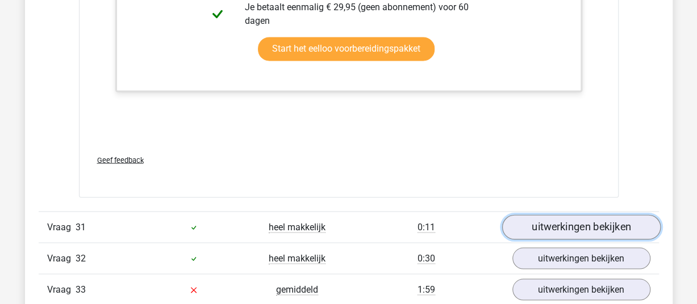
click at [558, 215] on link "uitwerkingen bekijken" at bounding box center [580, 227] width 158 height 25
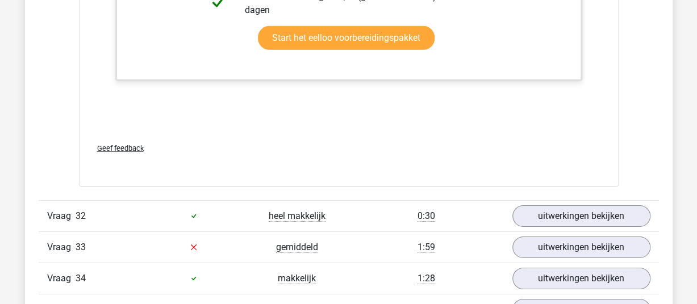
scroll to position [22570, 0]
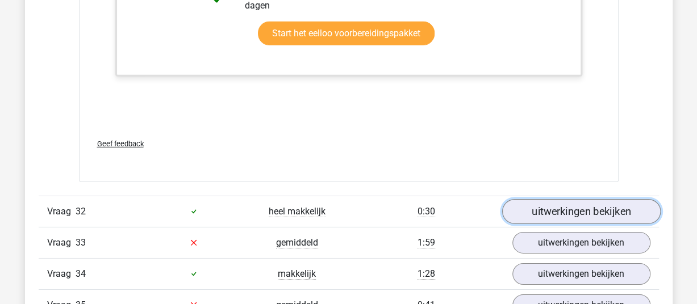
click at [561, 199] on link "uitwerkingen bekijken" at bounding box center [580, 211] width 158 height 25
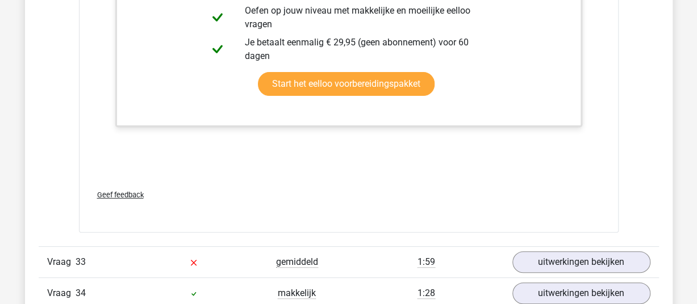
scroll to position [23138, 0]
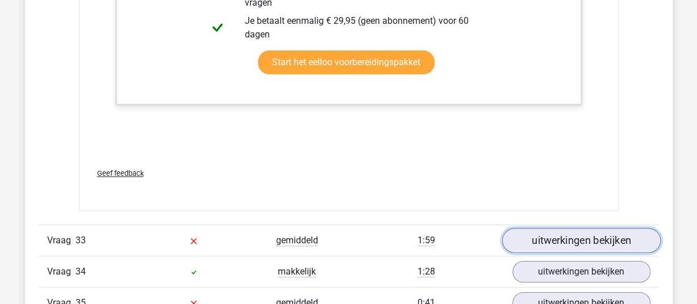
click at [546, 228] on link "uitwerkingen bekijken" at bounding box center [580, 240] width 158 height 25
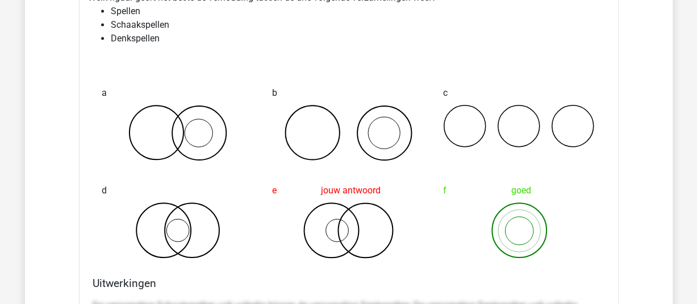
scroll to position [23365, 0]
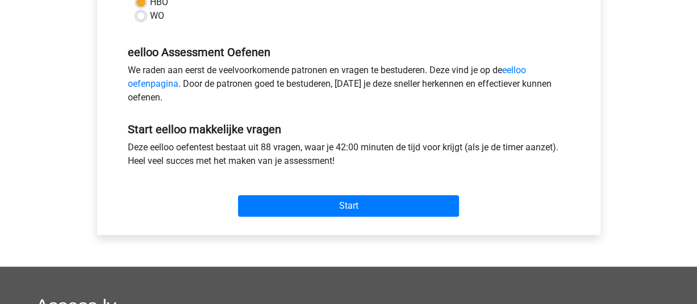
scroll to position [246, 0]
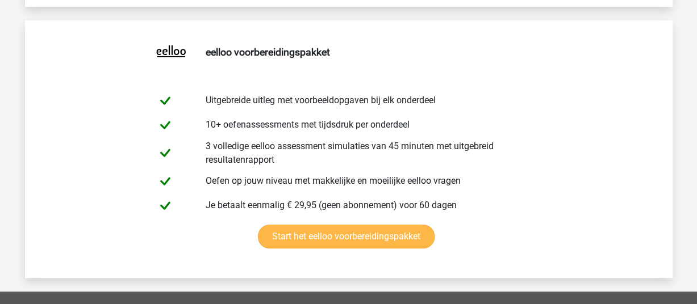
scroll to position [2215, 0]
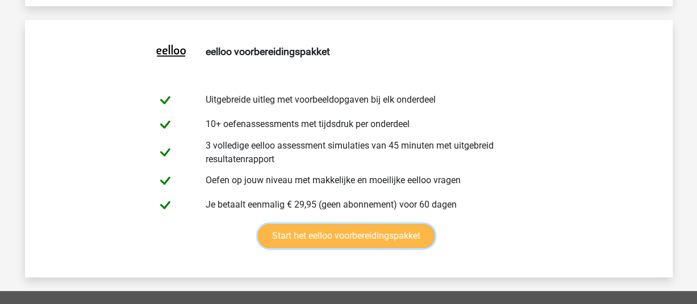
click at [338, 229] on link "Start het eelloo voorbereidingspakket" at bounding box center [346, 236] width 177 height 24
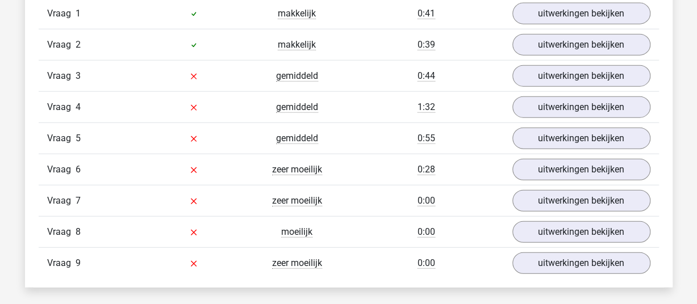
scroll to position [1245, 0]
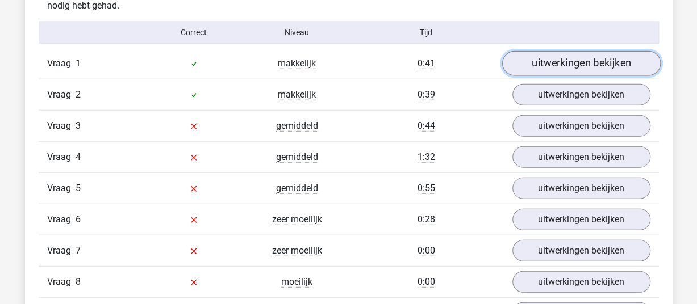
click at [588, 62] on link "uitwerkingen bekijken" at bounding box center [580, 63] width 158 height 25
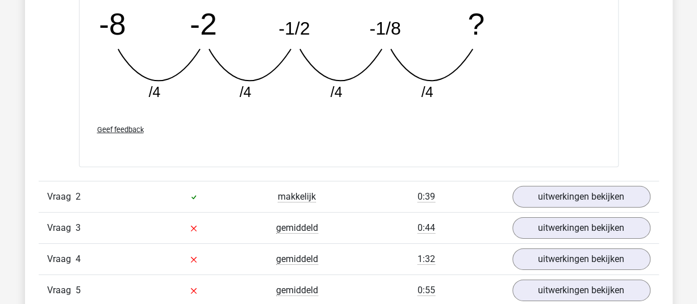
scroll to position [1643, 0]
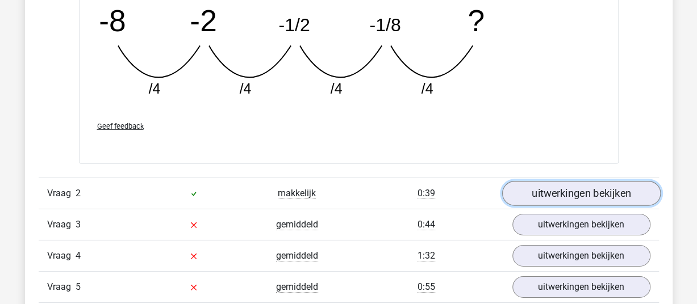
click at [566, 193] on link "uitwerkingen bekijken" at bounding box center [580, 193] width 158 height 25
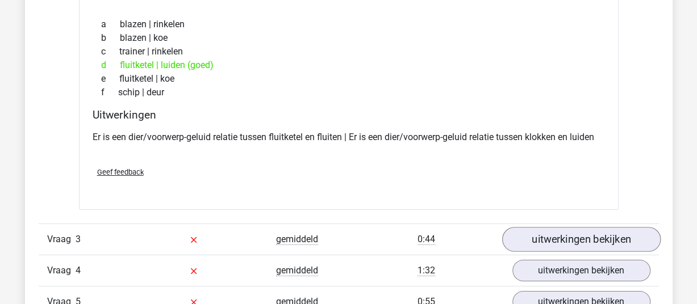
scroll to position [1926, 0]
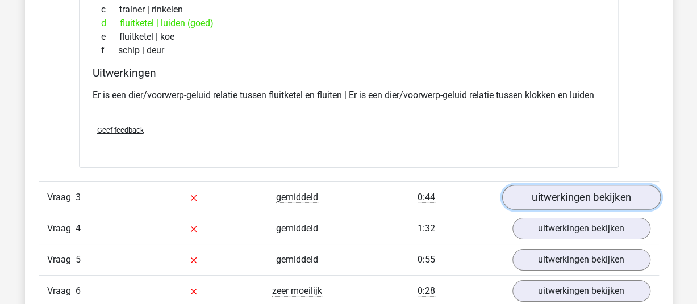
click at [552, 193] on link "uitwerkingen bekijken" at bounding box center [580, 197] width 158 height 25
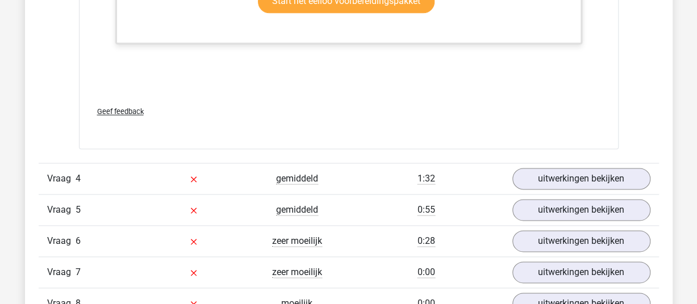
scroll to position [2722, 0]
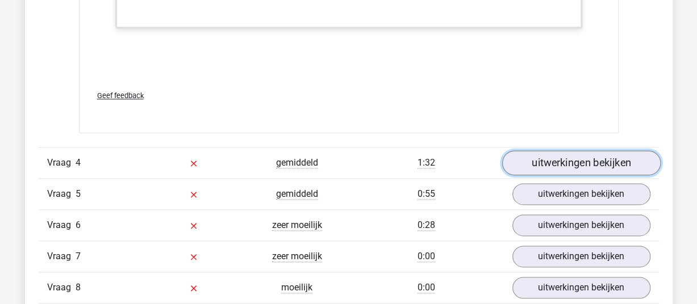
click at [607, 154] on link "uitwerkingen bekijken" at bounding box center [580, 163] width 158 height 25
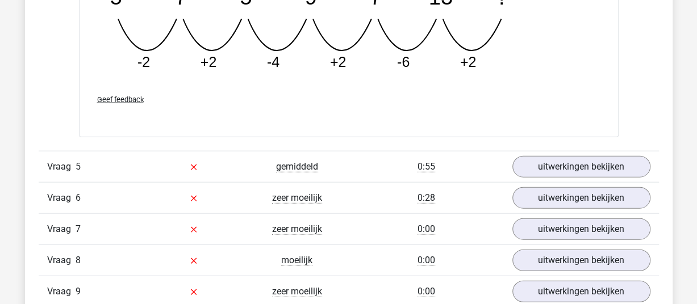
scroll to position [3290, 0]
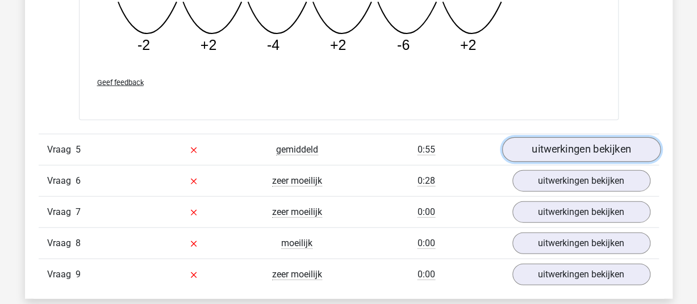
click at [590, 144] on link "uitwerkingen bekijken" at bounding box center [580, 149] width 158 height 25
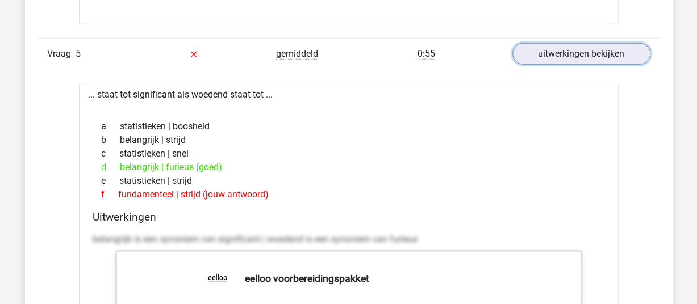
scroll to position [3403, 0]
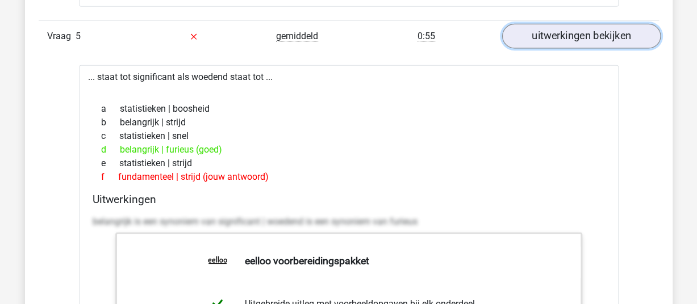
click at [572, 25] on link "uitwerkingen bekijken" at bounding box center [580, 36] width 158 height 25
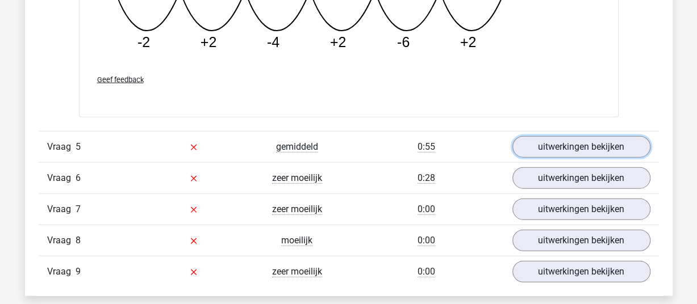
scroll to position [3290, 0]
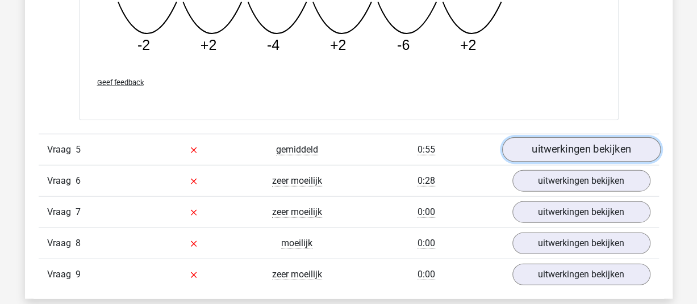
click at [562, 148] on link "uitwerkingen bekijken" at bounding box center [580, 149] width 158 height 25
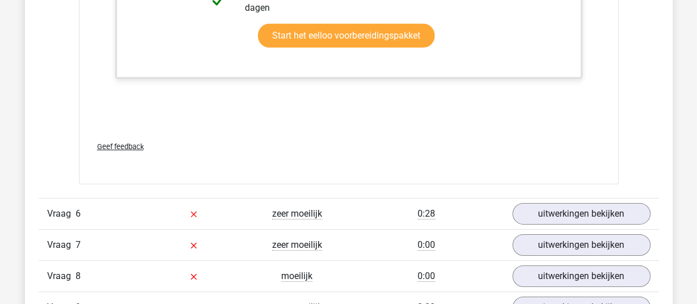
scroll to position [3858, 0]
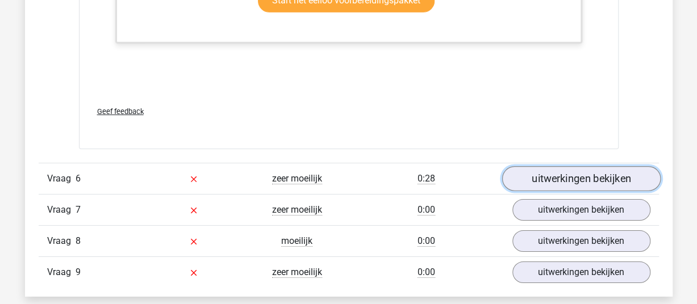
click at [549, 172] on link "uitwerkingen bekijken" at bounding box center [580, 178] width 158 height 25
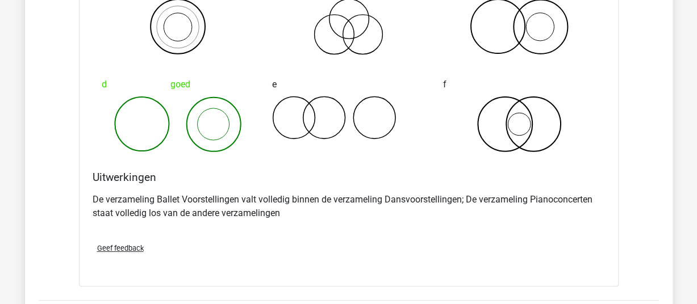
scroll to position [4255, 0]
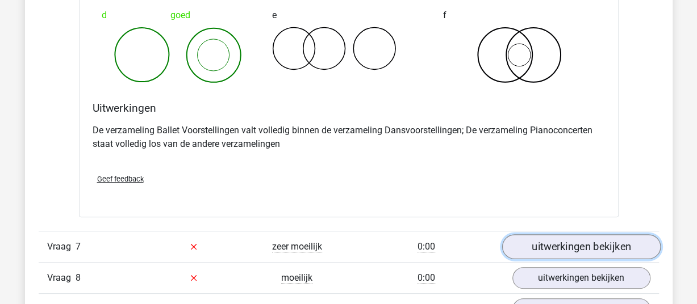
click at [552, 240] on link "uitwerkingen bekijken" at bounding box center [580, 247] width 158 height 25
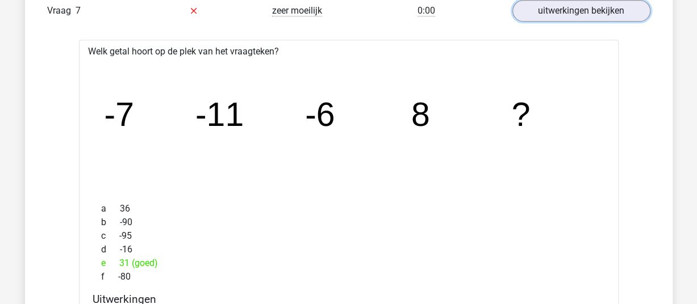
scroll to position [4482, 0]
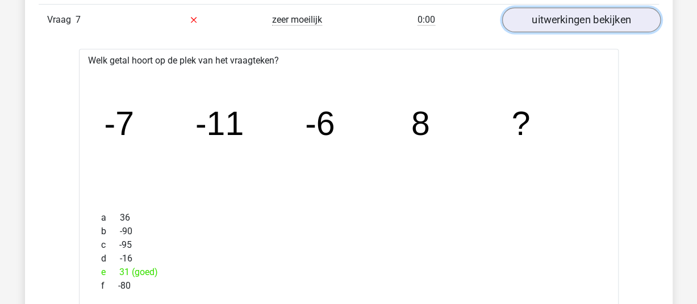
click at [546, 18] on link "uitwerkingen bekijken" at bounding box center [580, 19] width 158 height 25
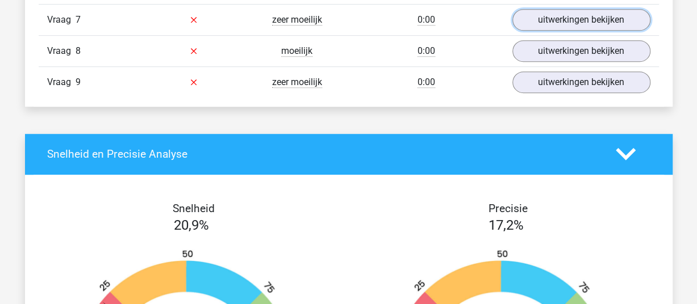
scroll to position [4369, 0]
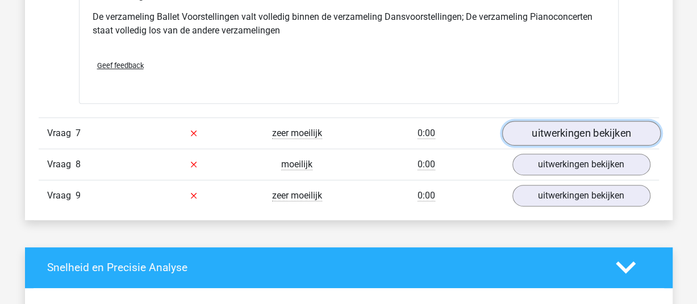
click at [555, 131] on link "uitwerkingen bekijken" at bounding box center [580, 133] width 158 height 25
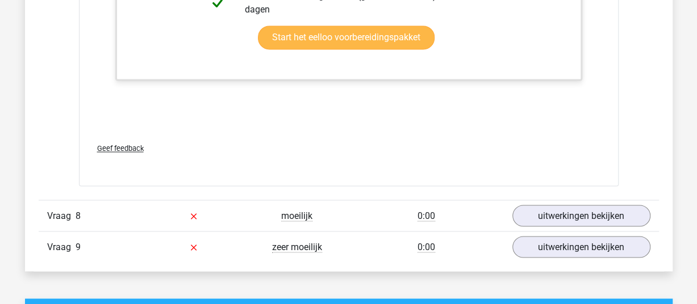
scroll to position [5050, 0]
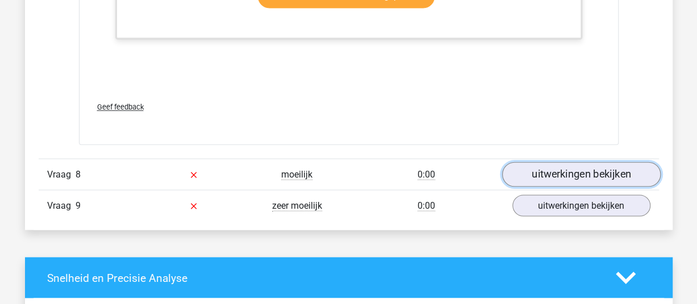
click at [603, 162] on link "uitwerkingen bekijken" at bounding box center [580, 174] width 158 height 25
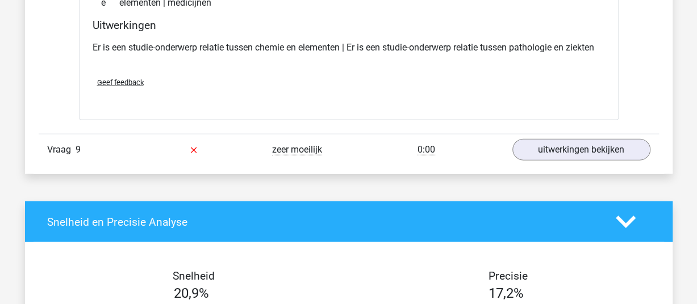
scroll to position [5334, 0]
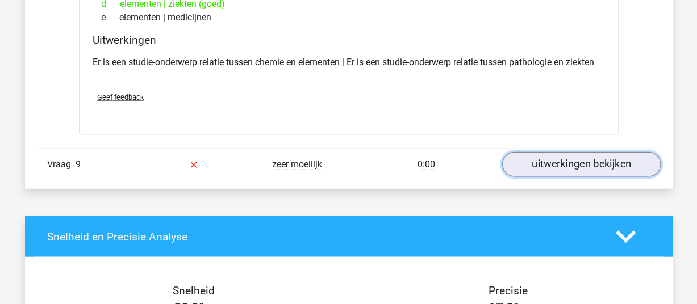
click at [597, 154] on link "uitwerkingen bekijken" at bounding box center [580, 165] width 158 height 25
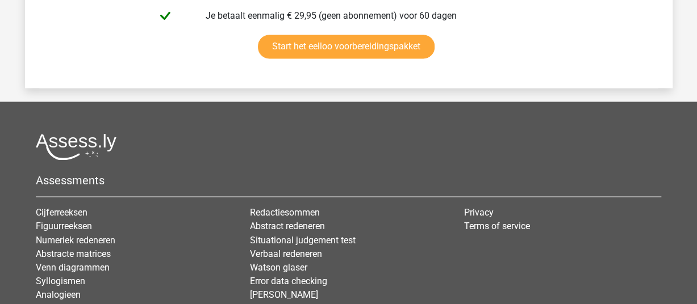
scroll to position [7161, 0]
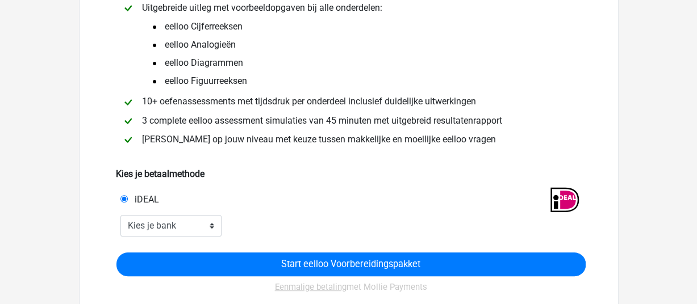
scroll to position [398, 0]
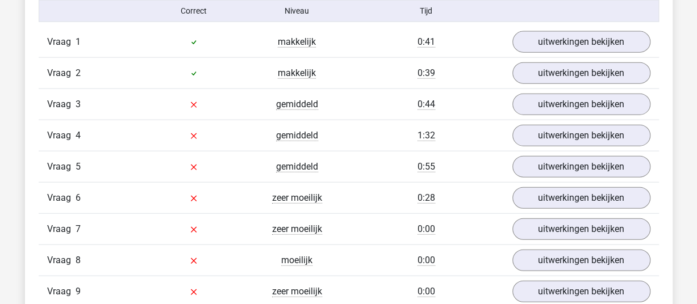
scroll to position [1249, 0]
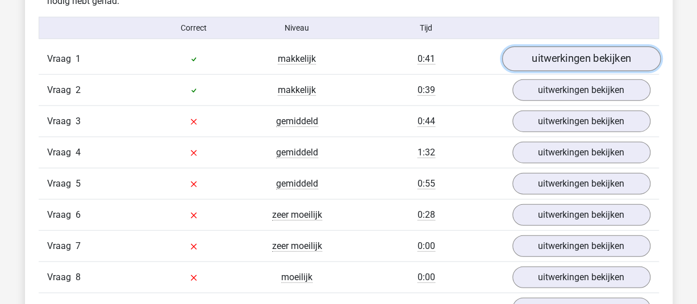
click at [569, 52] on link "uitwerkingen bekijken" at bounding box center [580, 59] width 158 height 25
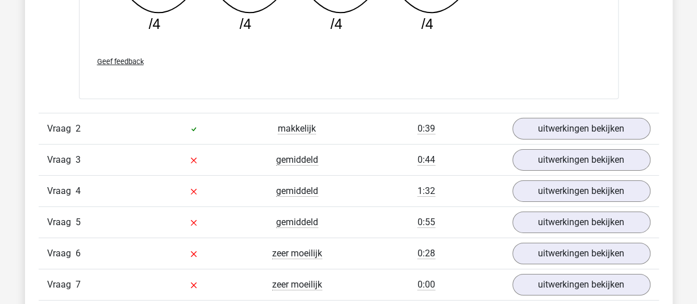
scroll to position [1704, 0]
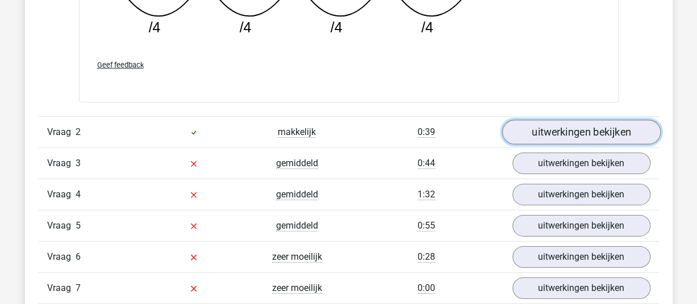
click at [551, 123] on link "uitwerkingen bekijken" at bounding box center [580, 132] width 158 height 25
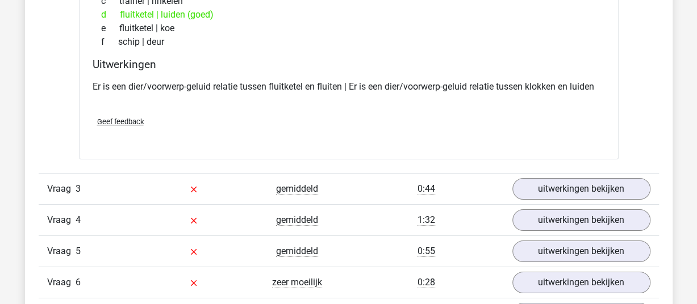
scroll to position [1988, 0]
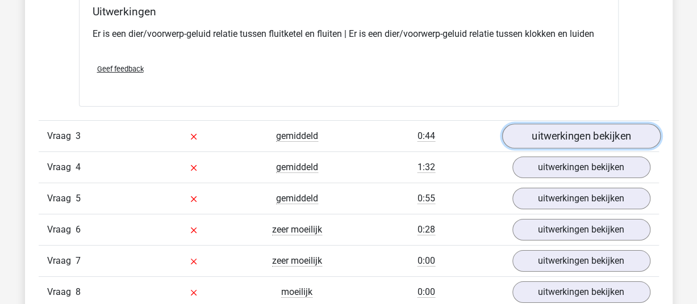
click at [585, 128] on link "uitwerkingen bekijken" at bounding box center [580, 136] width 158 height 25
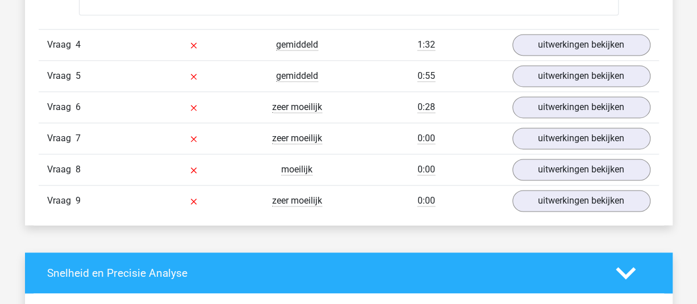
scroll to position [2556, 0]
